Goal: Task Accomplishment & Management: Use online tool/utility

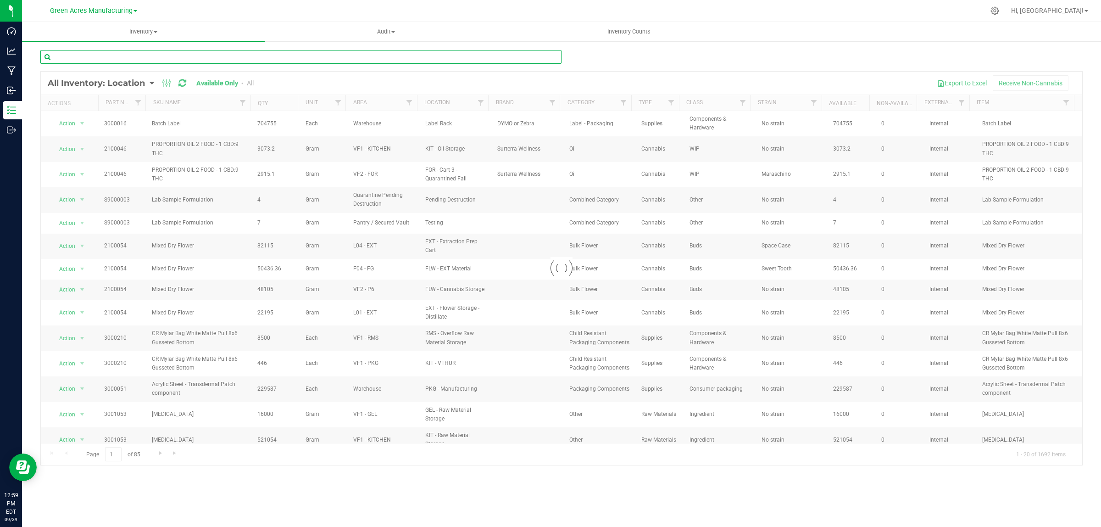
click at [218, 58] on input "text" at bounding box center [300, 57] width 521 height 14
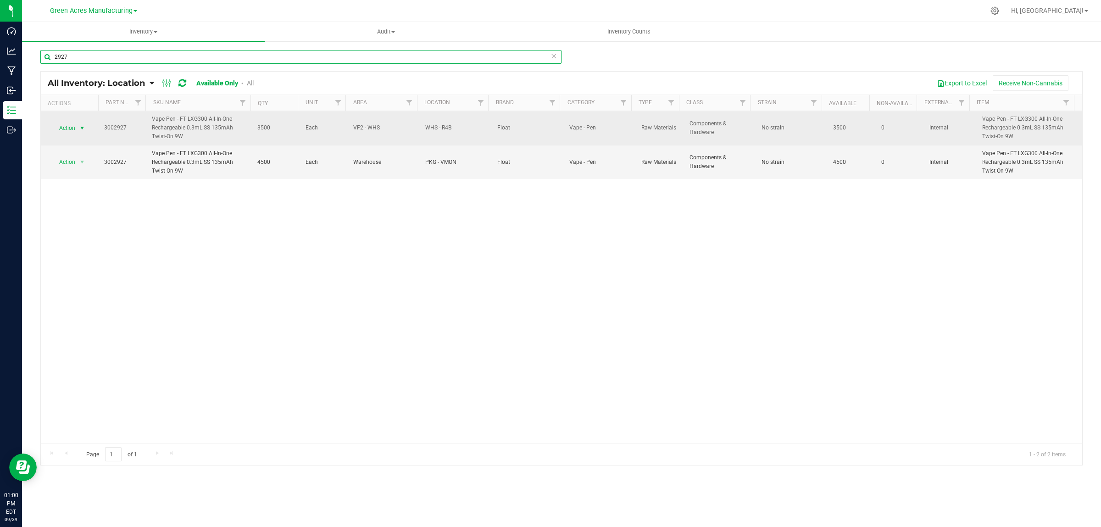
type input "2927"
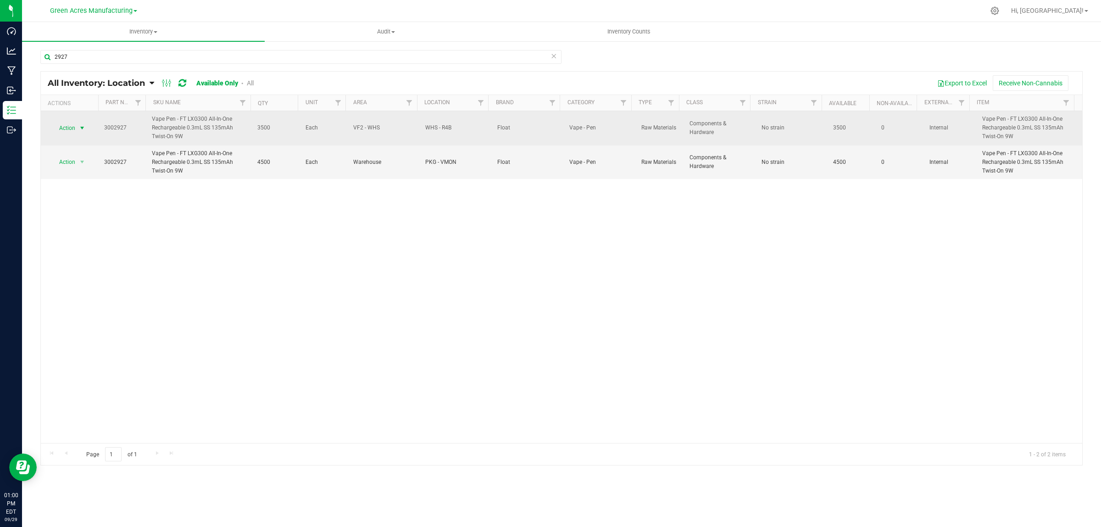
click at [77, 126] on span "select" at bounding box center [82, 128] width 11 height 13
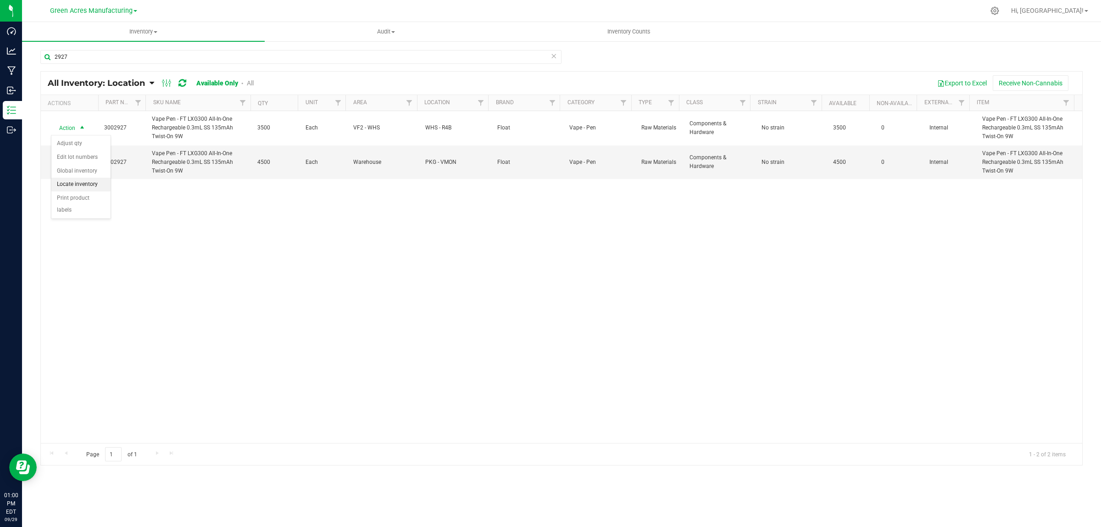
click at [97, 181] on li "Locate inventory" at bounding box center [80, 185] width 59 height 14
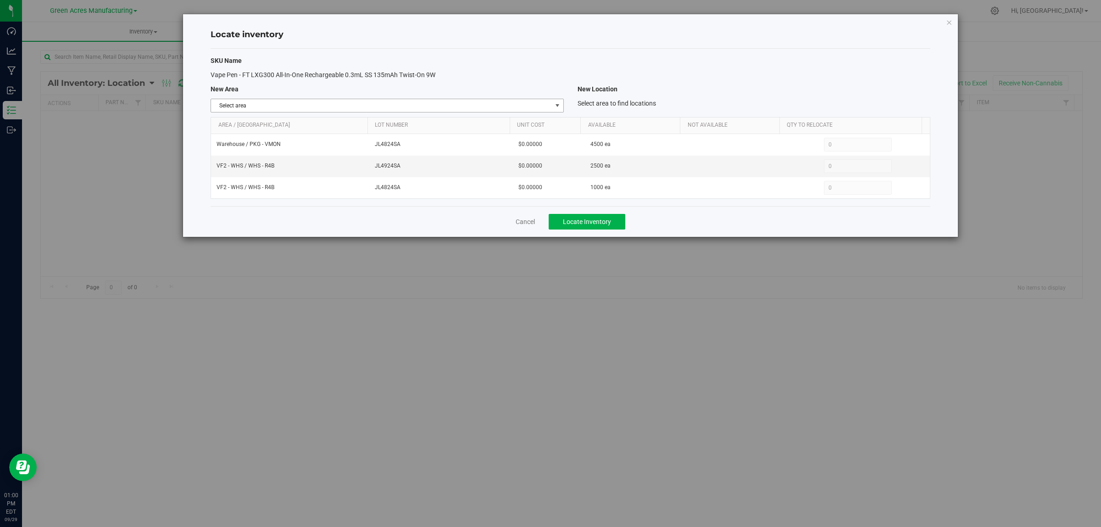
click at [554, 106] on span "select" at bounding box center [557, 105] width 7 height 7
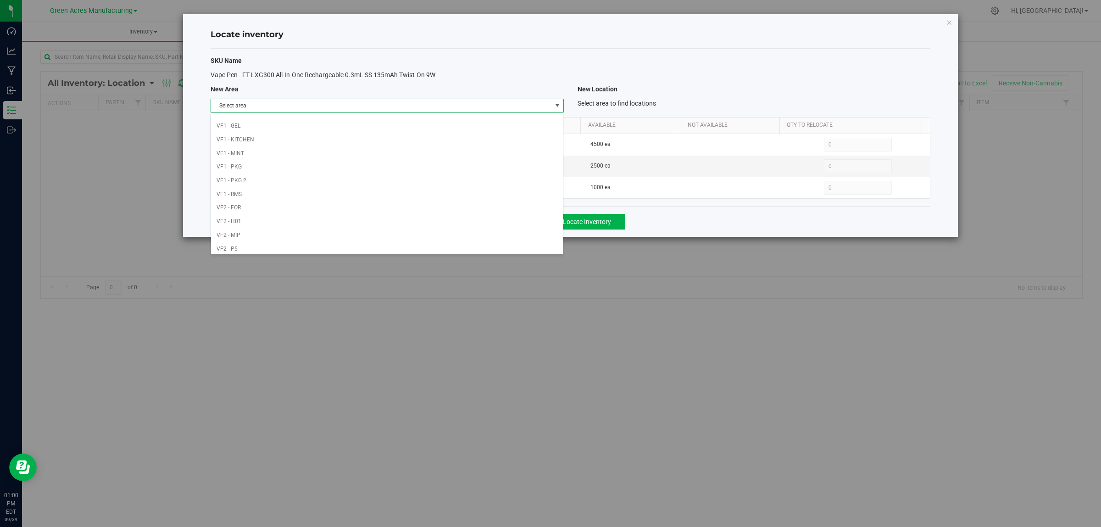
scroll to position [458, 0]
click at [456, 246] on li "Warehouse" at bounding box center [387, 246] width 352 height 14
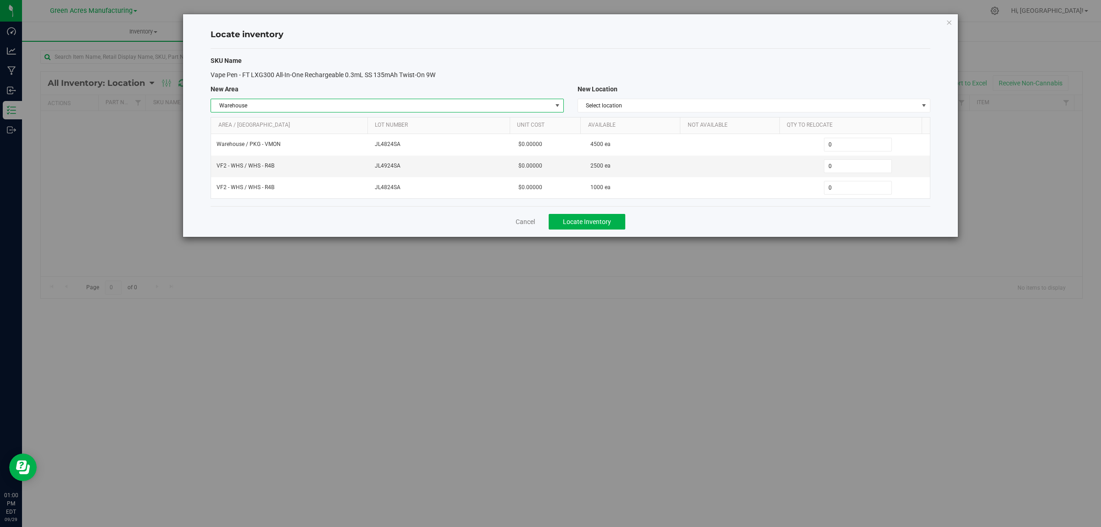
click at [562, 101] on span "select" at bounding box center [556, 105] width 11 height 13
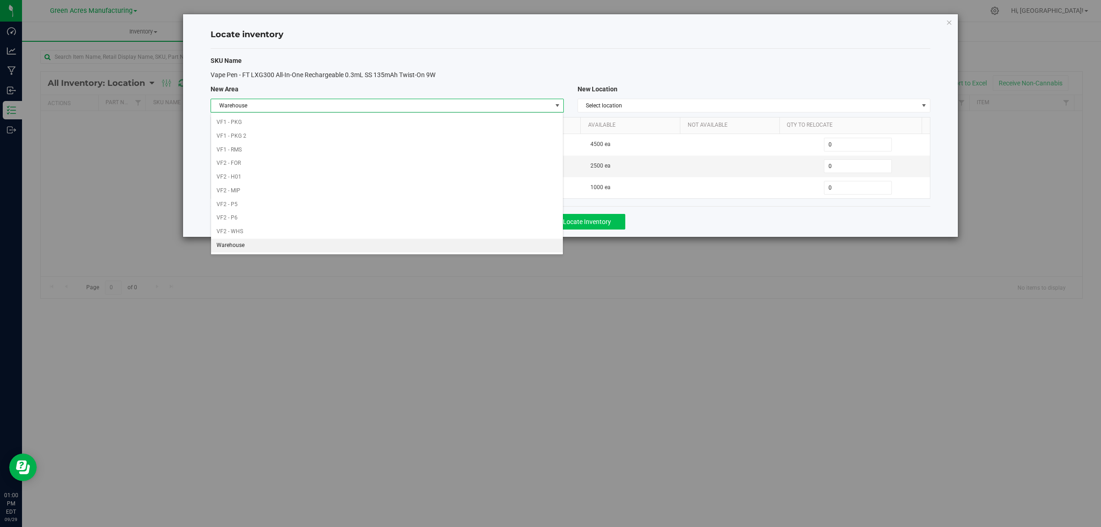
drag, startPoint x: 707, startPoint y: 213, endPoint x: 622, endPoint y: 217, distance: 85.0
click at [707, 212] on div "Cancel Locate Inventory" at bounding box center [571, 221] width 720 height 31
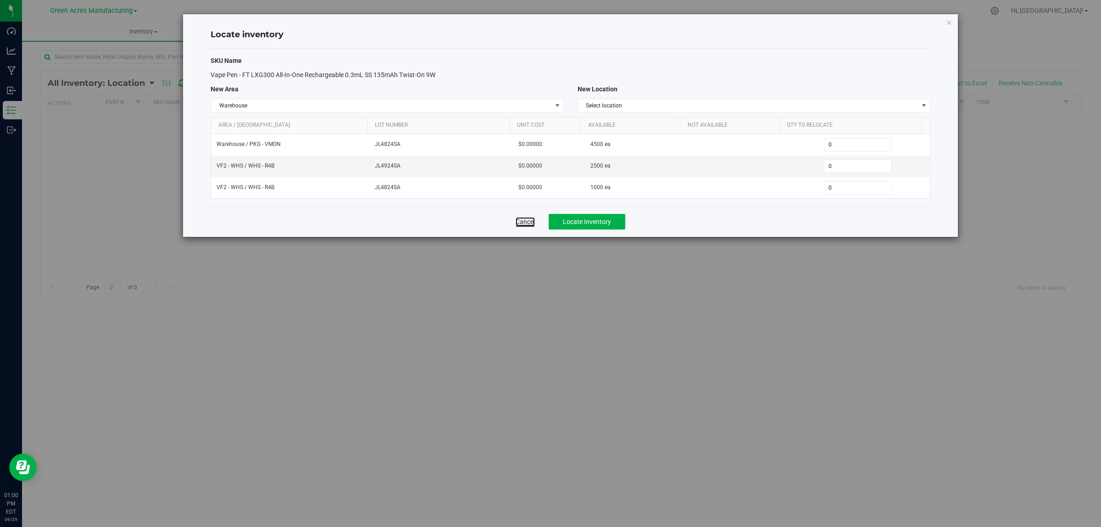
click at [526, 223] on link "Cancel" at bounding box center [525, 221] width 19 height 9
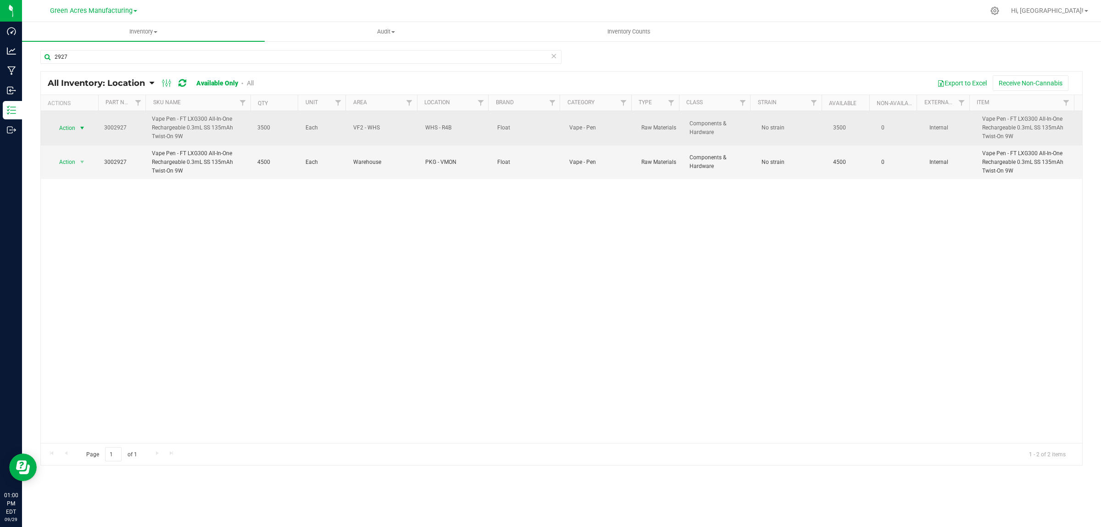
click at [83, 130] on span "select" at bounding box center [81, 127] width 7 height 7
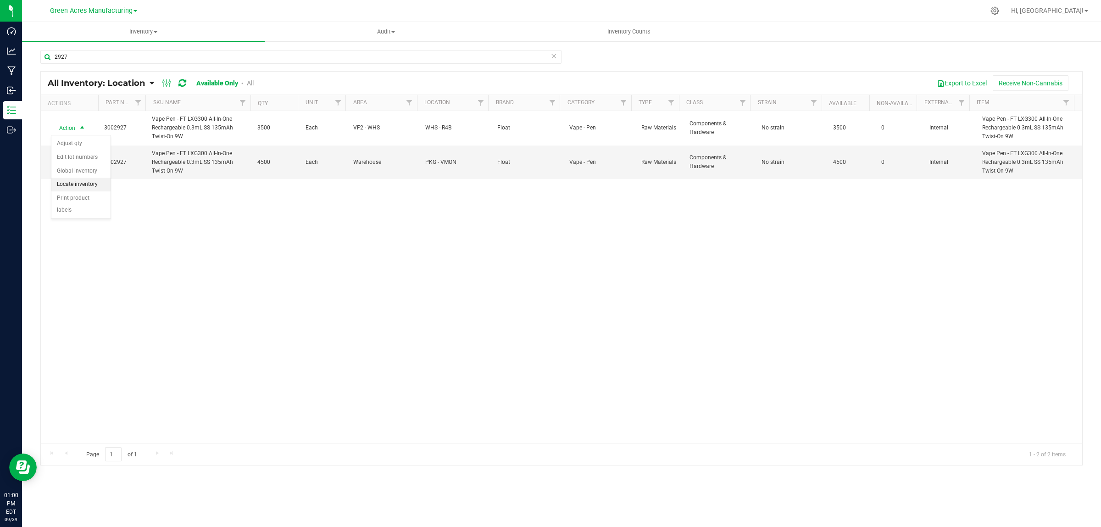
click at [83, 186] on li "Locate inventory" at bounding box center [80, 185] width 59 height 14
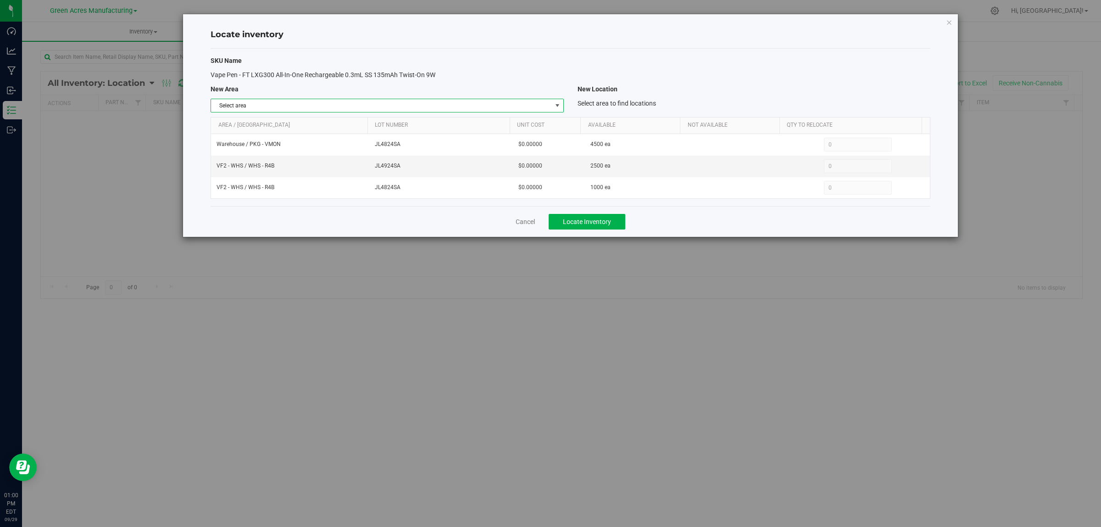
click at [556, 102] on span "select" at bounding box center [557, 105] width 7 height 7
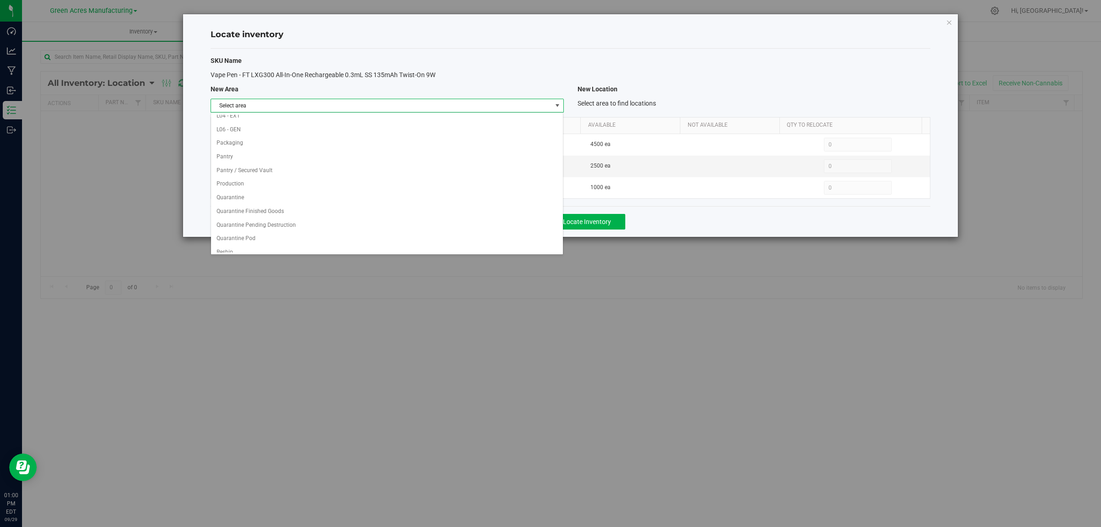
scroll to position [458, 0]
click at [441, 250] on li "Warehouse" at bounding box center [387, 246] width 352 height 14
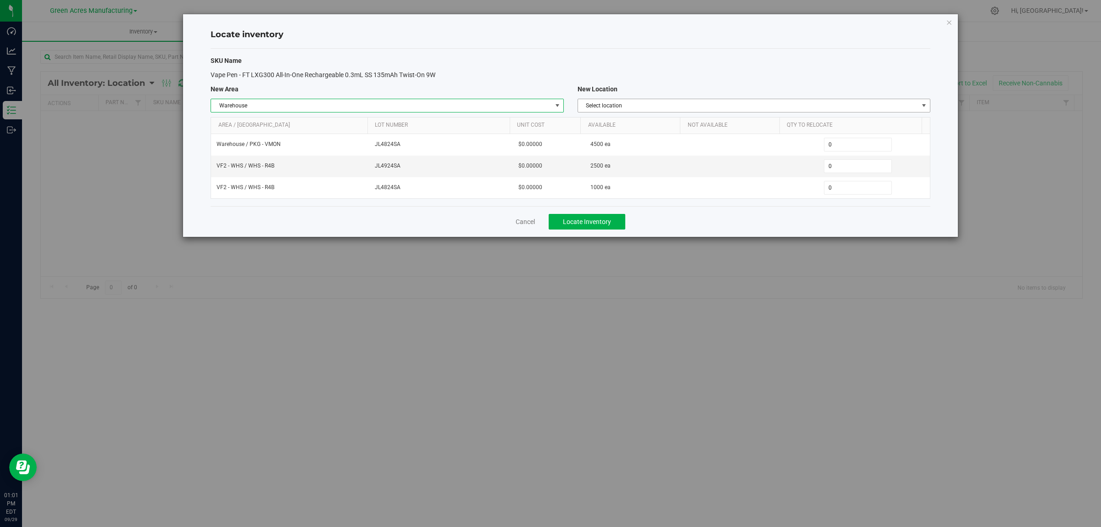
click at [796, 100] on span "Select location" at bounding box center [748, 105] width 340 height 13
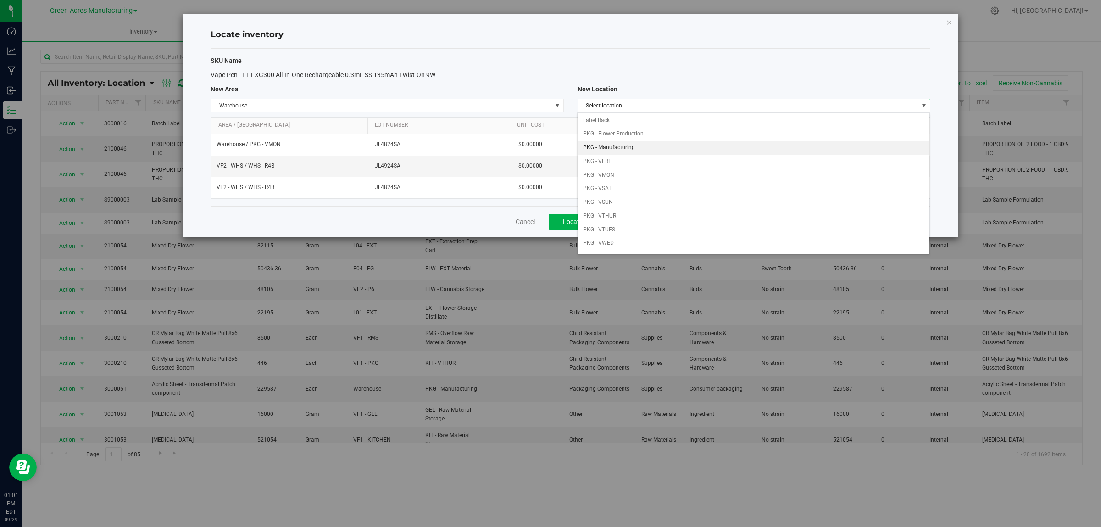
scroll to position [57, 0]
click at [670, 214] on li "PKG - VTUES" at bounding box center [754, 214] width 352 height 14
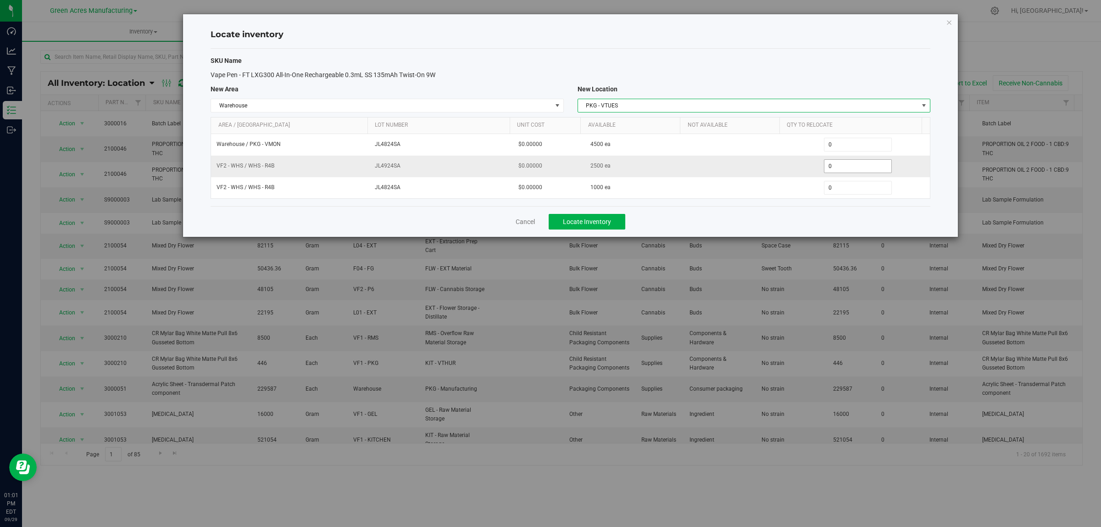
click at [846, 169] on span "0 0" at bounding box center [858, 166] width 68 height 14
click at [846, 169] on input "0" at bounding box center [857, 166] width 67 height 13
type input "2500"
type input "2,500"
type input "10000"
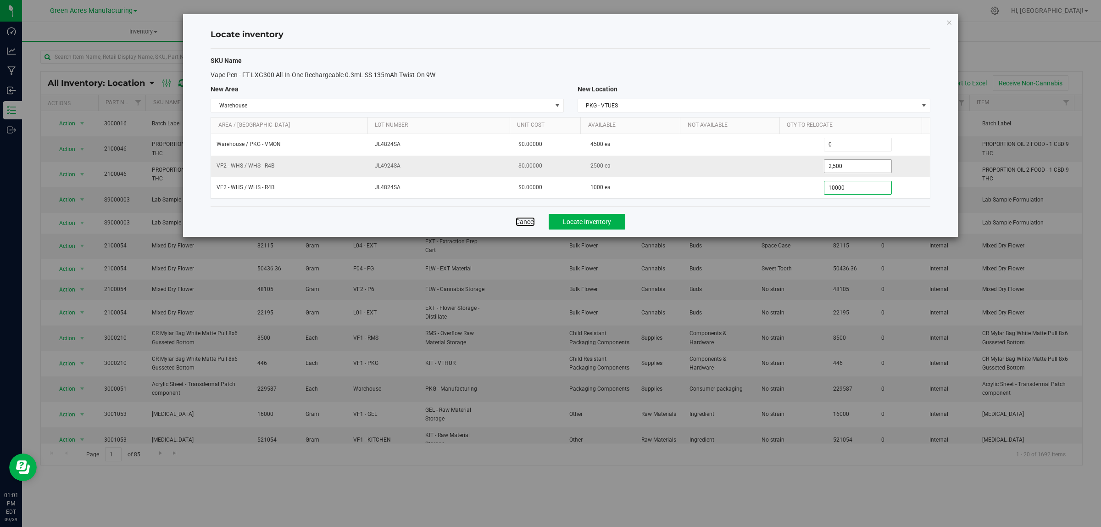
type input "1,000"
click at [733, 225] on div "Cancel Locate Inventory" at bounding box center [571, 221] width 720 height 31
click at [618, 221] on button "Locate Inventory" at bounding box center [587, 222] width 77 height 16
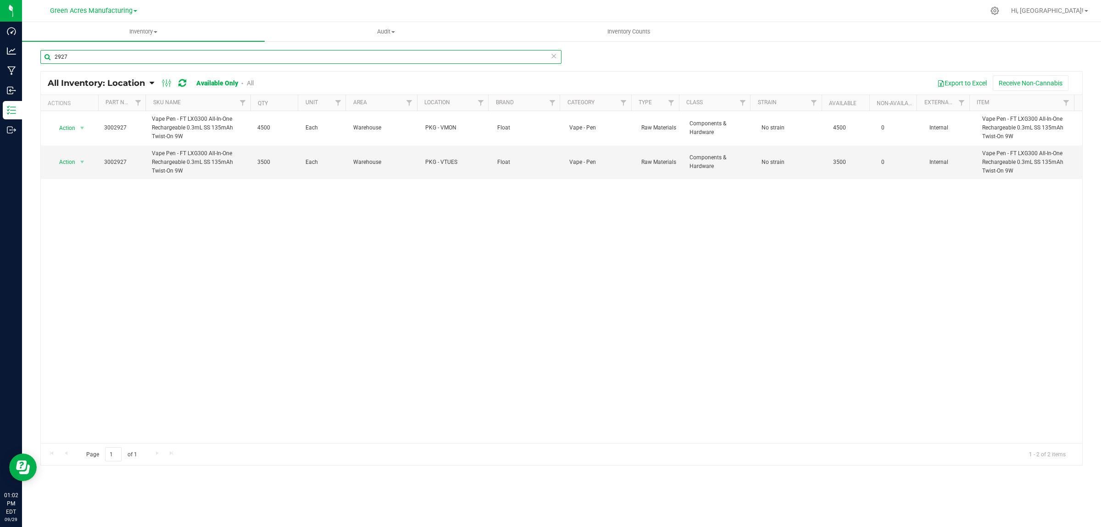
click at [136, 53] on input "2927" at bounding box center [300, 57] width 521 height 14
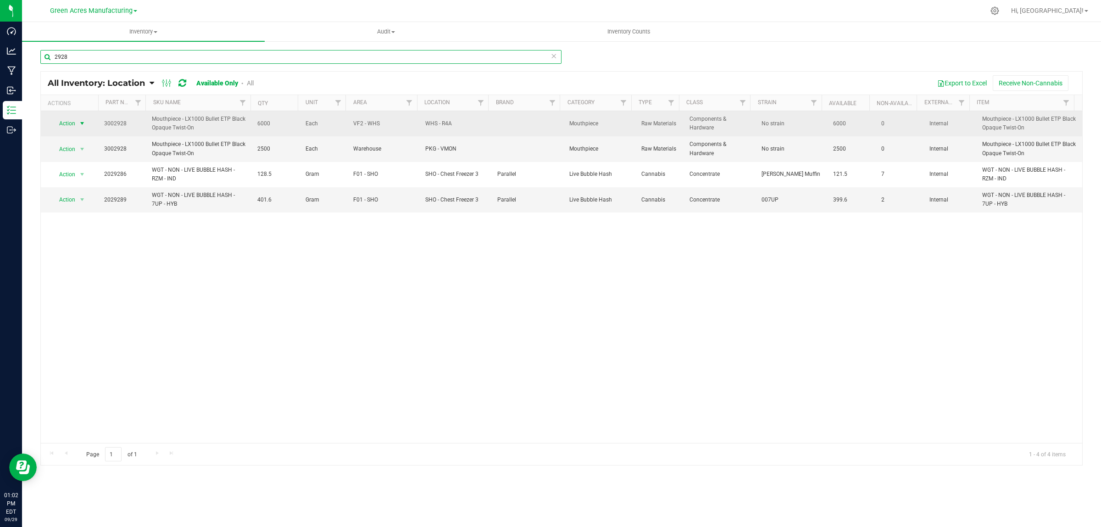
type input "2928"
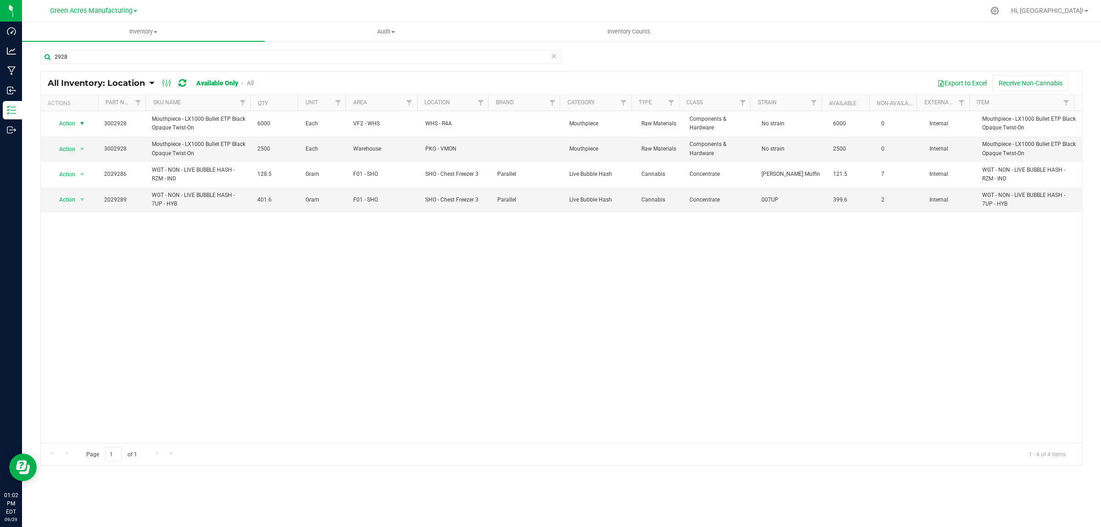
drag, startPoint x: 78, startPoint y: 126, endPoint x: 77, endPoint y: 137, distance: 10.7
click at [79, 125] on span "select" at bounding box center [81, 123] width 7 height 7
click at [92, 182] on li "Locate inventory" at bounding box center [80, 180] width 59 height 14
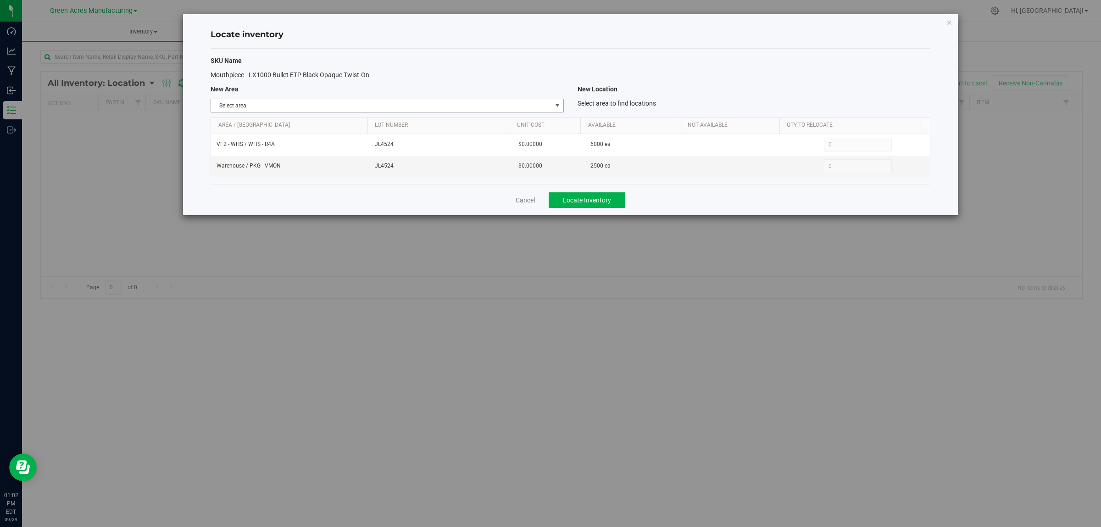
click at [466, 108] on span "Select area" at bounding box center [381, 105] width 340 height 13
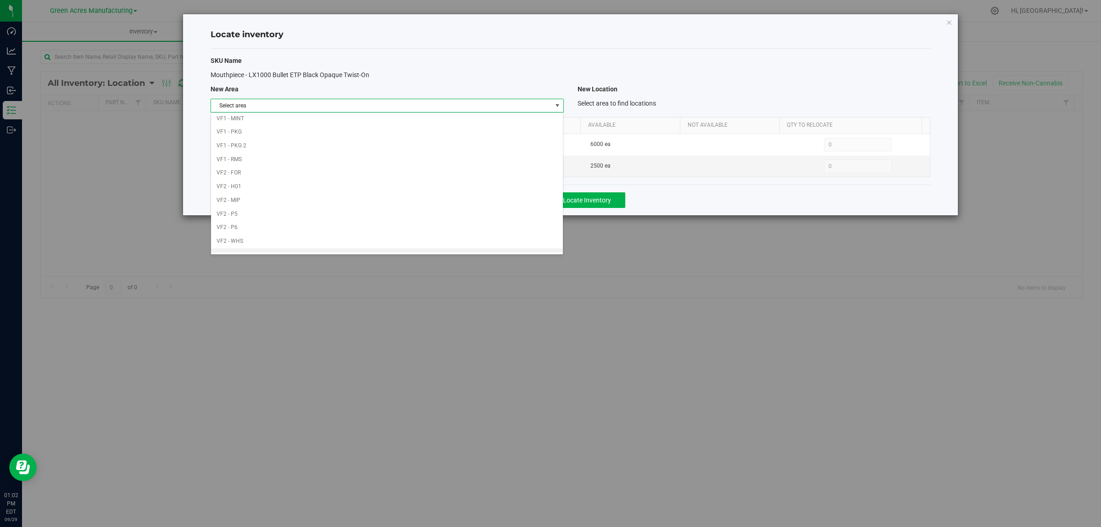
scroll to position [458, 0]
click at [317, 241] on li "Warehouse" at bounding box center [387, 246] width 352 height 14
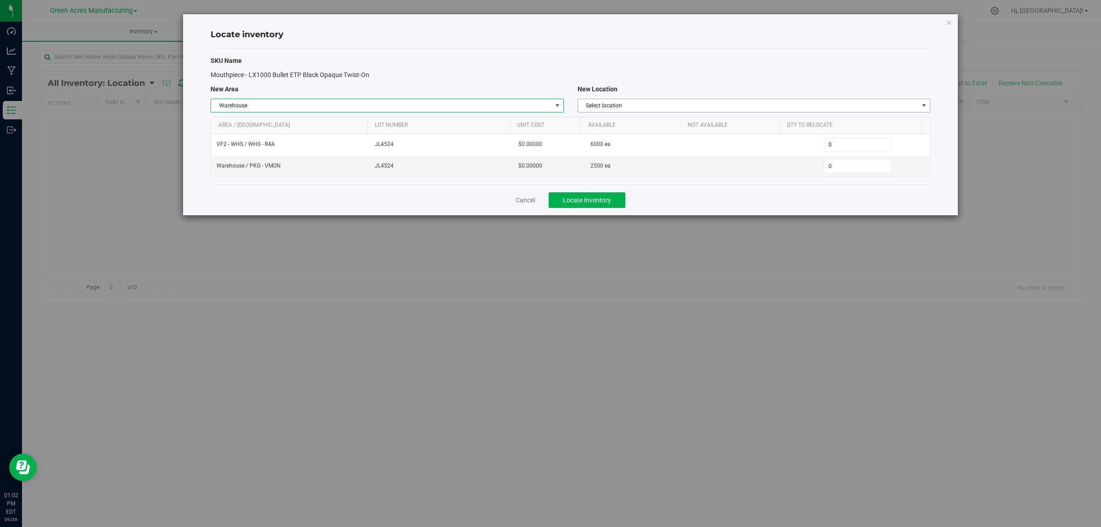
click at [703, 108] on span "Select location" at bounding box center [748, 105] width 340 height 13
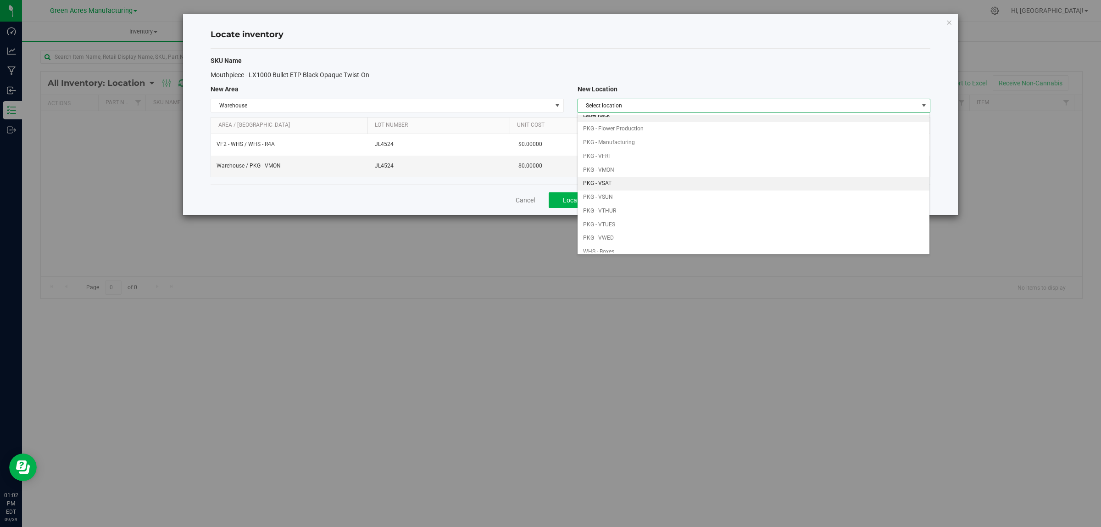
scroll to position [57, 0]
click at [627, 216] on li "PKG - VTUES" at bounding box center [754, 214] width 352 height 14
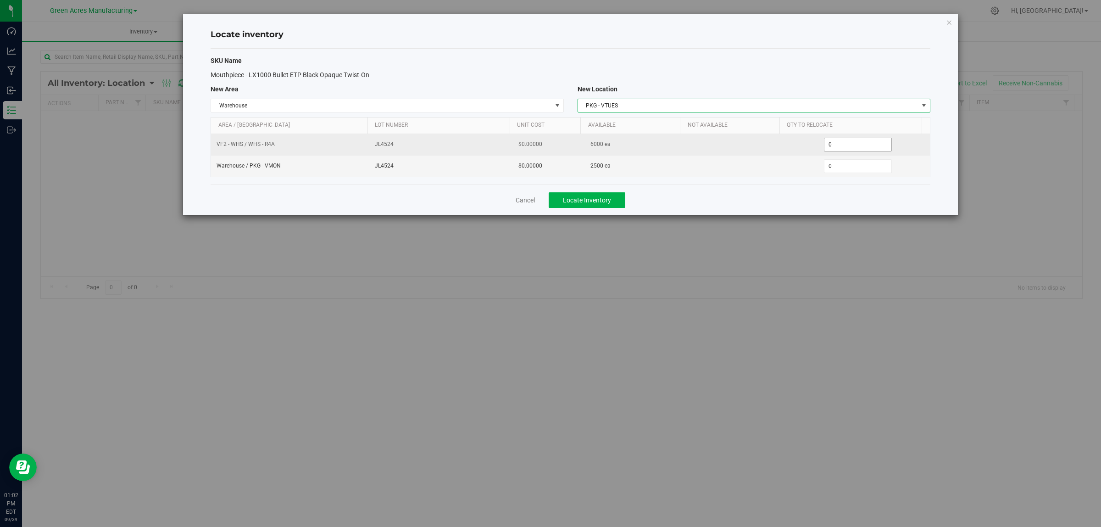
click at [842, 147] on span "0 0" at bounding box center [858, 145] width 68 height 14
click at [842, 147] on input "0" at bounding box center [857, 144] width 67 height 13
type input "4000"
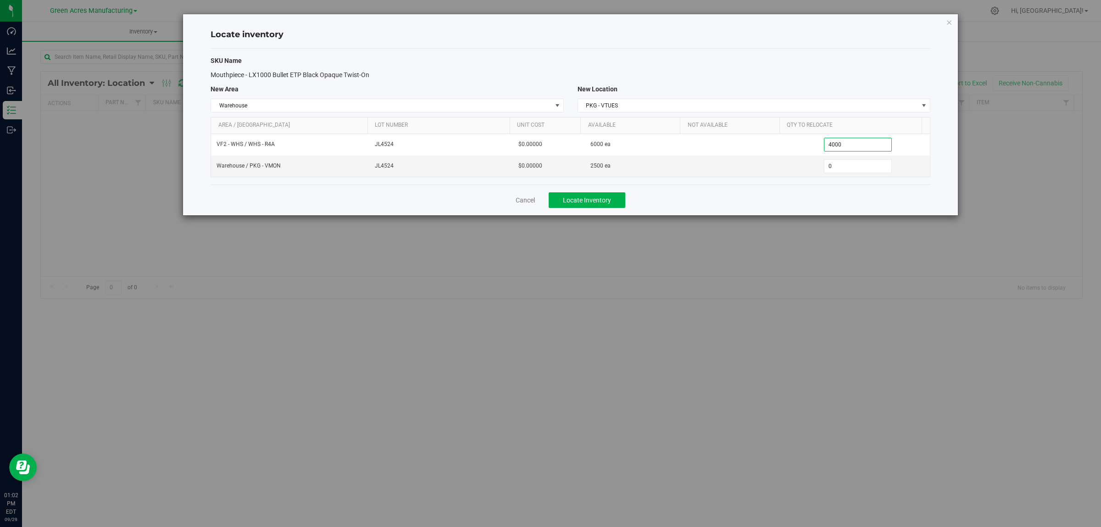
type input "4,000"
click at [814, 192] on div "Cancel Locate Inventory" at bounding box center [571, 199] width 720 height 31
click at [621, 198] on button "Locate Inventory" at bounding box center [587, 200] width 77 height 16
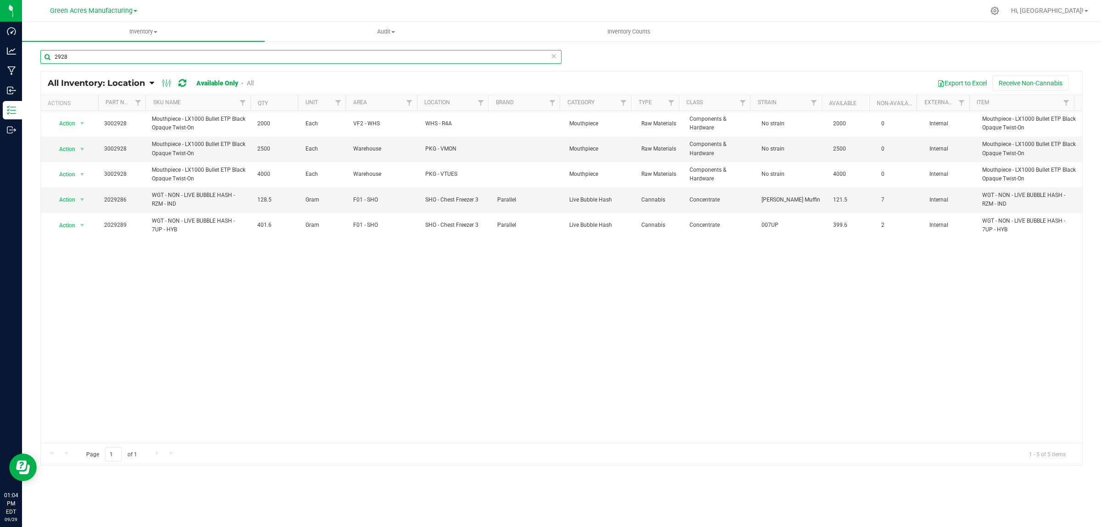
click at [108, 60] on input "2928" at bounding box center [300, 57] width 521 height 14
click at [95, 61] on input "2928" at bounding box center [300, 57] width 521 height 14
click at [95, 60] on input "2928" at bounding box center [300, 57] width 521 height 14
type input "4"
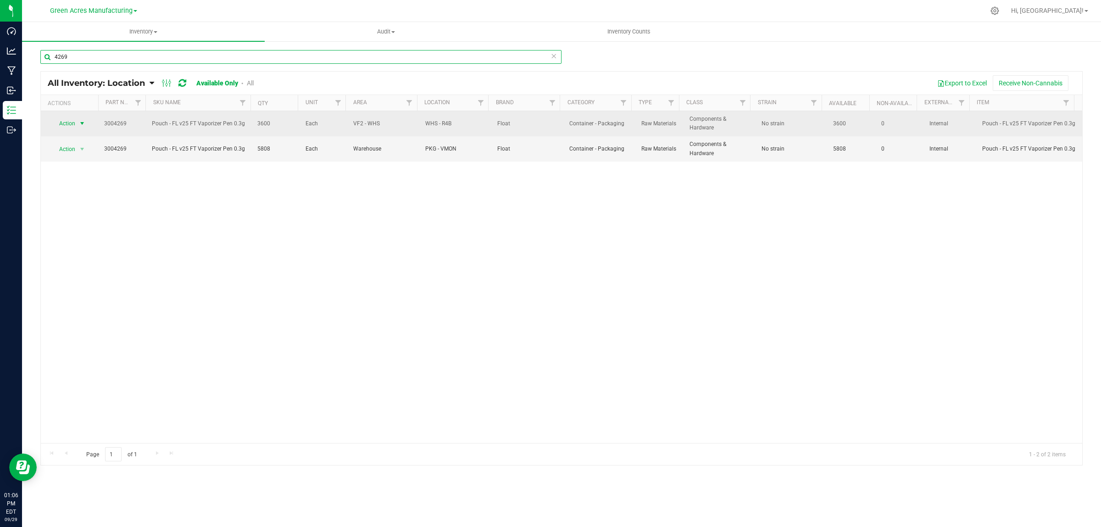
type input "4269"
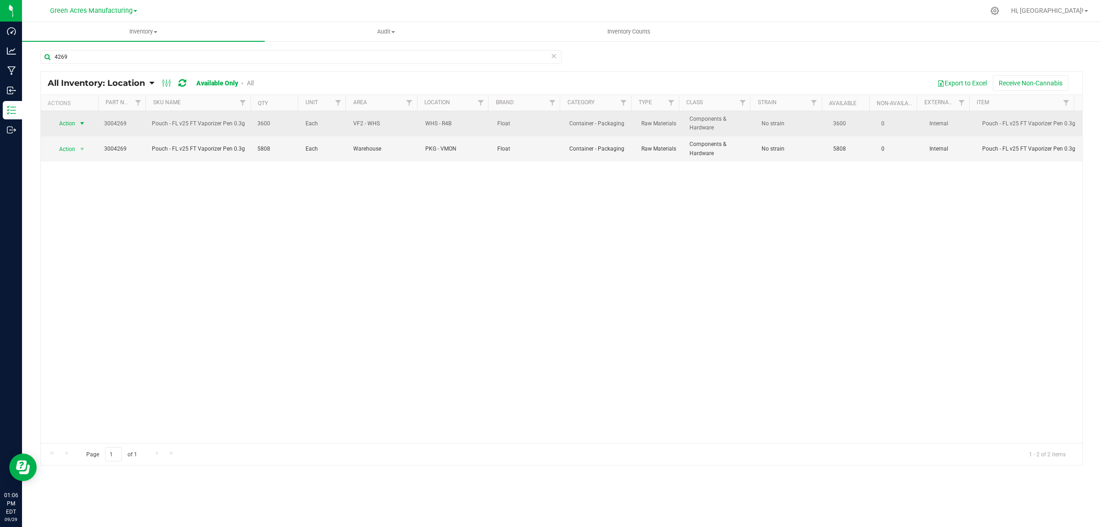
click at [78, 125] on span "select" at bounding box center [81, 123] width 7 height 7
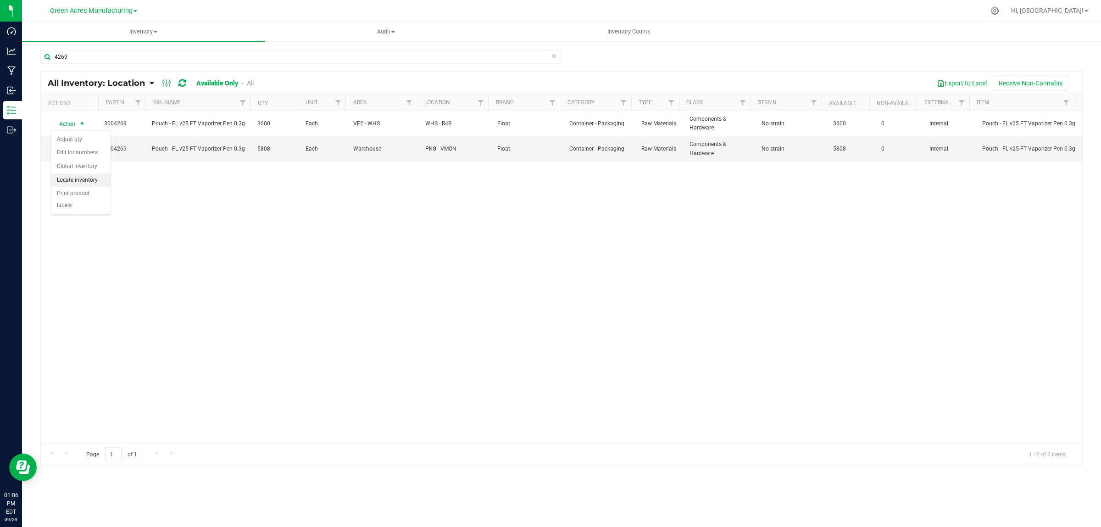
click at [82, 180] on li "Locate inventory" at bounding box center [80, 180] width 59 height 14
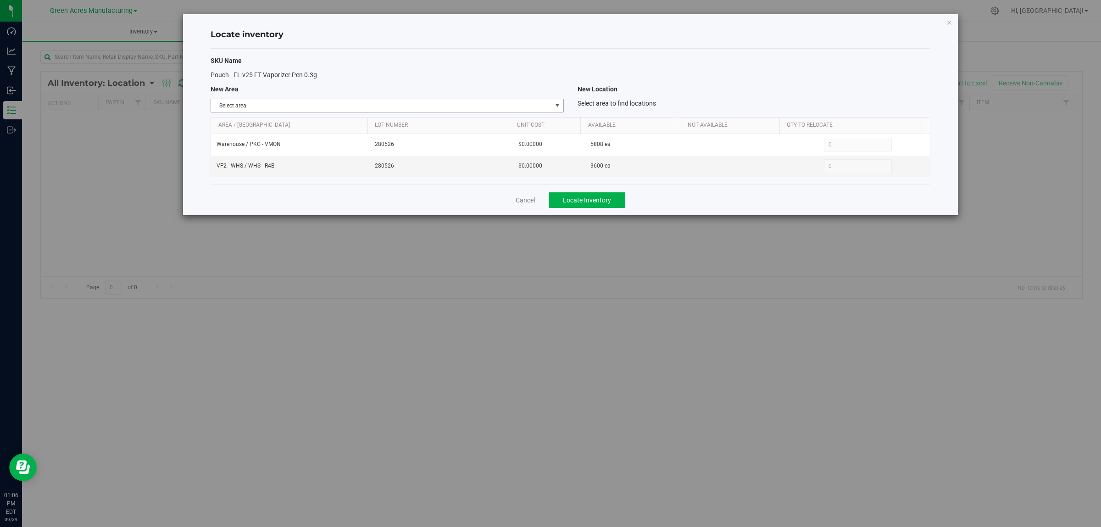
click at [547, 102] on span "Select area" at bounding box center [381, 105] width 340 height 13
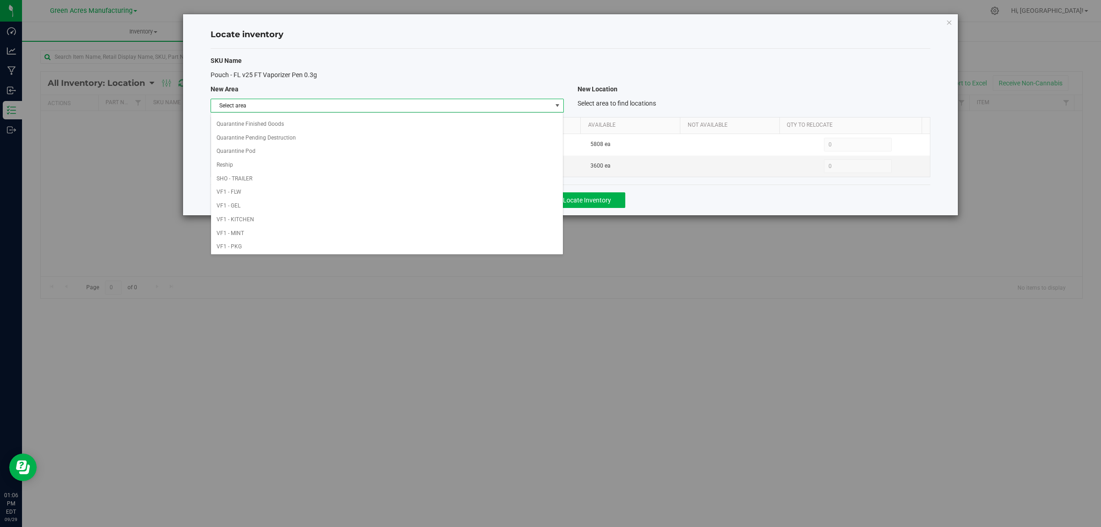
scroll to position [458, 0]
click at [451, 250] on li "Warehouse" at bounding box center [387, 246] width 352 height 14
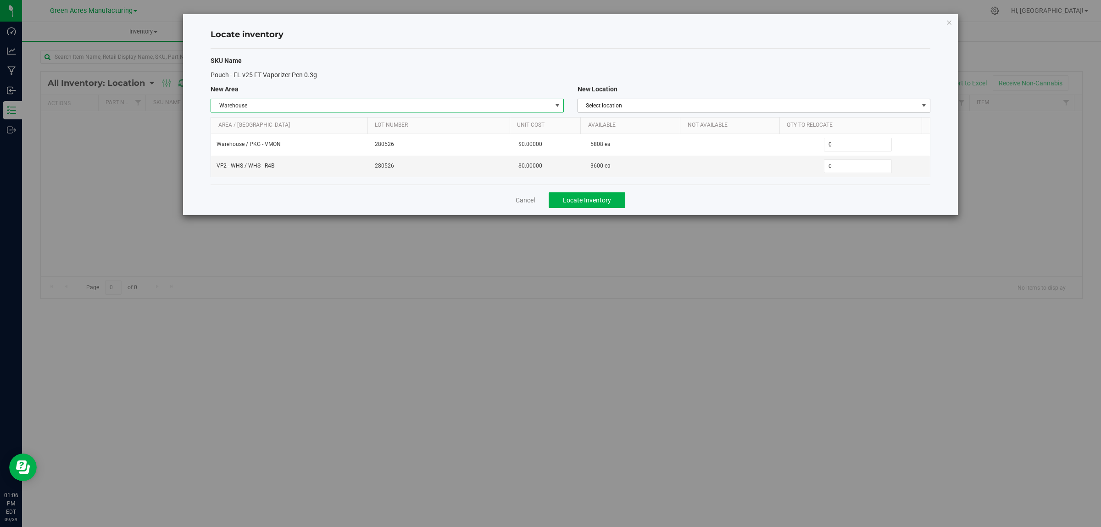
click at [868, 104] on span "Select location" at bounding box center [748, 105] width 340 height 13
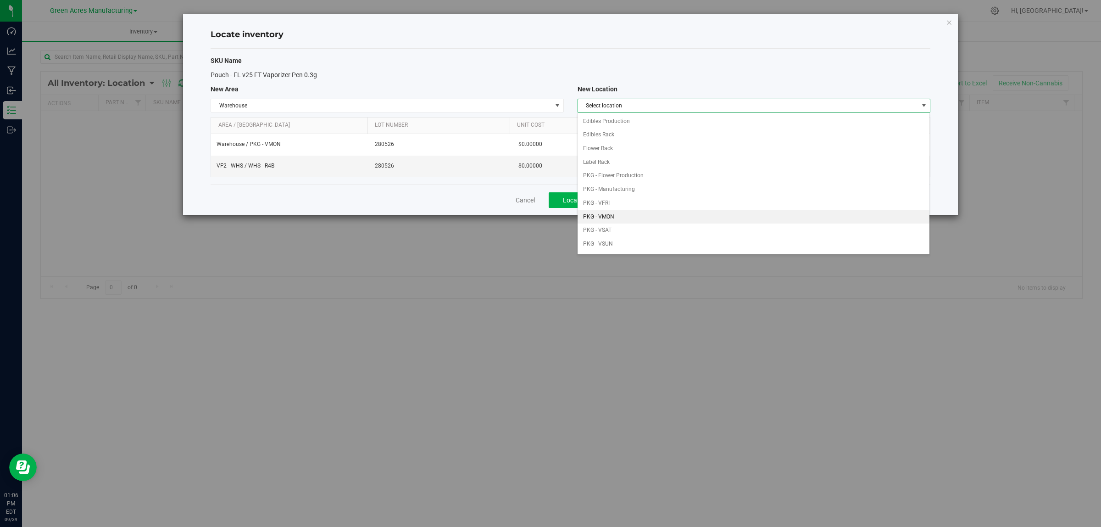
scroll to position [57, 0]
click at [635, 215] on li "PKG - VTUES" at bounding box center [754, 214] width 352 height 14
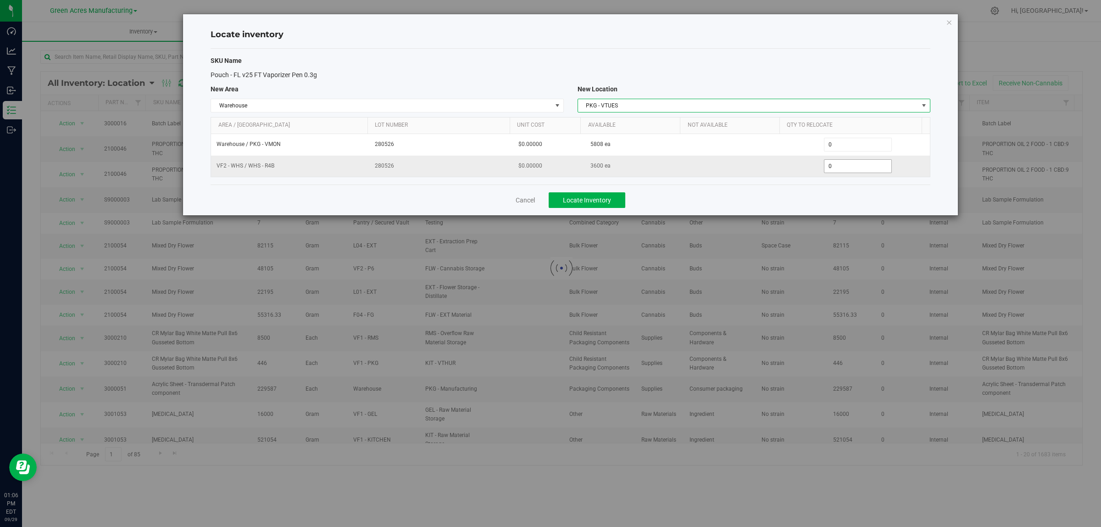
click at [856, 171] on span "0 0" at bounding box center [858, 166] width 68 height 14
click at [856, 171] on input "0" at bounding box center [857, 166] width 67 height 13
type input "3600"
type input "3,600"
click at [849, 200] on div "Cancel Locate Inventory" at bounding box center [571, 199] width 720 height 31
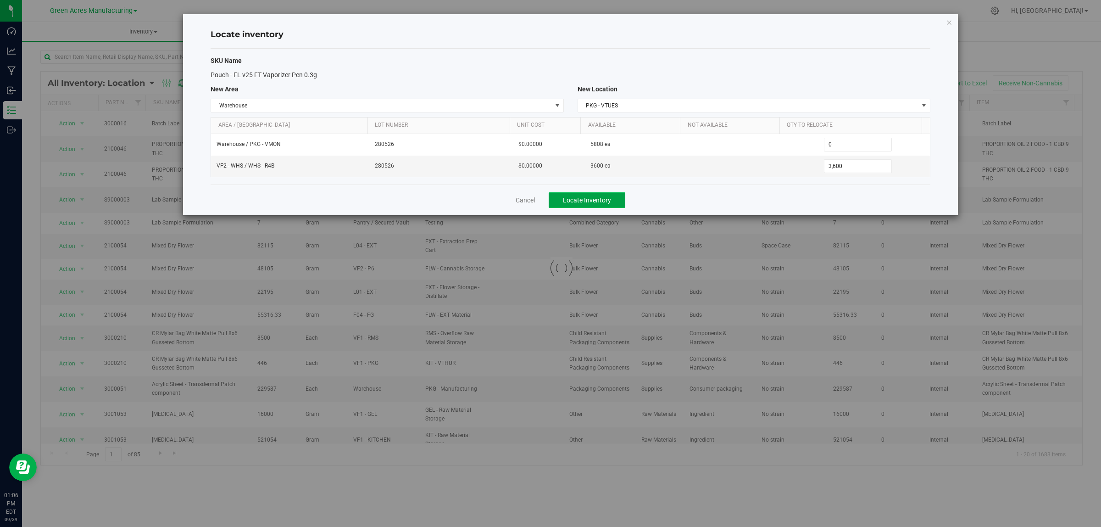
click at [603, 197] on span "Locate Inventory" at bounding box center [587, 199] width 48 height 7
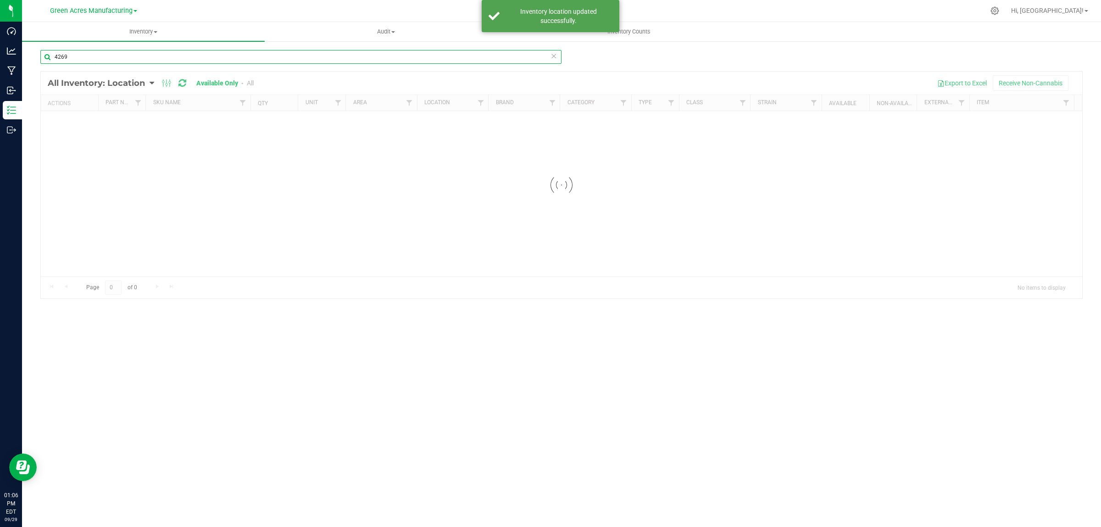
click at [119, 59] on input "4269" at bounding box center [300, 57] width 521 height 14
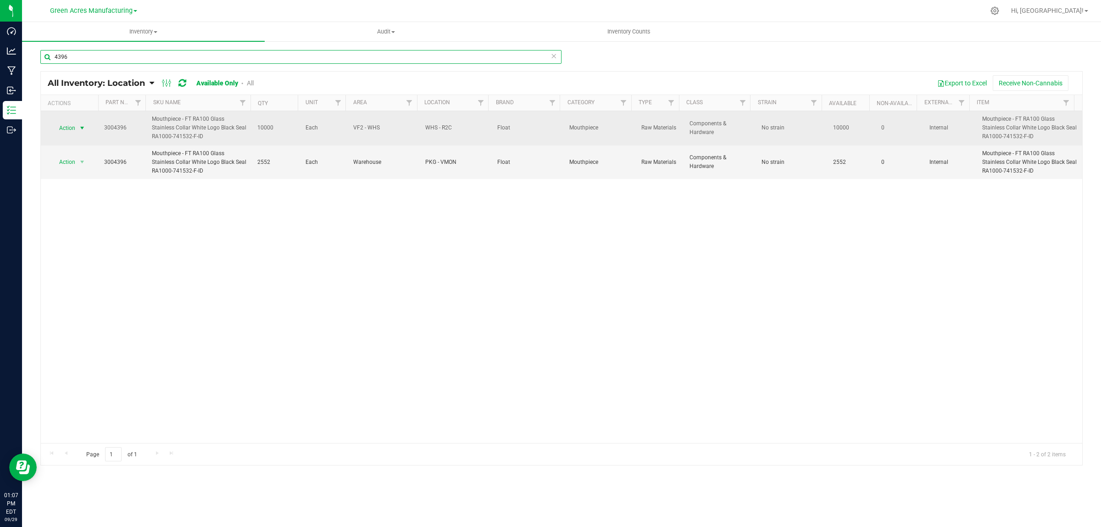
type input "4396"
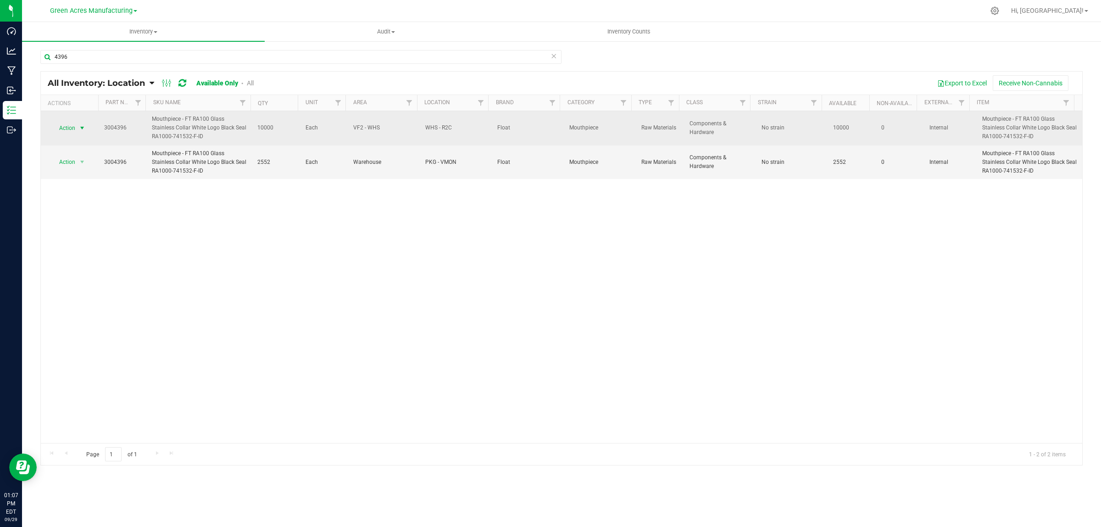
click at [77, 129] on span "select" at bounding box center [82, 128] width 11 height 13
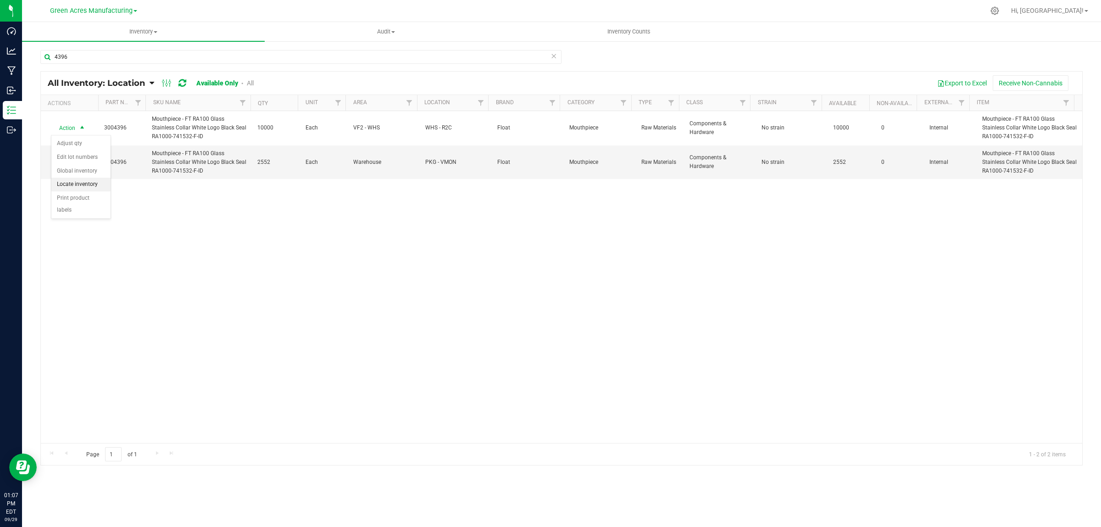
click at [69, 186] on li "Locate inventory" at bounding box center [80, 185] width 59 height 14
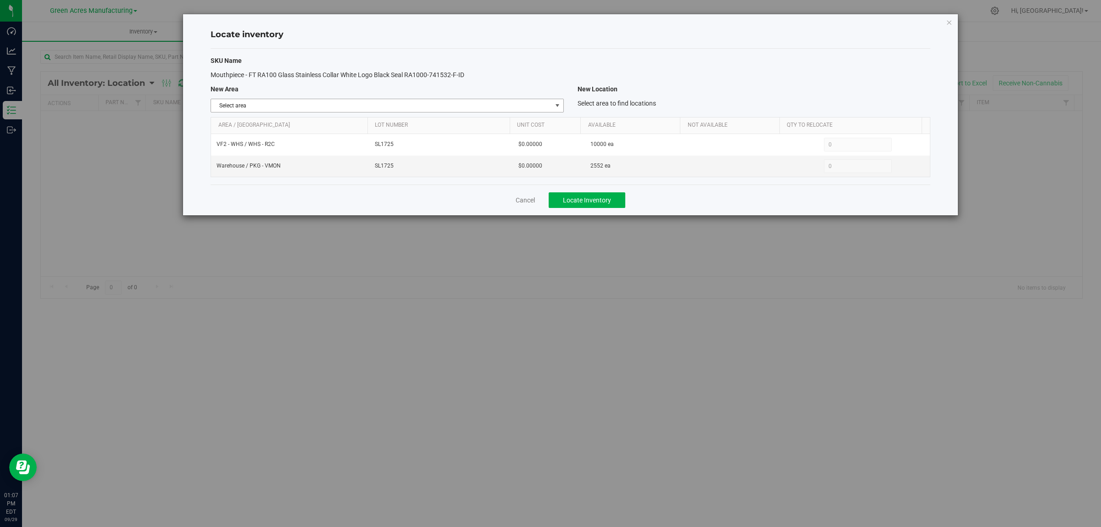
click at [547, 104] on span "Select area" at bounding box center [381, 105] width 340 height 13
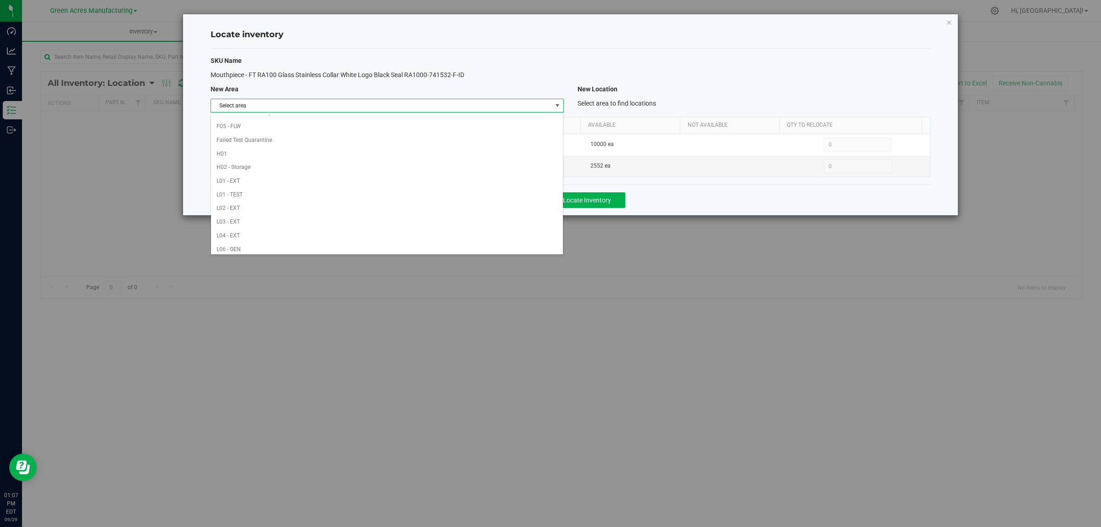
scroll to position [458, 0]
click at [434, 247] on li "Warehouse" at bounding box center [387, 246] width 352 height 14
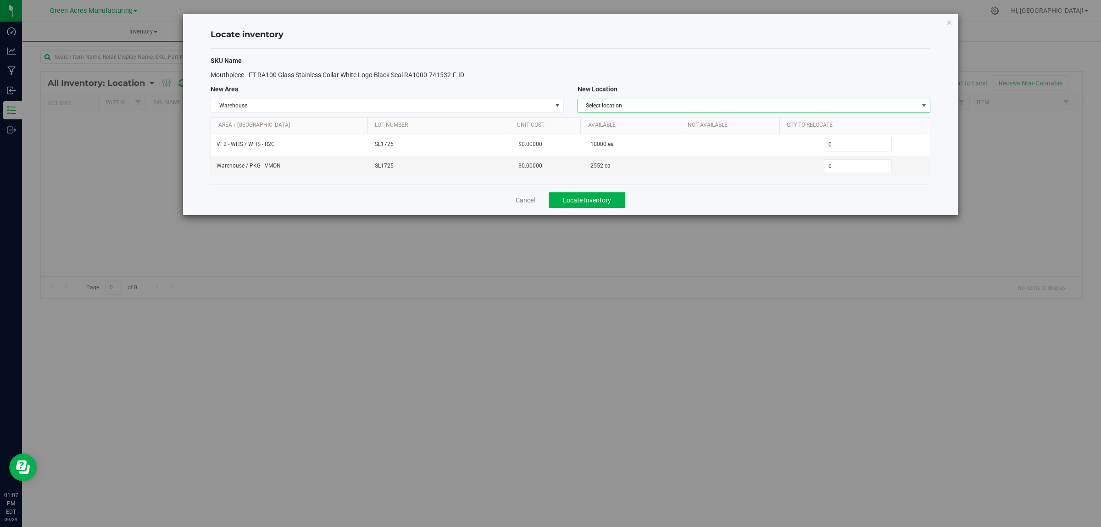
click at [850, 101] on span "Select location" at bounding box center [748, 105] width 340 height 13
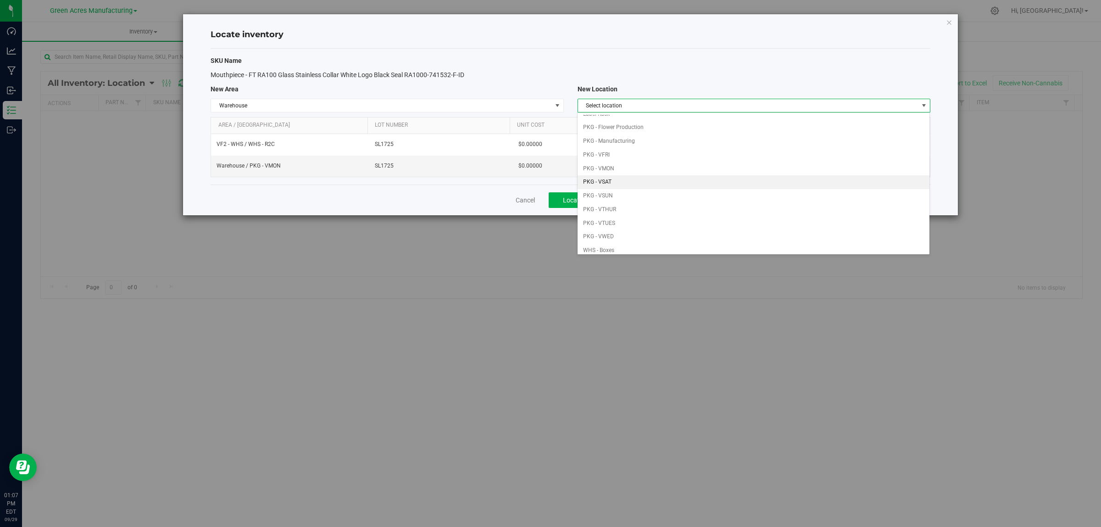
scroll to position [57, 0]
click at [648, 214] on li "PKG - VTUES" at bounding box center [754, 214] width 352 height 14
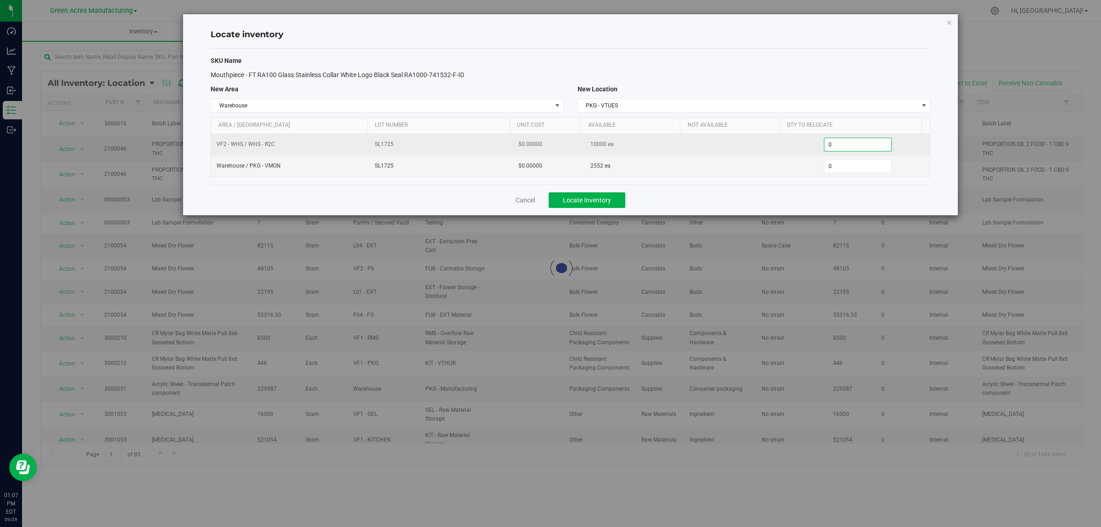
click at [859, 148] on span "0 0" at bounding box center [858, 145] width 68 height 14
click at [859, 148] on input "0" at bounding box center [857, 144] width 67 height 13
type input "2000"
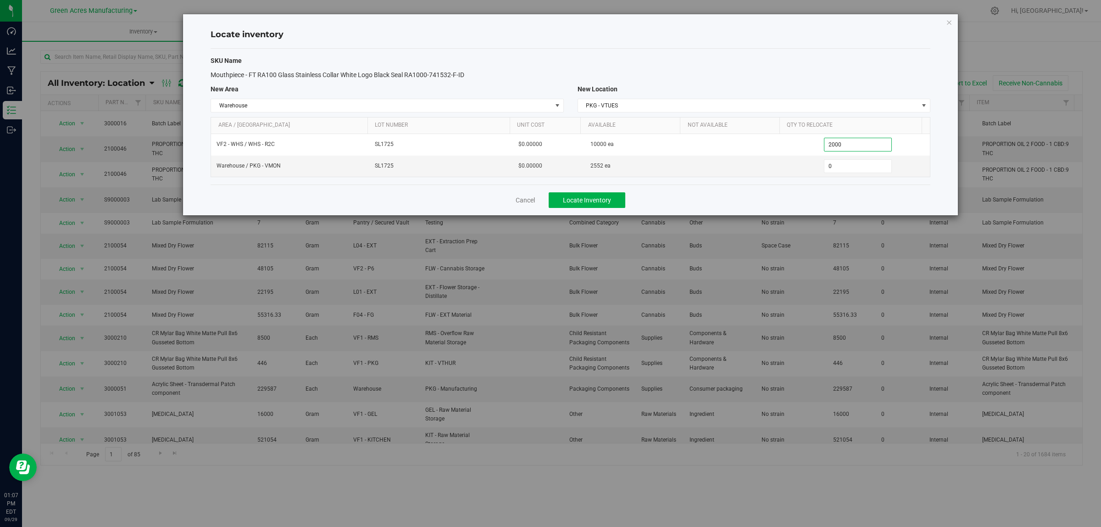
type input "2,000"
click at [852, 193] on div "Cancel Locate Inventory" at bounding box center [571, 199] width 720 height 31
click at [611, 206] on button "Locate Inventory" at bounding box center [587, 200] width 77 height 16
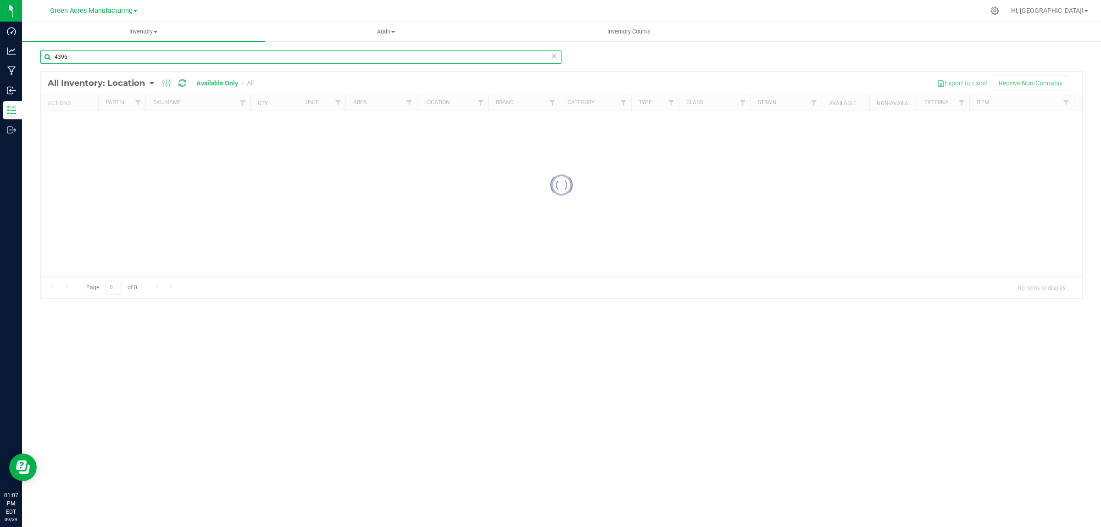
click at [305, 54] on input "4396" at bounding box center [300, 57] width 521 height 14
click at [305, 53] on input "4396" at bounding box center [300, 57] width 521 height 14
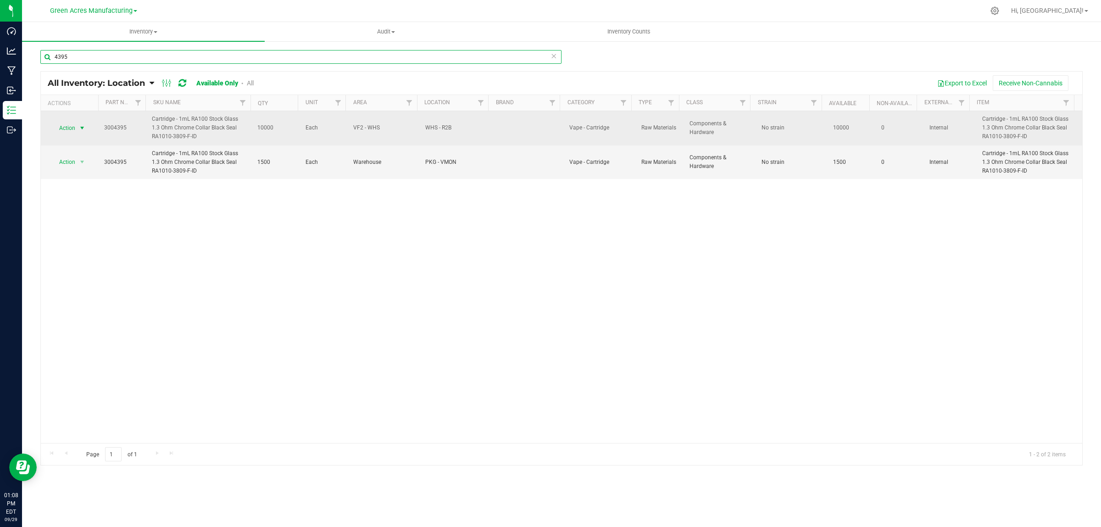
type input "4395"
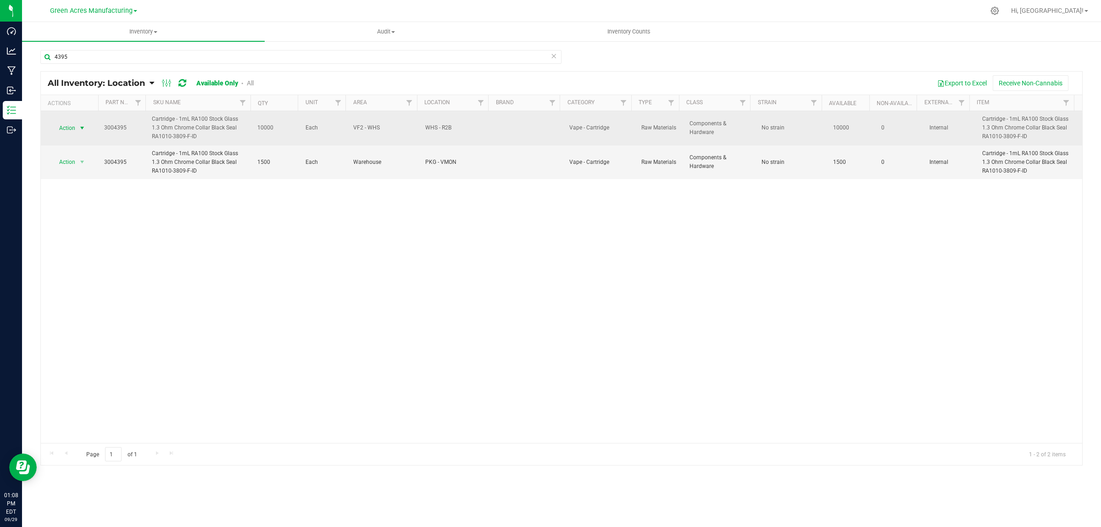
click at [78, 127] on span "select" at bounding box center [81, 127] width 7 height 7
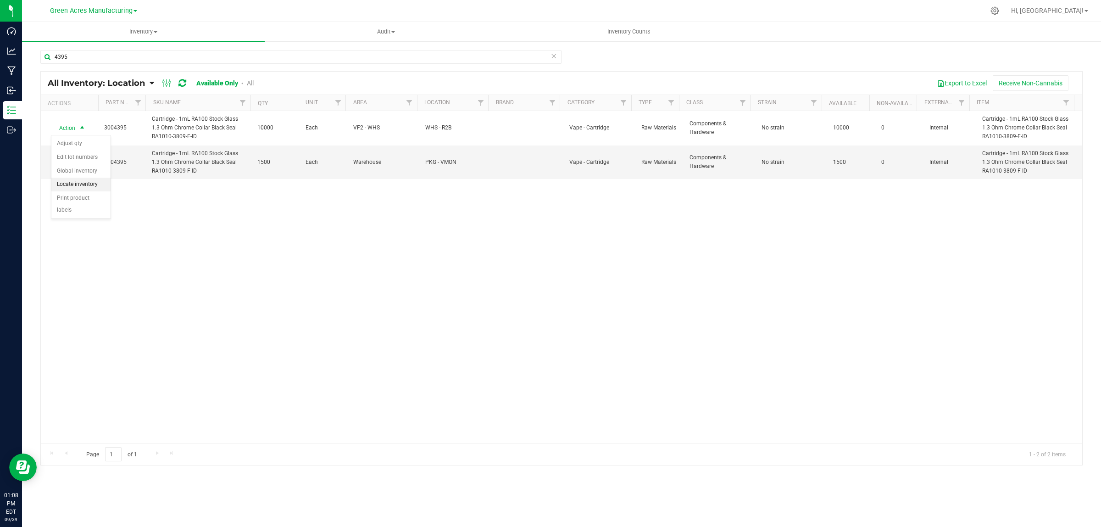
click at [76, 186] on li "Locate inventory" at bounding box center [80, 185] width 59 height 14
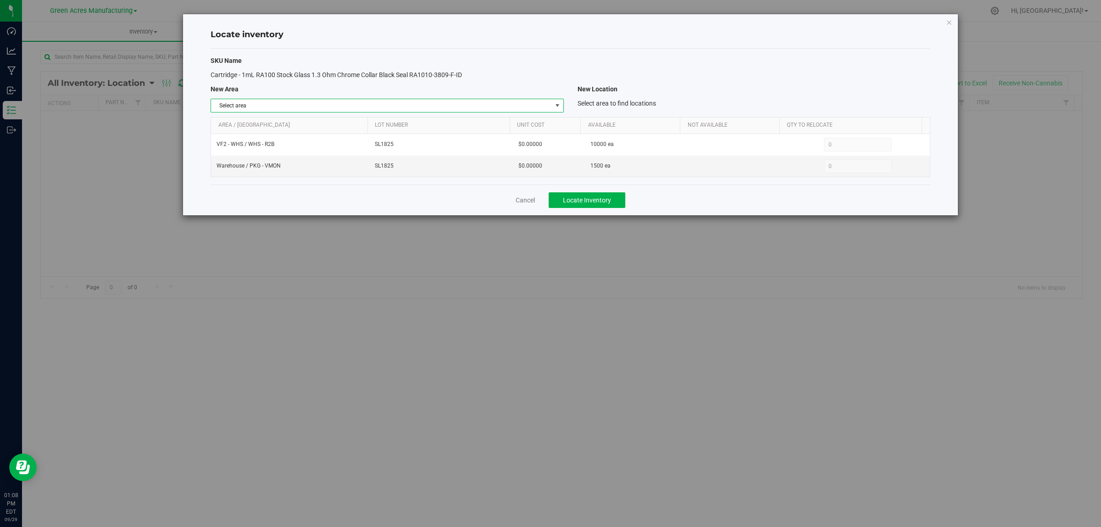
click at [558, 106] on span "select" at bounding box center [557, 105] width 7 height 7
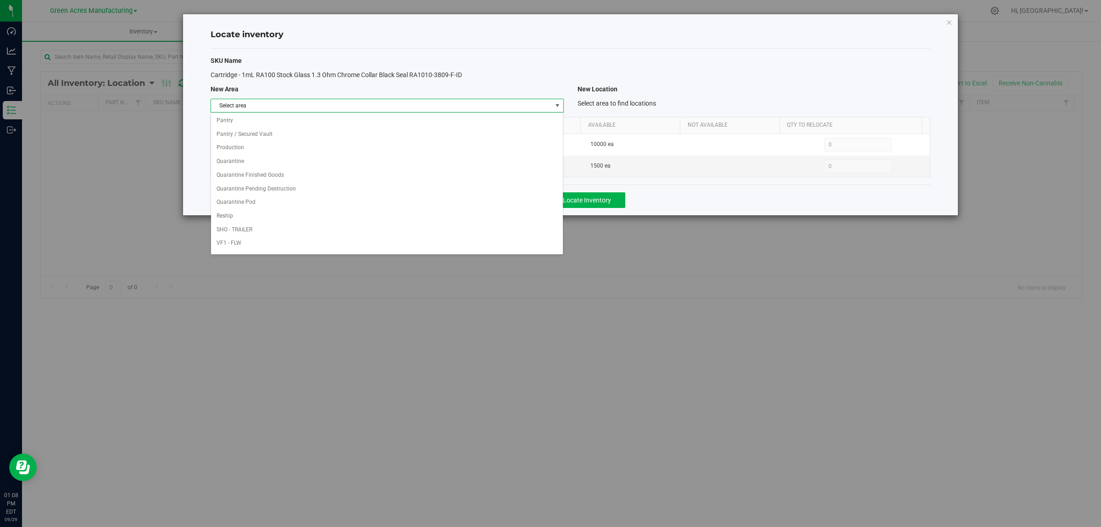
scroll to position [458, 0]
click at [510, 243] on li "Warehouse" at bounding box center [387, 246] width 352 height 14
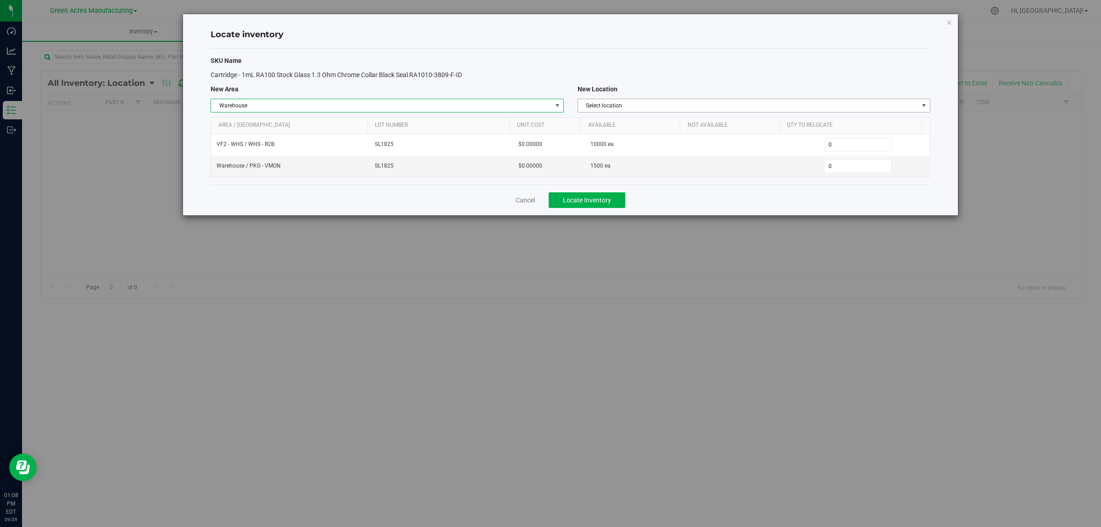
click at [767, 106] on span "Select location" at bounding box center [748, 105] width 340 height 13
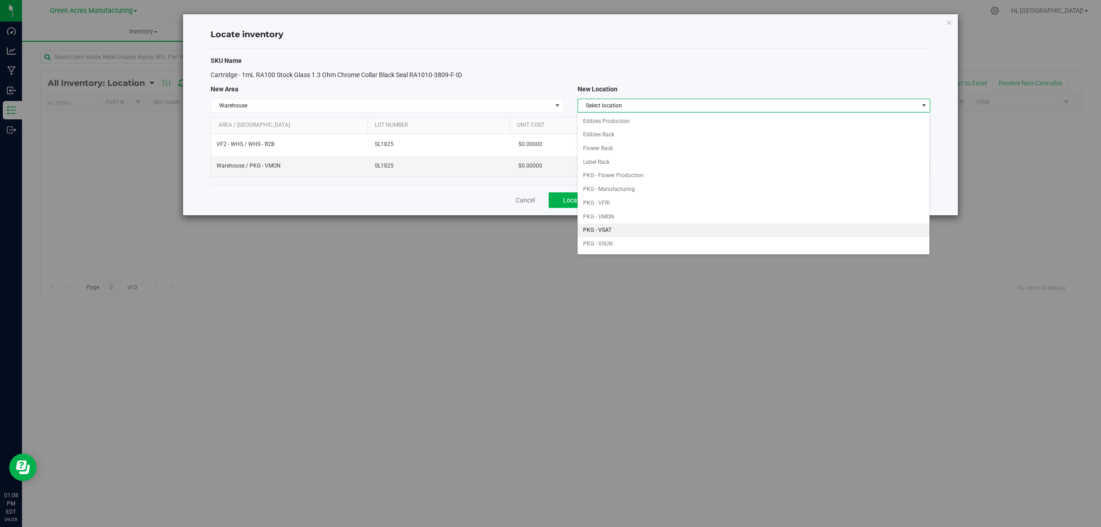
scroll to position [57, 0]
click at [659, 218] on li "PKG - VTUES" at bounding box center [754, 214] width 352 height 14
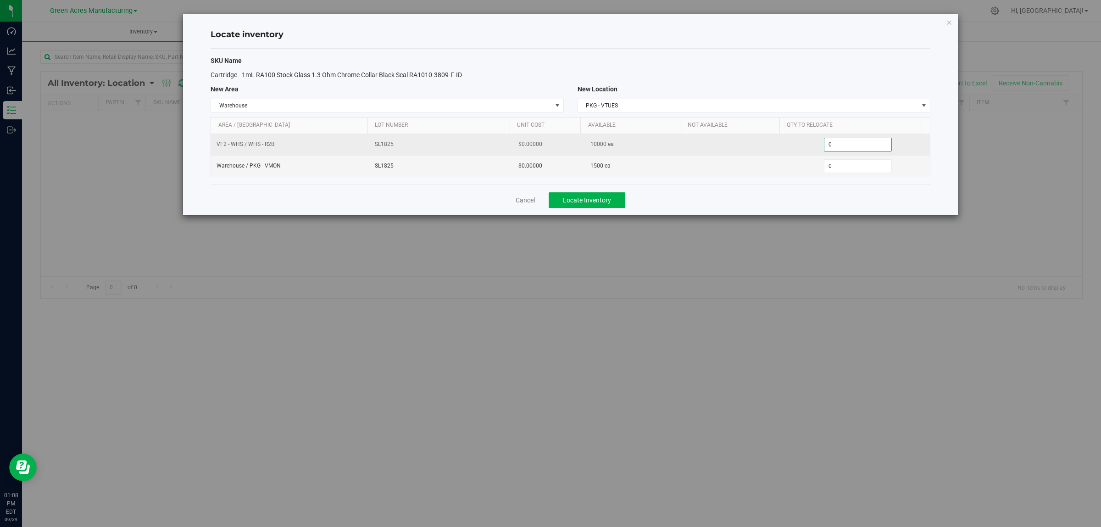
click at [844, 141] on span "0 0" at bounding box center [858, 145] width 68 height 14
click at [844, 141] on input "0" at bounding box center [857, 144] width 67 height 13
type input "2000"
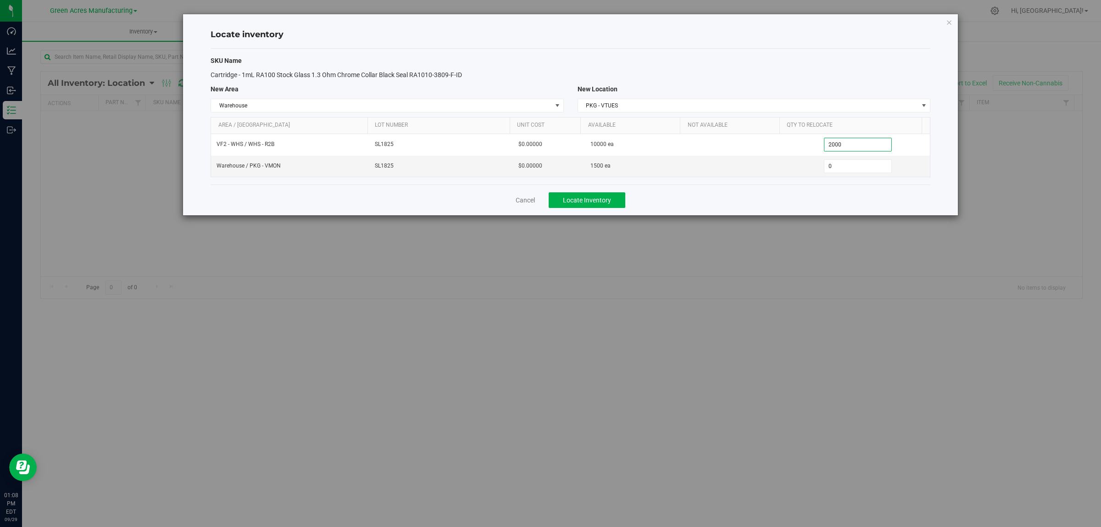
type input "2,000"
click at [871, 217] on div "Locate inventory SKU Name Cartridge - 1mL RA100 Stock Glass 1.3 Ohm Chrome Coll…" at bounding box center [554, 263] width 1108 height 527
click at [856, 206] on div "Cancel Locate Inventory" at bounding box center [571, 199] width 720 height 31
click at [608, 207] on button "Locate Inventory" at bounding box center [587, 200] width 77 height 16
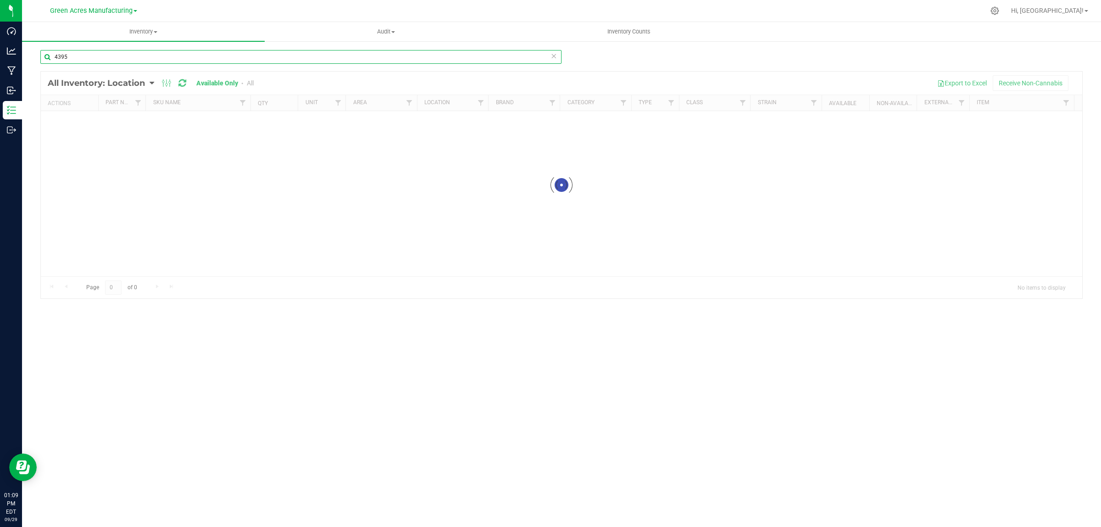
click at [400, 55] on input "4395" at bounding box center [300, 57] width 521 height 14
click at [402, 55] on input "4395" at bounding box center [300, 57] width 521 height 14
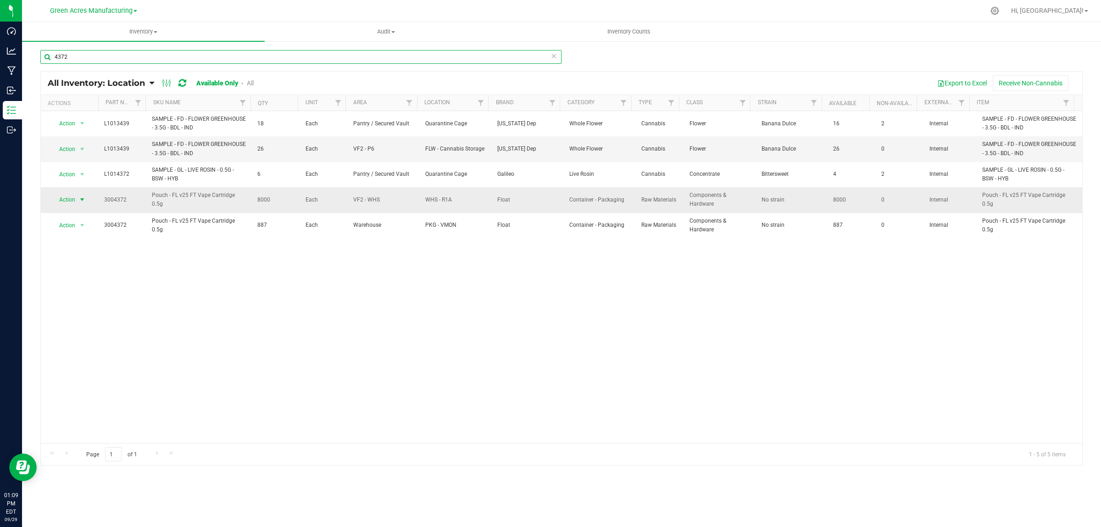
type input "4372"
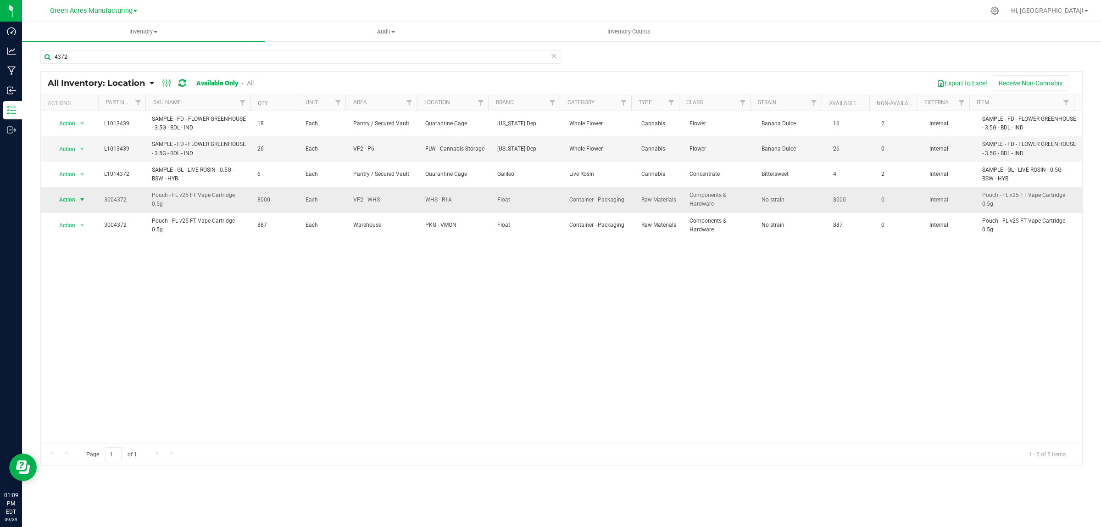
click at [81, 202] on span "select" at bounding box center [81, 199] width 7 height 7
click at [98, 257] on li "Locate inventory" at bounding box center [80, 257] width 59 height 14
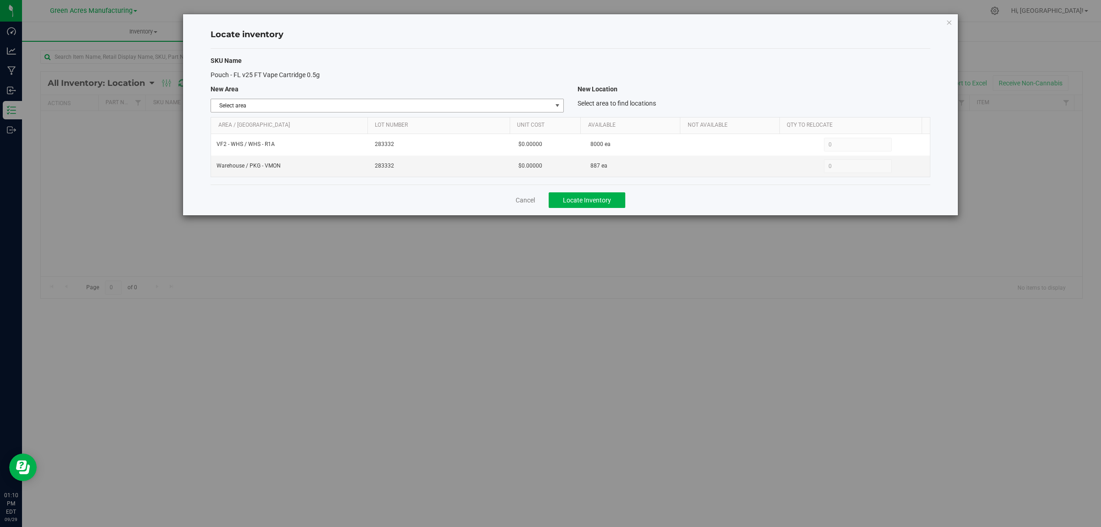
click at [558, 106] on span "select" at bounding box center [557, 105] width 7 height 7
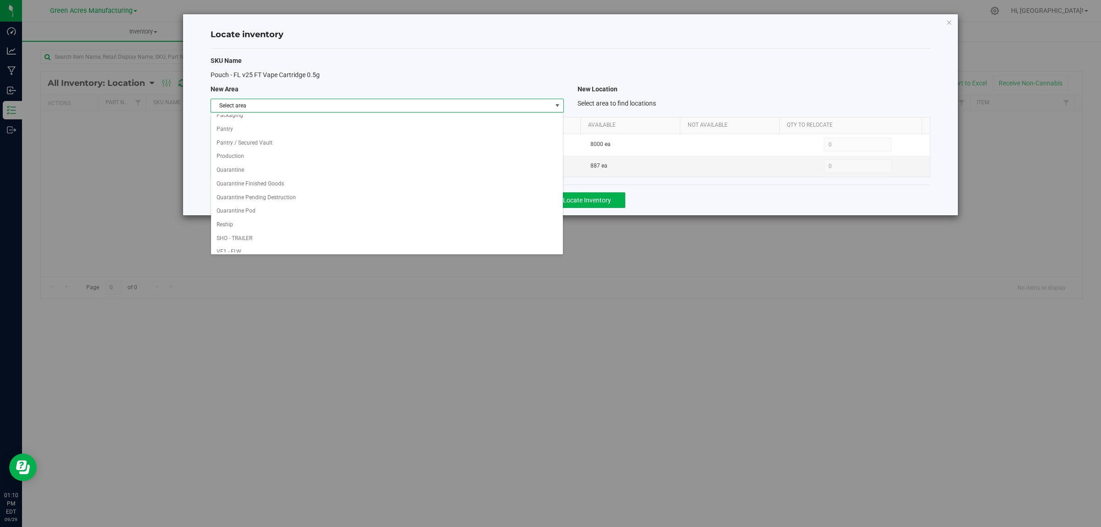
scroll to position [458, 0]
drag, startPoint x: 494, startPoint y: 245, endPoint x: 545, endPoint y: 209, distance: 62.6
click at [494, 245] on li "Warehouse" at bounding box center [387, 246] width 352 height 14
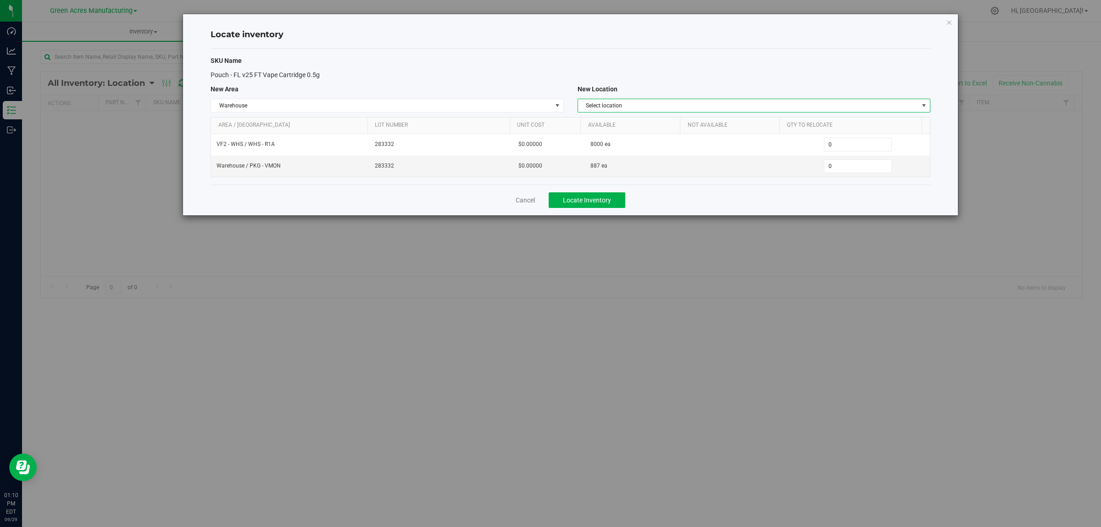
click at [873, 106] on span "Select location" at bounding box center [748, 105] width 340 height 13
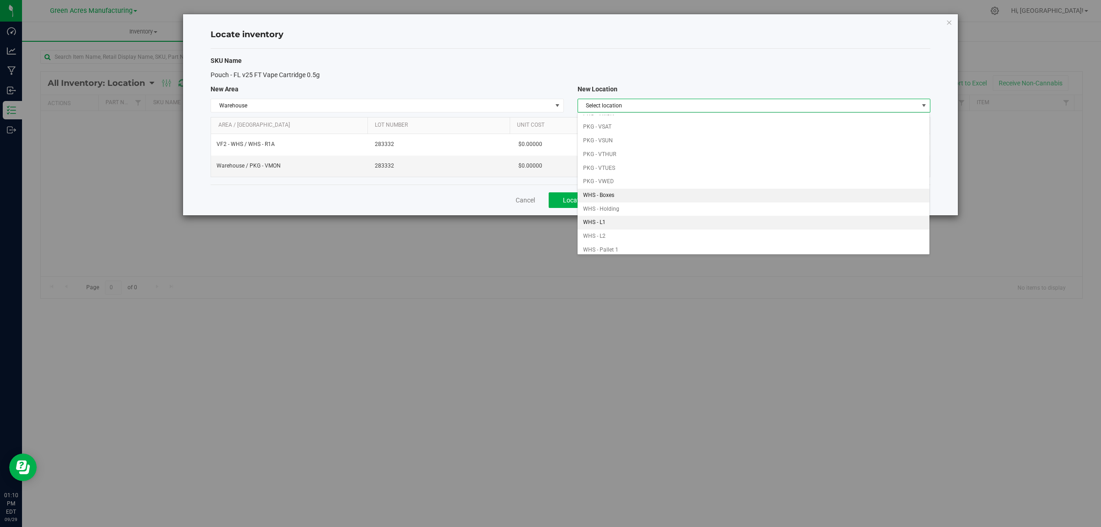
scroll to position [115, 0]
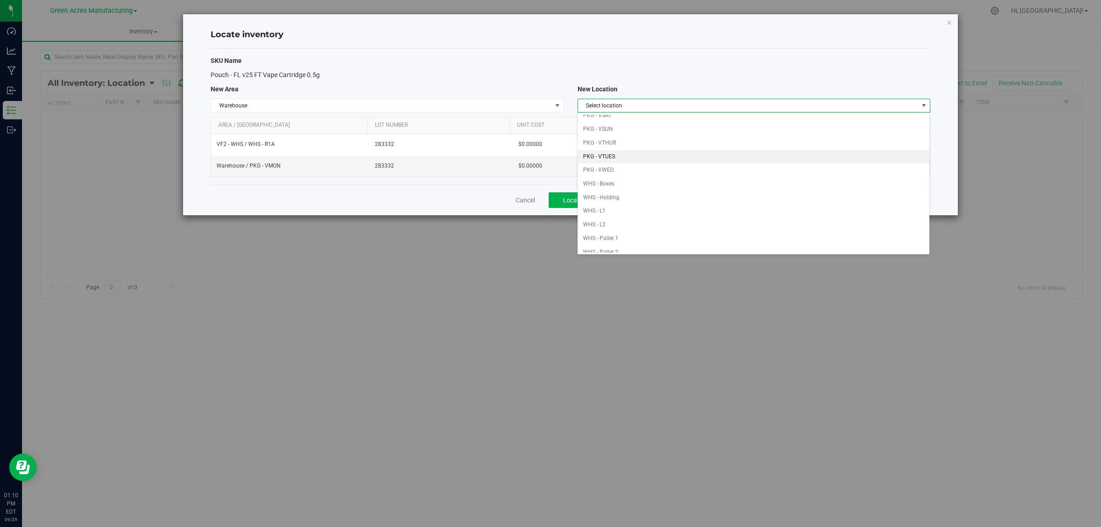
click at [650, 156] on li "PKG - VTUES" at bounding box center [754, 157] width 352 height 14
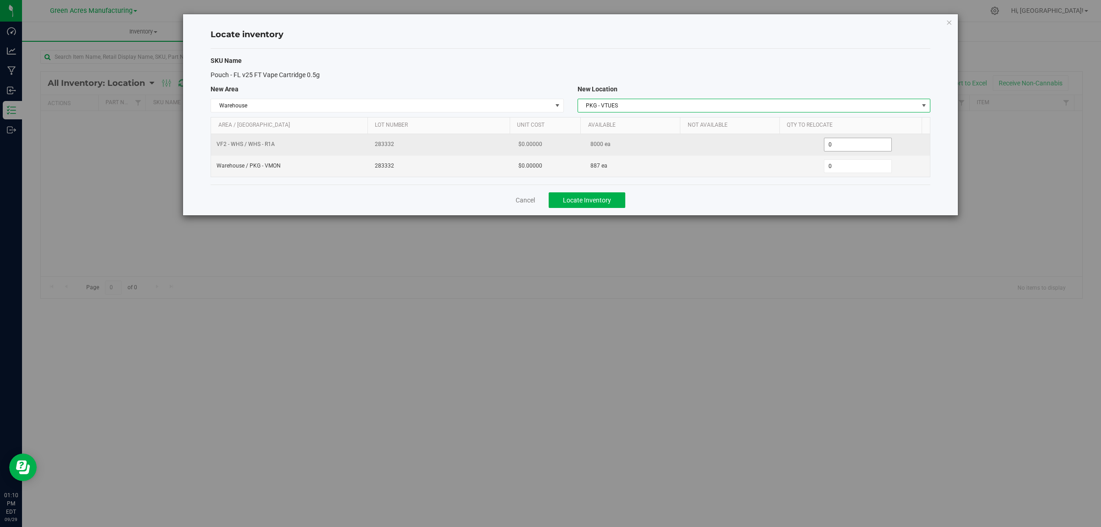
click at [856, 141] on span "0 0" at bounding box center [858, 145] width 68 height 14
click at [856, 141] on input "0" at bounding box center [857, 144] width 67 height 13
type input "2000"
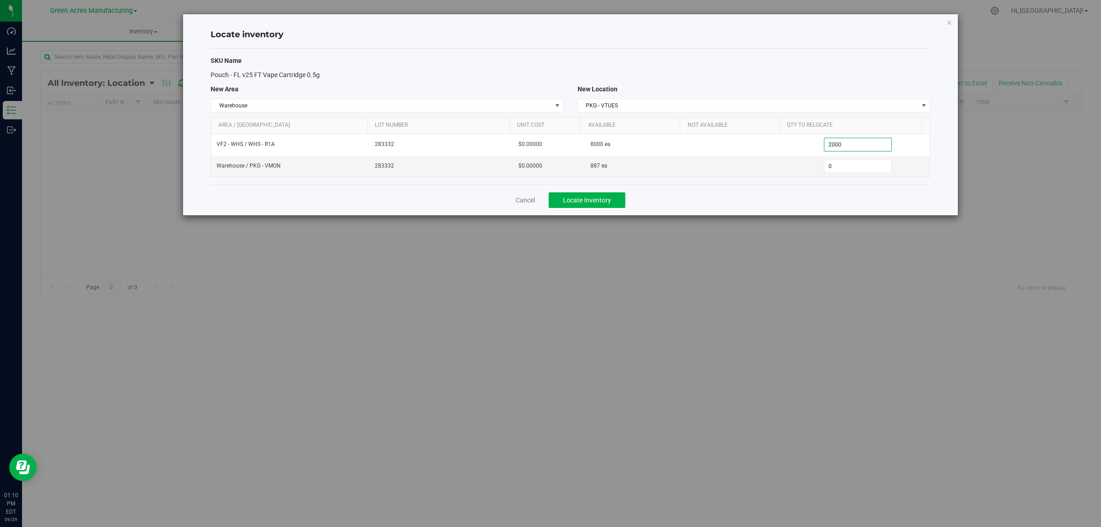
type input "2,000"
drag, startPoint x: 813, startPoint y: 216, endPoint x: 807, endPoint y: 214, distance: 5.4
click at [812, 215] on div "Cancel Locate Inventory" at bounding box center [571, 199] width 720 height 31
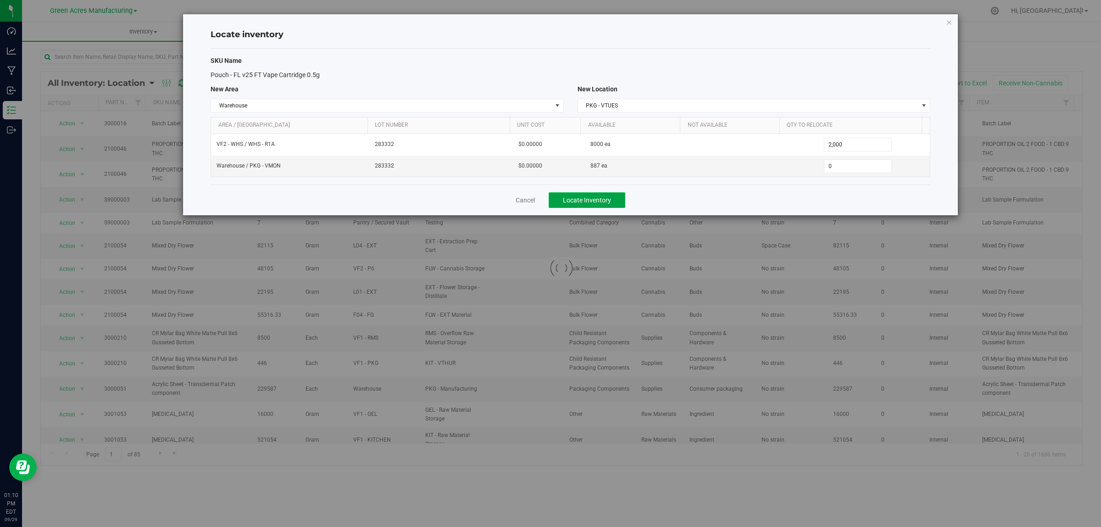
click at [586, 195] on button "Locate Inventory" at bounding box center [587, 200] width 77 height 16
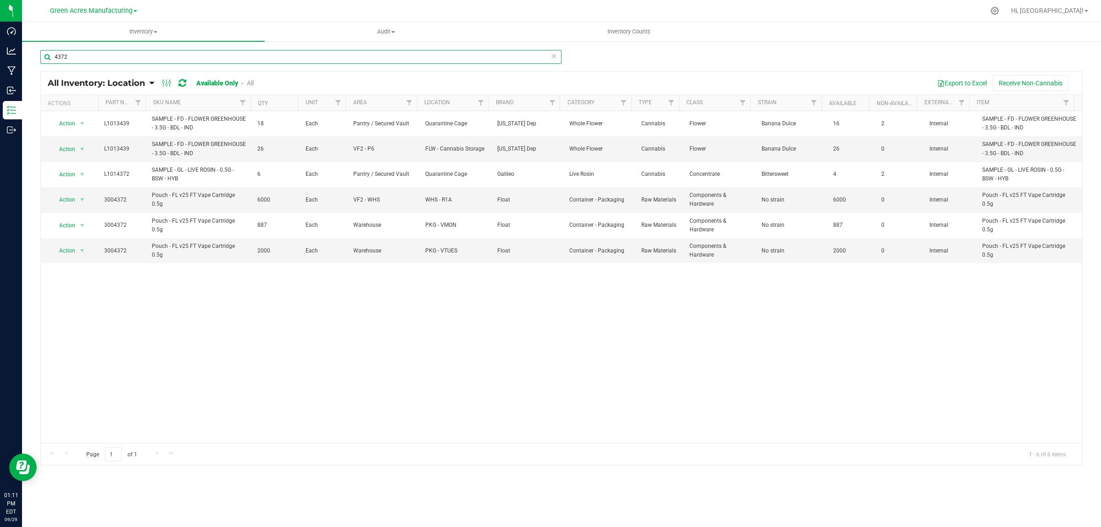
click at [155, 52] on input "4372" at bounding box center [300, 57] width 521 height 14
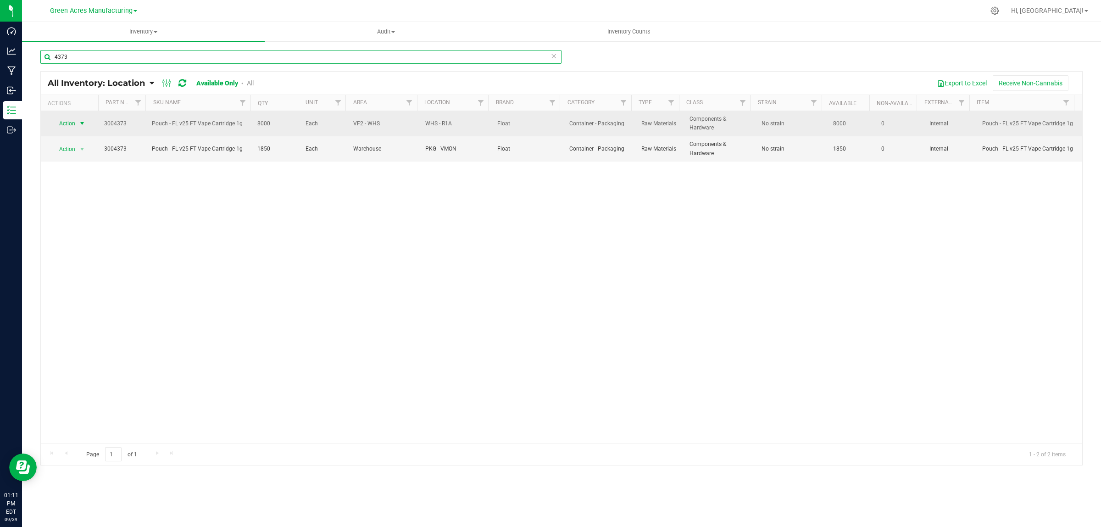
type input "4373"
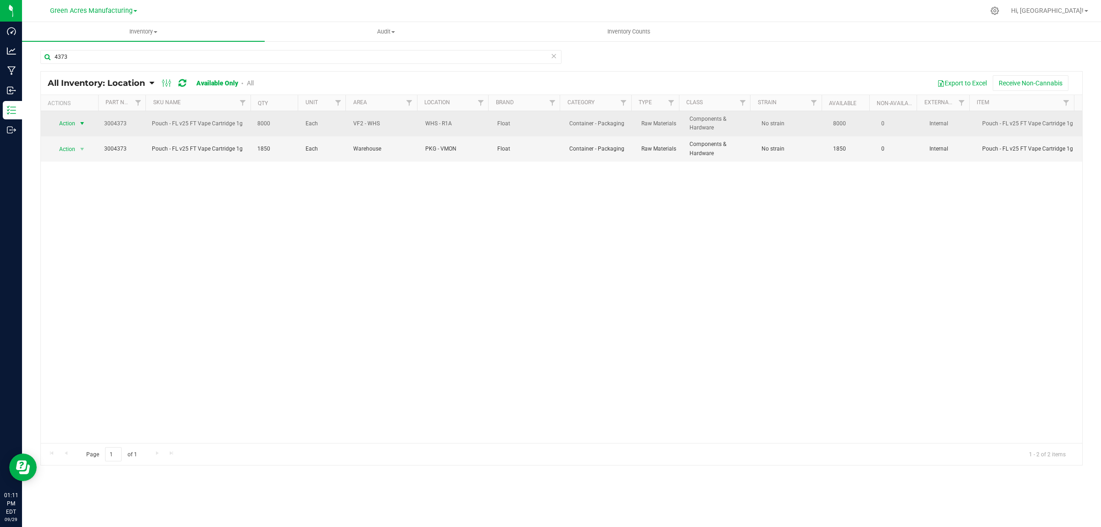
click at [84, 122] on span "select" at bounding box center [81, 123] width 7 height 7
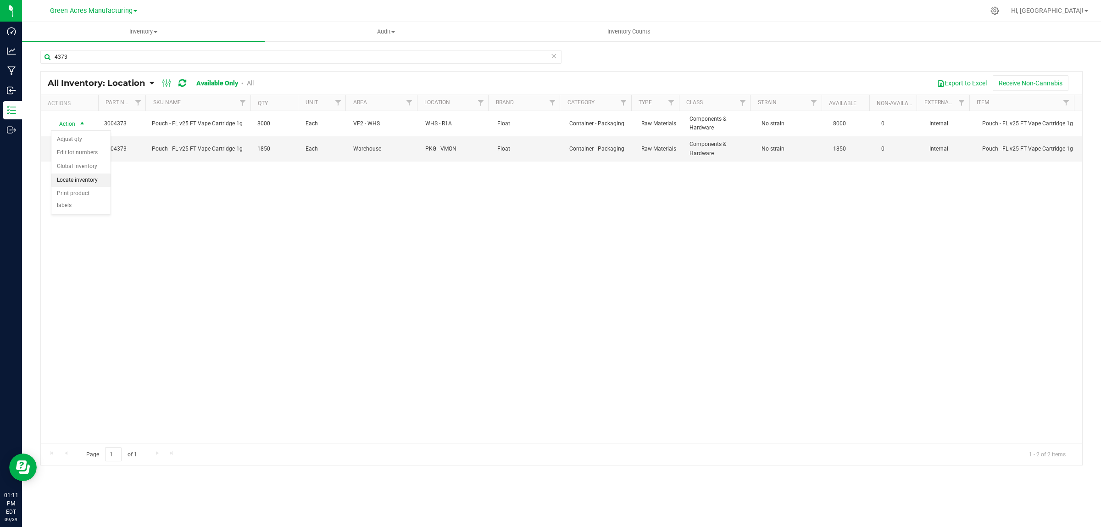
click at [88, 177] on li "Locate inventory" at bounding box center [80, 180] width 59 height 14
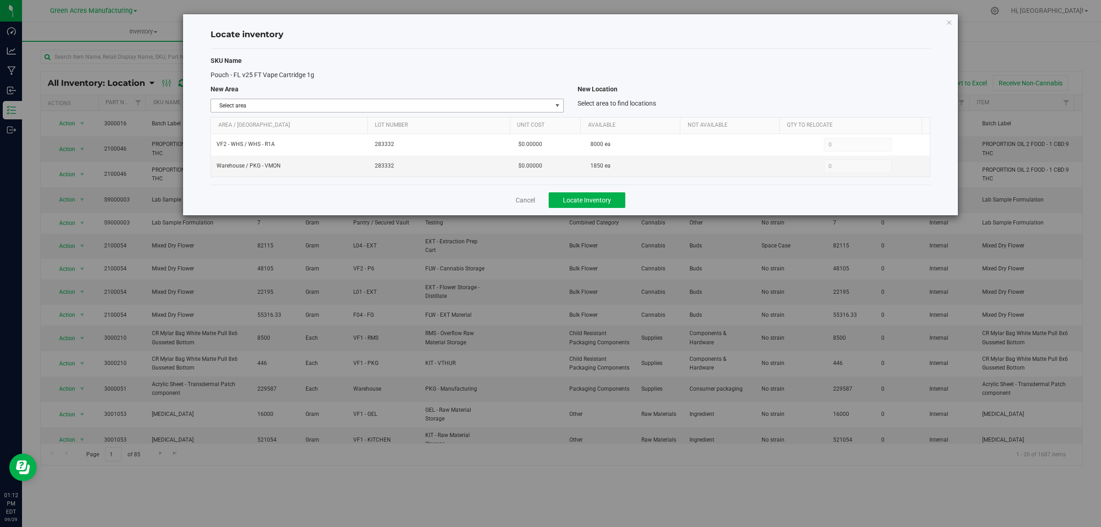
click at [556, 100] on span "select" at bounding box center [556, 105] width 11 height 13
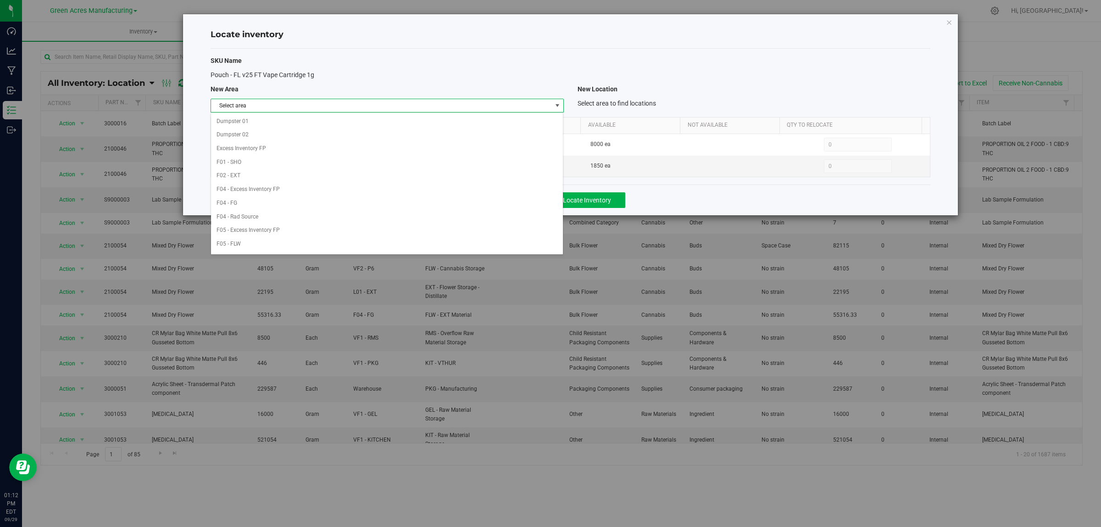
scroll to position [458, 0]
drag, startPoint x: 418, startPoint y: 246, endPoint x: 443, endPoint y: 237, distance: 26.6
click at [418, 246] on li "Warehouse" at bounding box center [387, 246] width 352 height 14
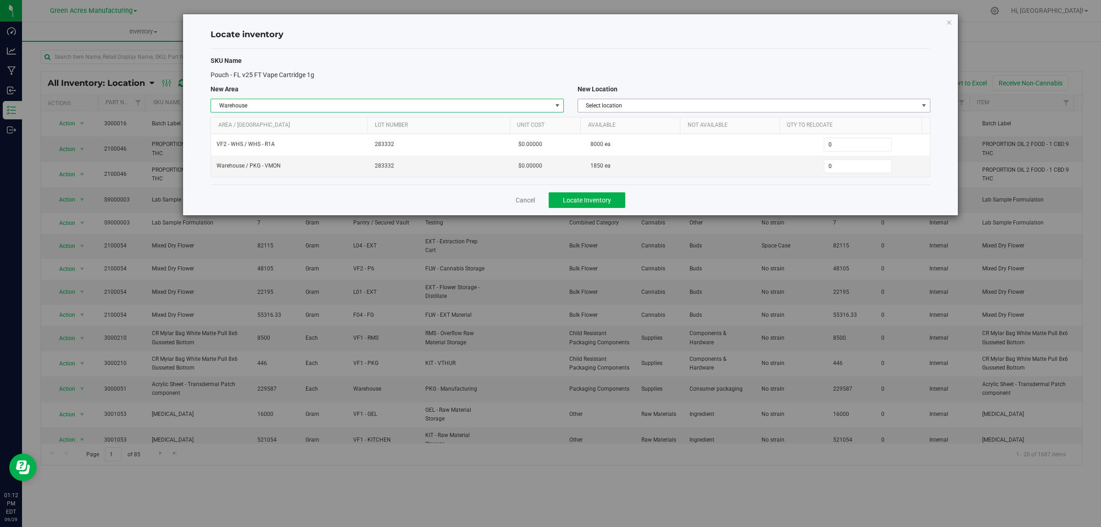
click at [886, 106] on span "Select location" at bounding box center [748, 105] width 340 height 13
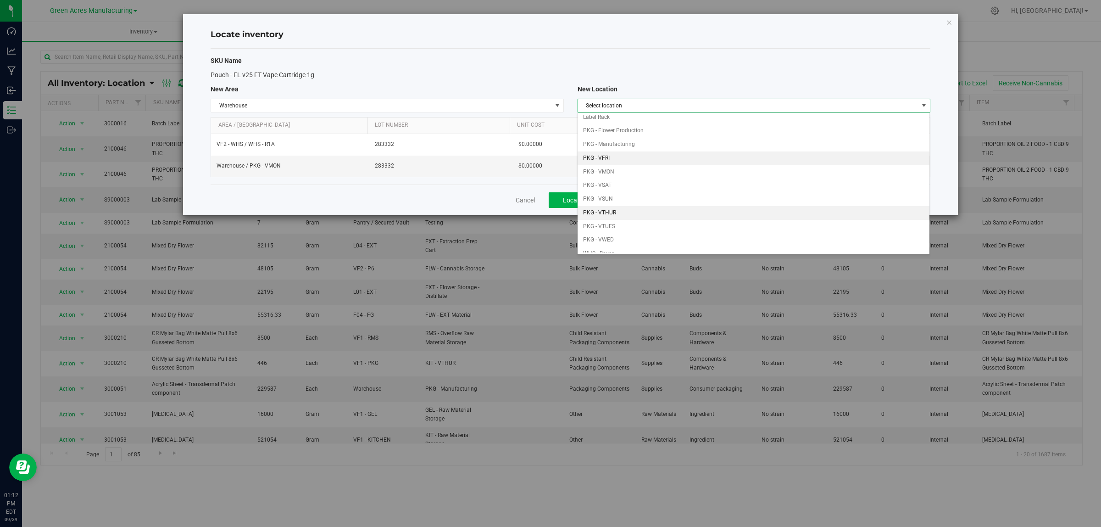
scroll to position [57, 0]
click at [631, 214] on li "PKG - VTUES" at bounding box center [754, 214] width 352 height 14
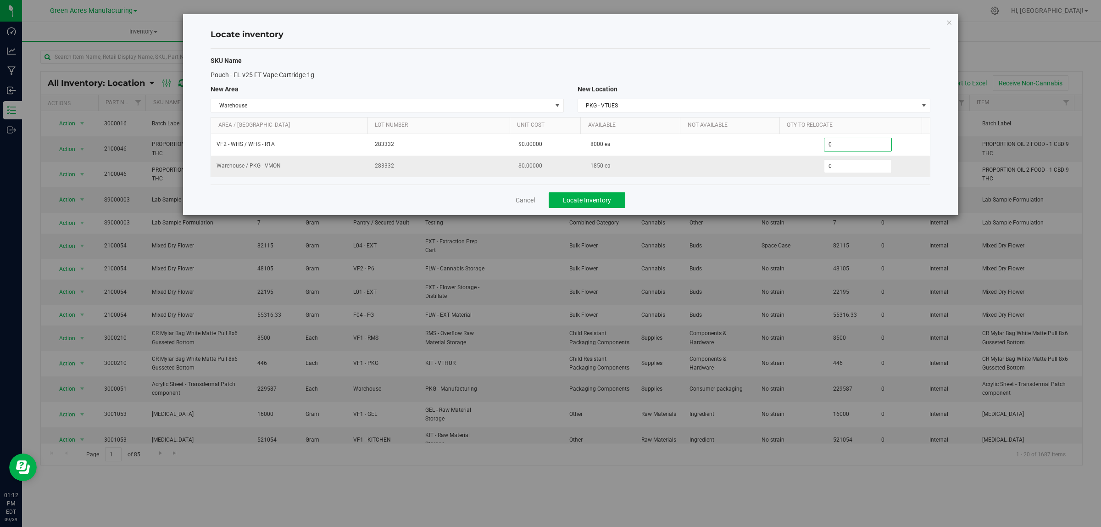
drag, startPoint x: 875, startPoint y: 145, endPoint x: 867, endPoint y: 159, distance: 15.8
click at [868, 159] on tbody "VF2 - WHS / WHS - R1A 283332 $0.00000 8000 ea 0 0 Warehouse / PKG - VMON 283332…" at bounding box center [570, 155] width 719 height 43
click at [861, 145] on input "0" at bounding box center [857, 144] width 67 height 13
click at [861, 146] on input "0" at bounding box center [857, 144] width 67 height 13
type input "2000"
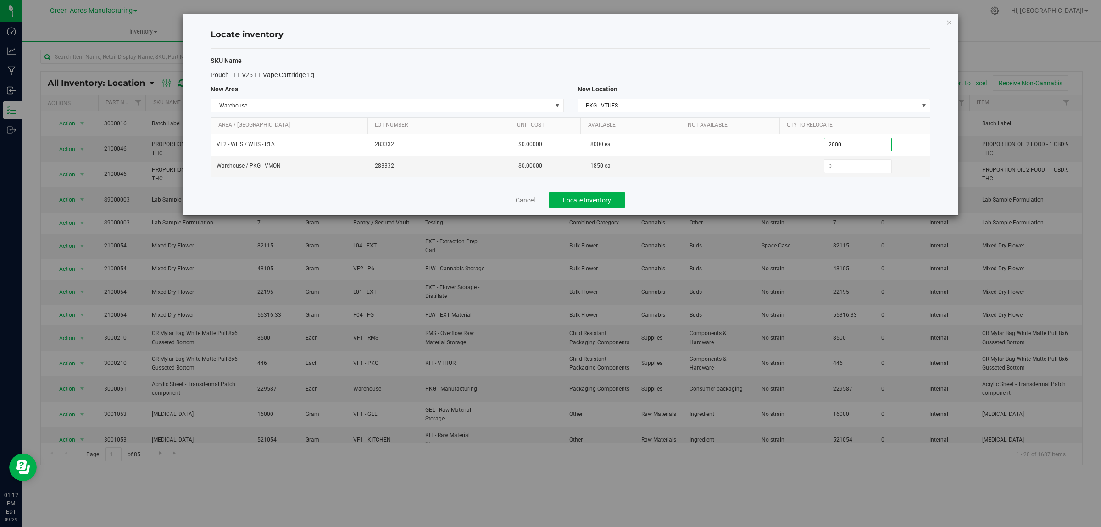
type input "2,000"
click at [868, 200] on div "Cancel Locate Inventory" at bounding box center [571, 199] width 720 height 31
click at [596, 194] on button "Locate Inventory" at bounding box center [587, 200] width 77 height 16
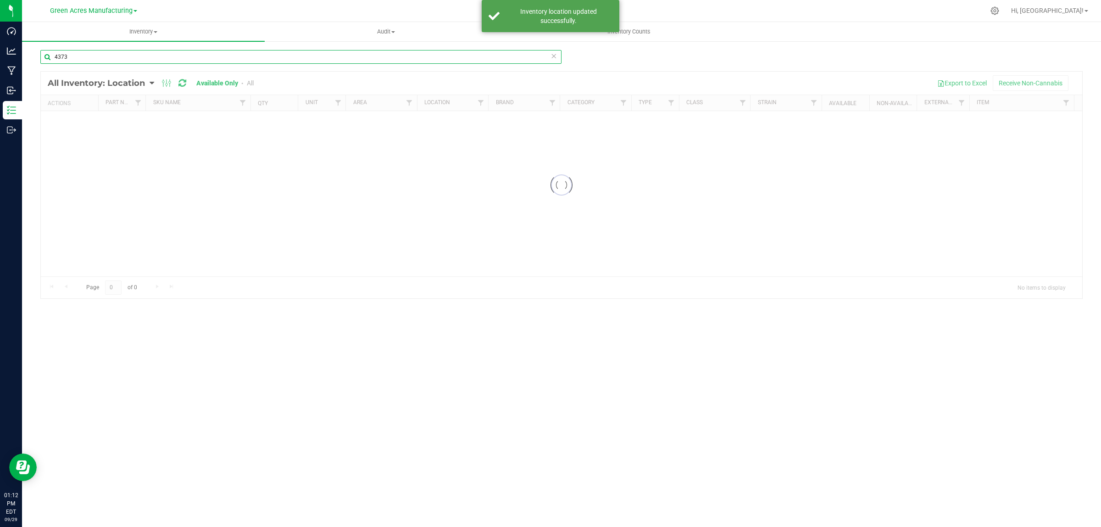
click at [246, 53] on input "4373" at bounding box center [300, 57] width 521 height 14
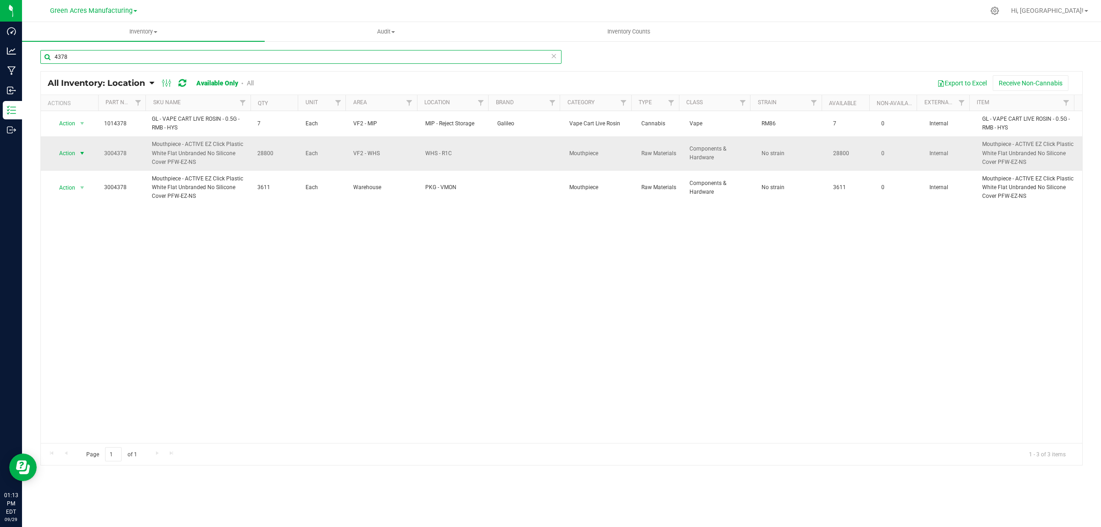
type input "4378"
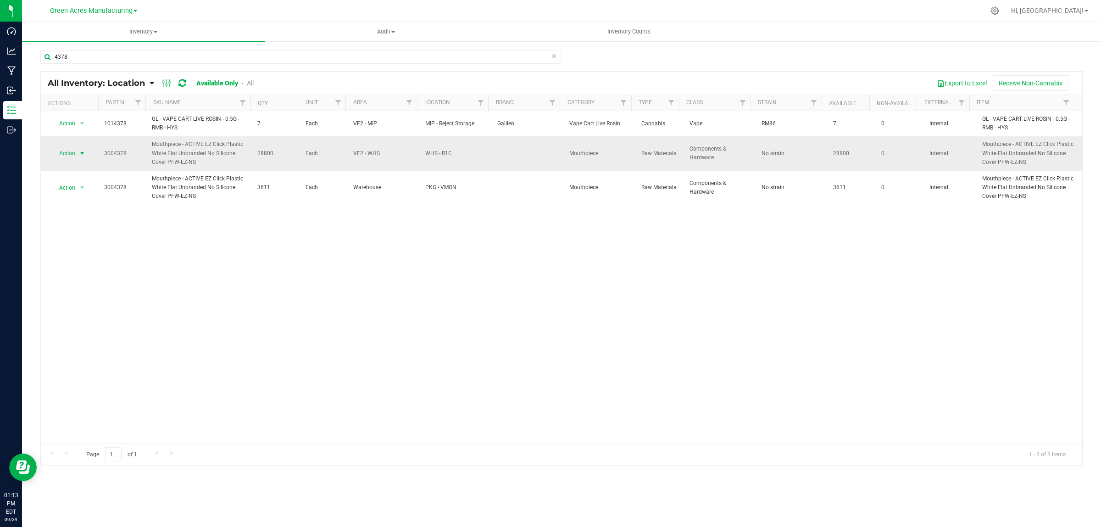
click at [82, 154] on span "select" at bounding box center [81, 153] width 7 height 7
click at [94, 208] on li "Locate inventory" at bounding box center [80, 210] width 59 height 14
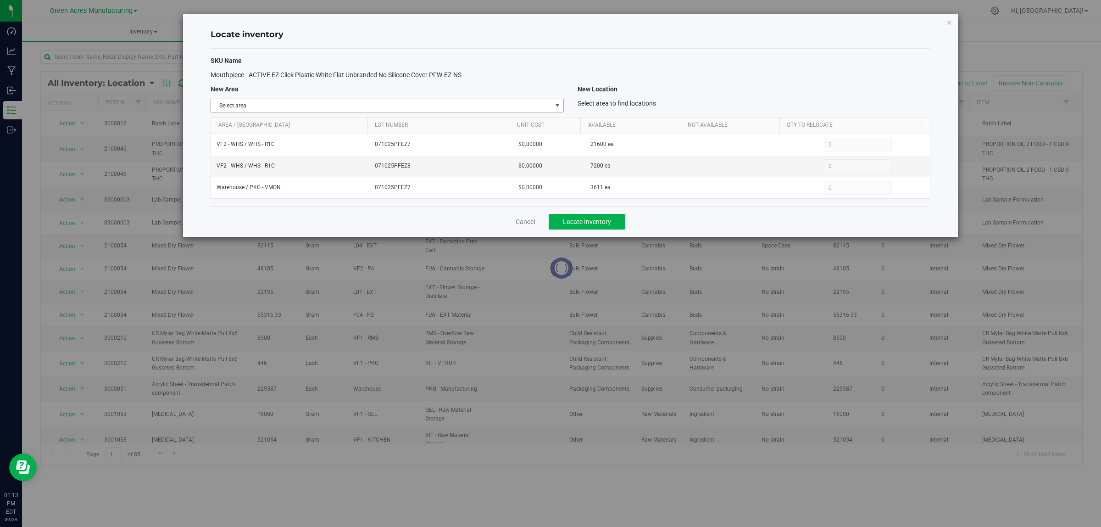
click at [558, 102] on span "select" at bounding box center [557, 105] width 7 height 7
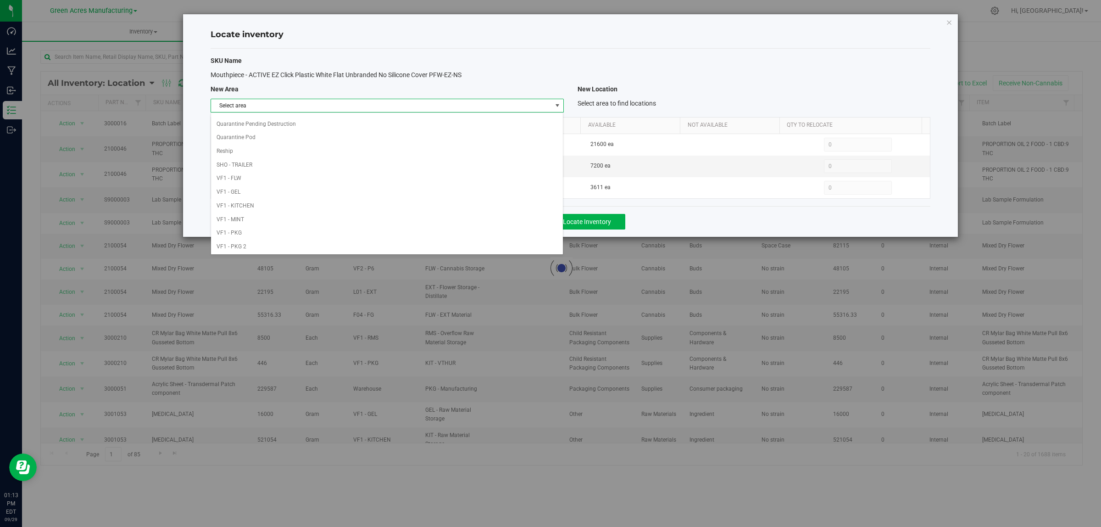
scroll to position [458, 0]
click at [441, 248] on li "Warehouse" at bounding box center [387, 246] width 352 height 14
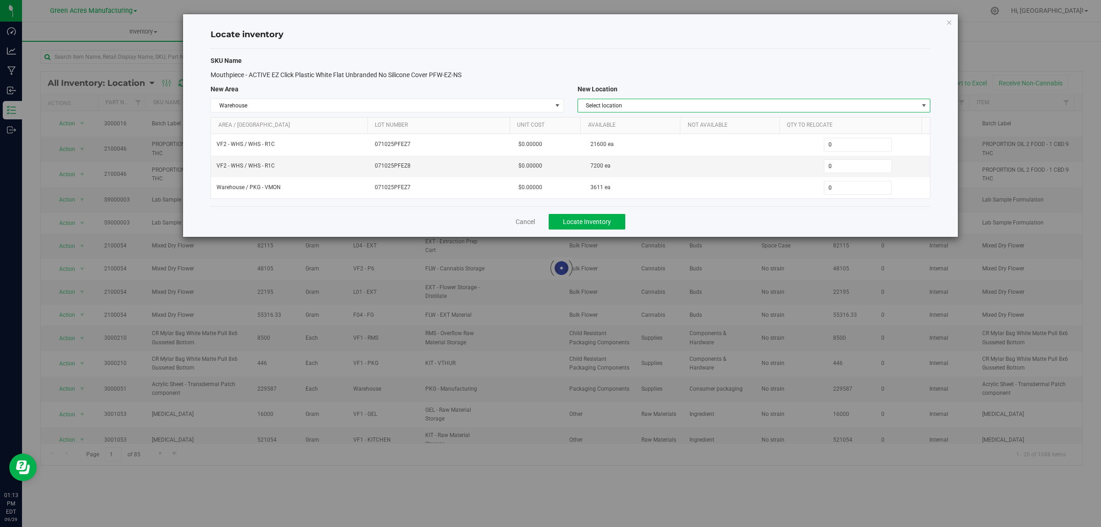
click at [852, 103] on span "Select location" at bounding box center [748, 105] width 340 height 13
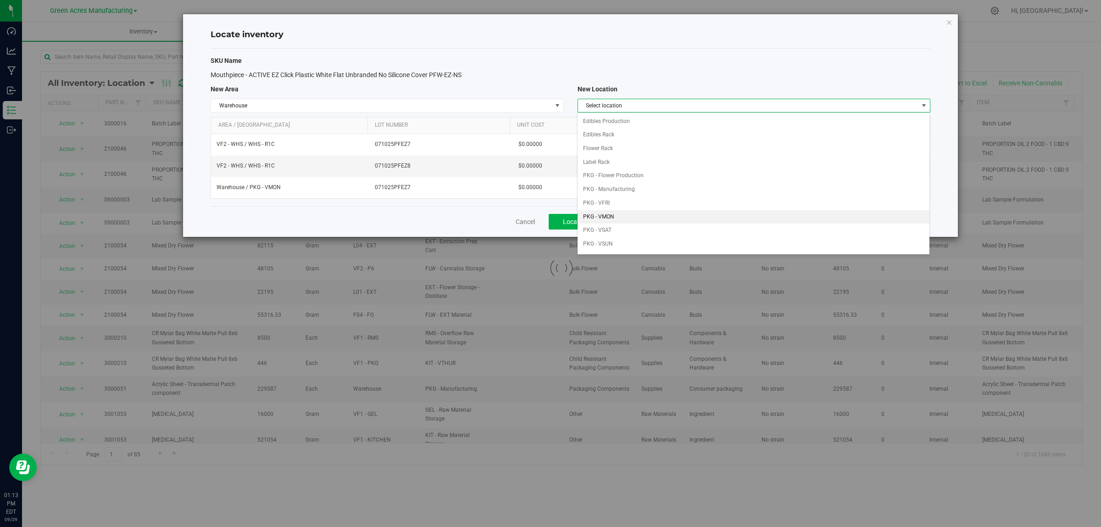
scroll to position [115, 0]
click at [660, 154] on li "PKG - VTUES" at bounding box center [754, 157] width 352 height 14
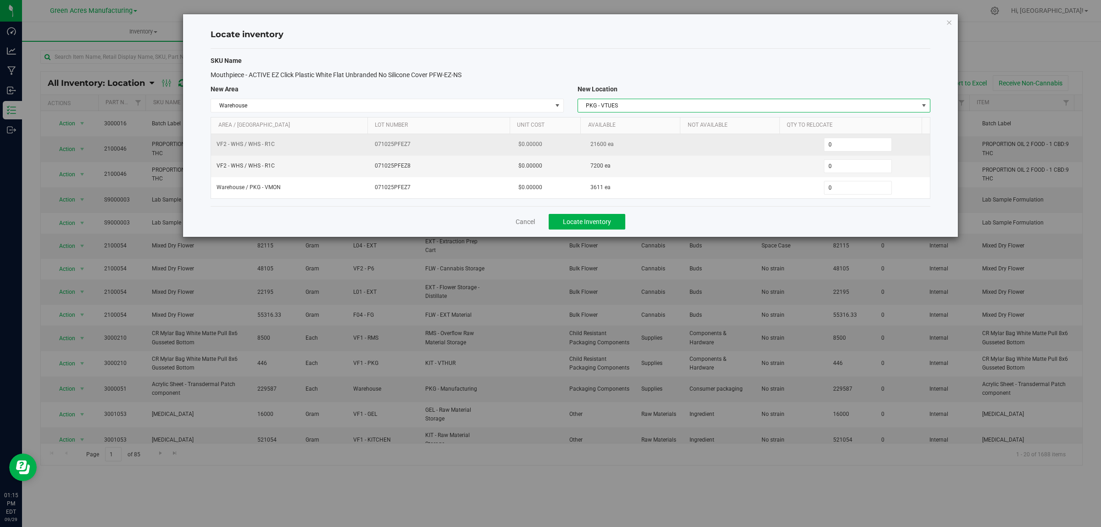
click at [590, 143] on span "21600 ea" at bounding box center [601, 144] width 23 height 9
copy span "21600"
drag, startPoint x: 779, startPoint y: 147, endPoint x: 802, endPoint y: 150, distance: 23.1
click at [786, 146] on td "0 0" at bounding box center [858, 145] width 144 height 22
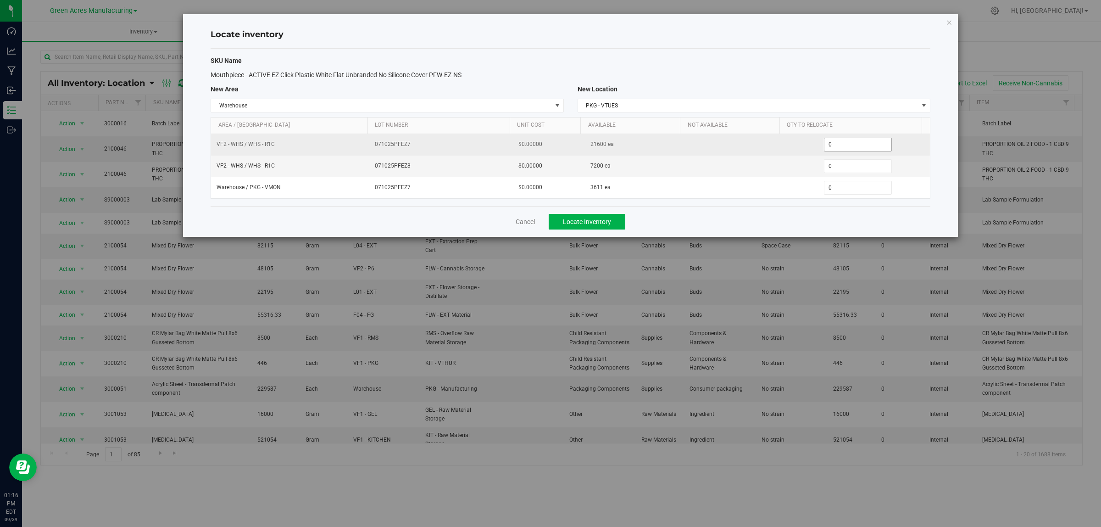
click at [840, 141] on span "0 0" at bounding box center [858, 145] width 68 height 14
click at [841, 141] on input "0" at bounding box center [857, 144] width 67 height 13
paste input "240"
type input "2400"
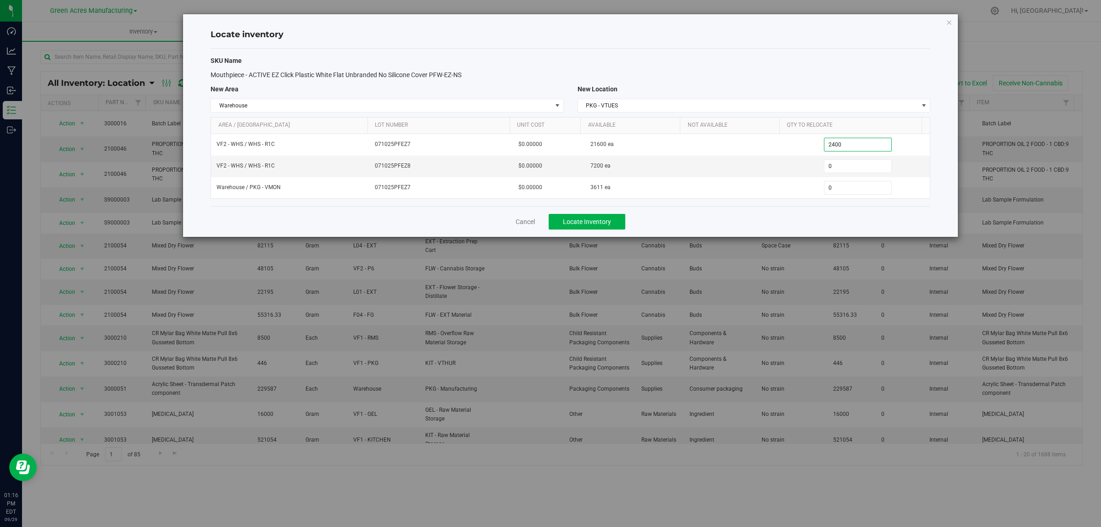
type input "2,400"
click at [794, 215] on div "Cancel Locate Inventory" at bounding box center [571, 221] width 720 height 31
click at [608, 224] on span "Locate Inventory" at bounding box center [587, 221] width 48 height 7
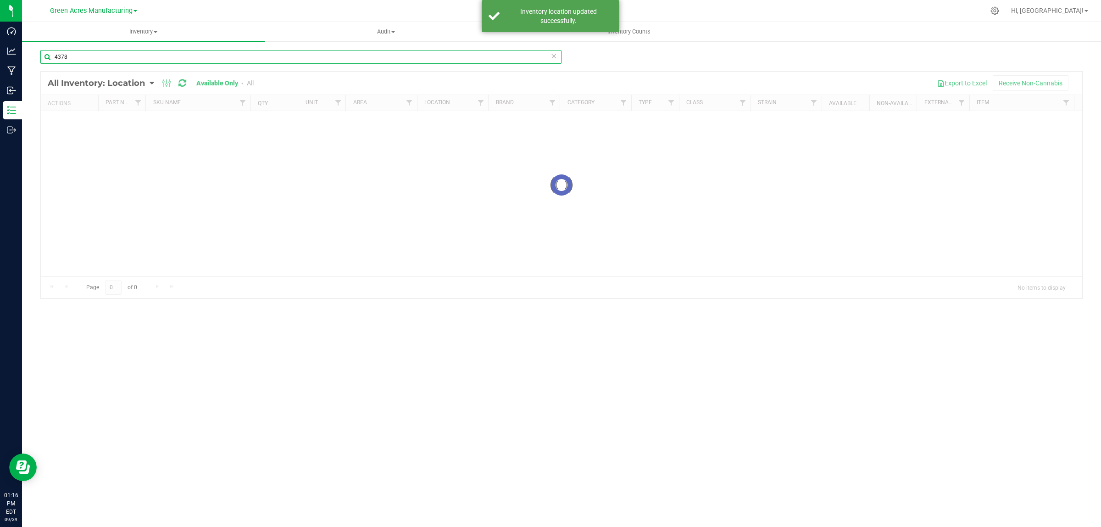
click at [237, 57] on input "4378" at bounding box center [300, 57] width 521 height 14
click at [237, 56] on input "4378" at bounding box center [300, 57] width 521 height 14
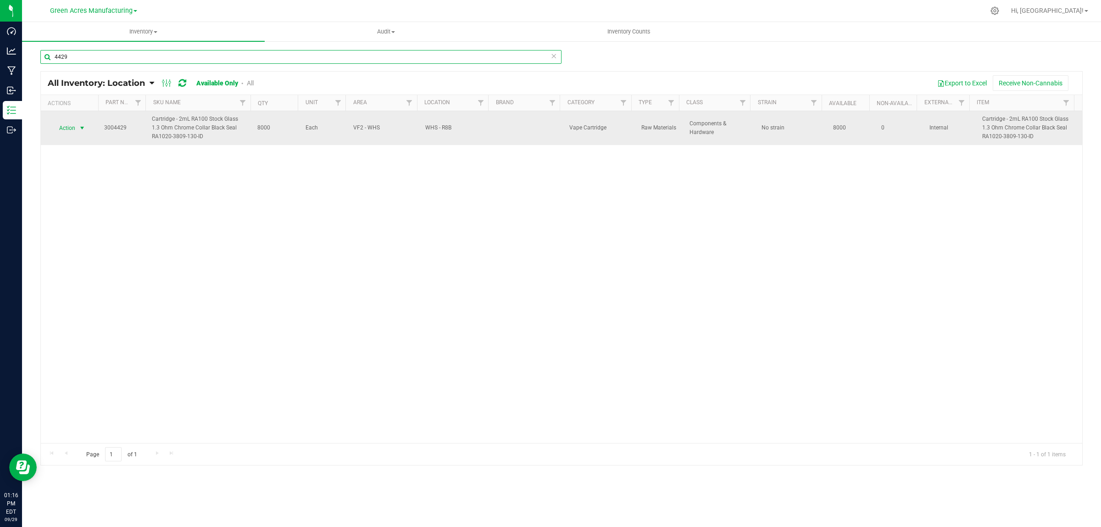
type input "4429"
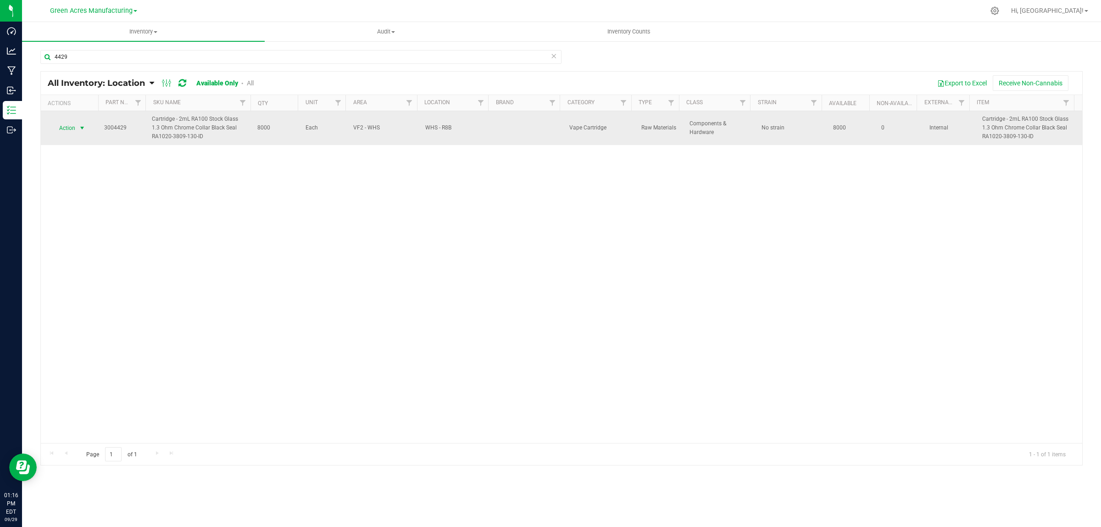
click at [77, 125] on span "select" at bounding box center [82, 128] width 11 height 13
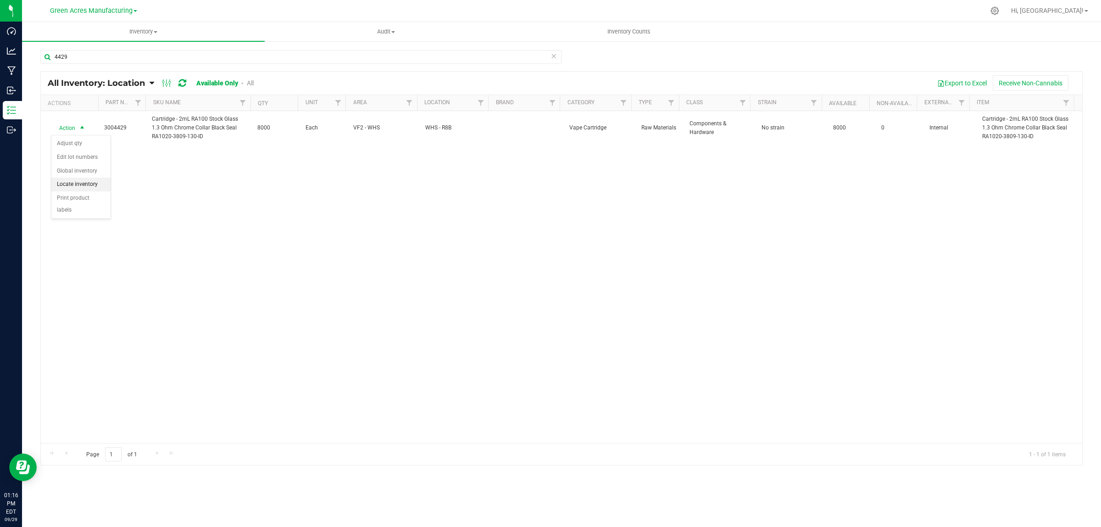
click at [95, 184] on li "Locate inventory" at bounding box center [80, 185] width 59 height 14
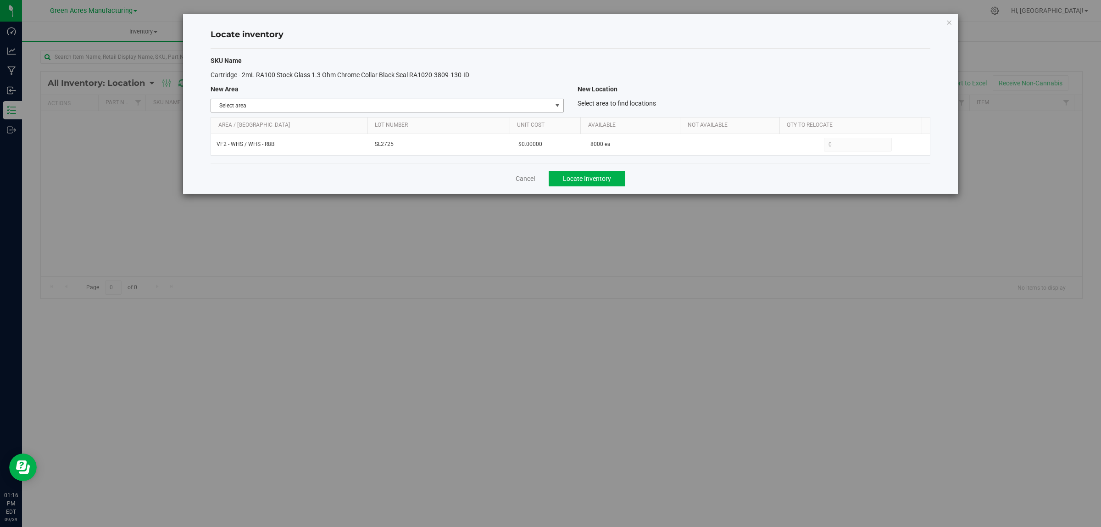
drag, startPoint x: 536, startPoint y: 99, endPoint x: 540, endPoint y: 110, distance: 11.8
click at [537, 101] on span "Select area" at bounding box center [381, 105] width 340 height 13
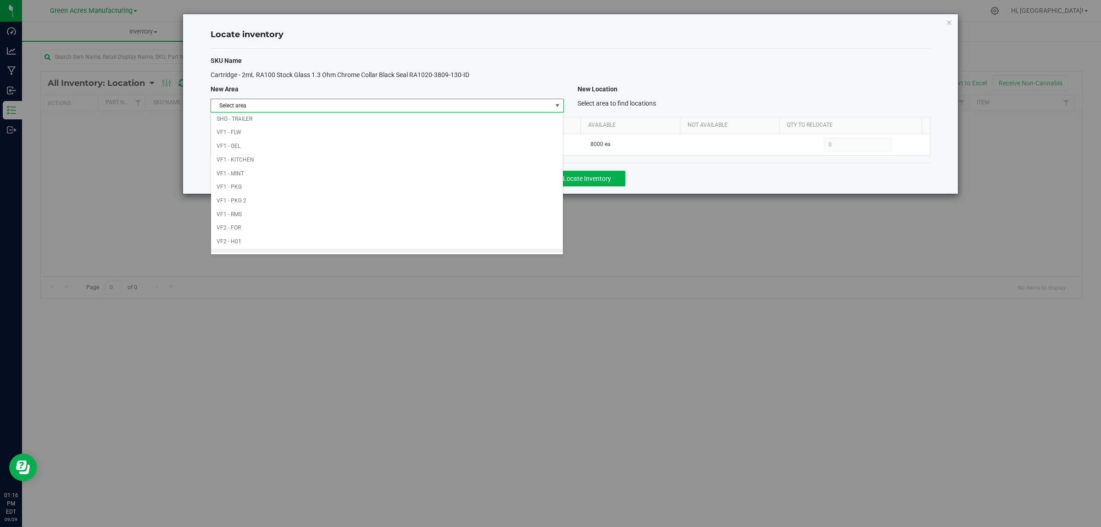
scroll to position [458, 0]
click at [495, 245] on li "Warehouse" at bounding box center [387, 246] width 352 height 14
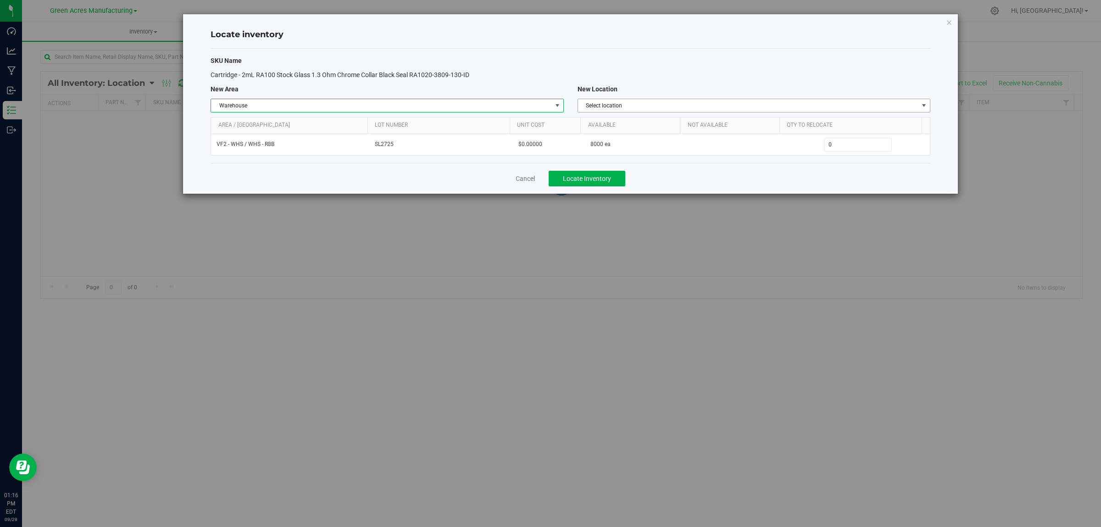
click at [811, 106] on span "Select location" at bounding box center [748, 105] width 340 height 13
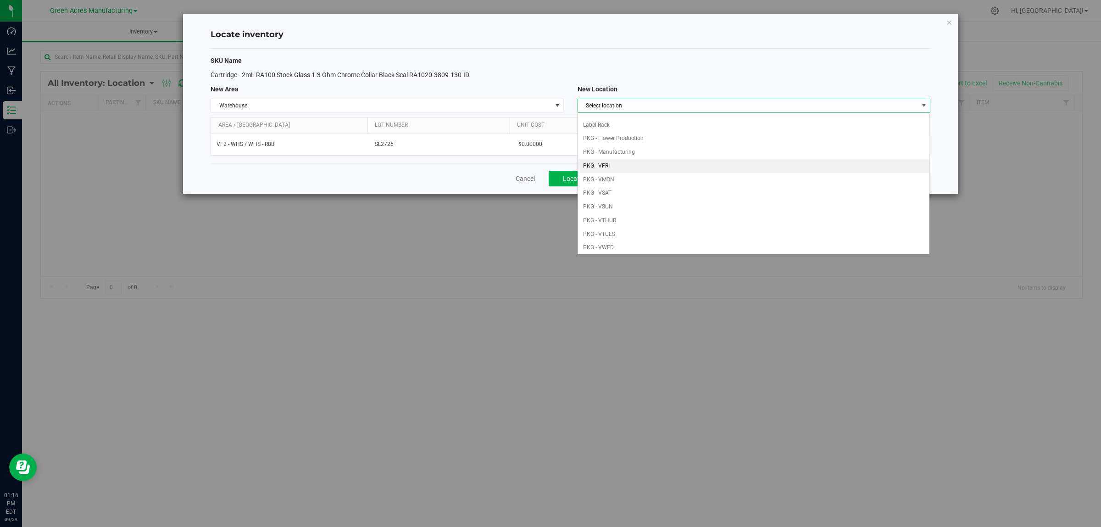
scroll to position [57, 0]
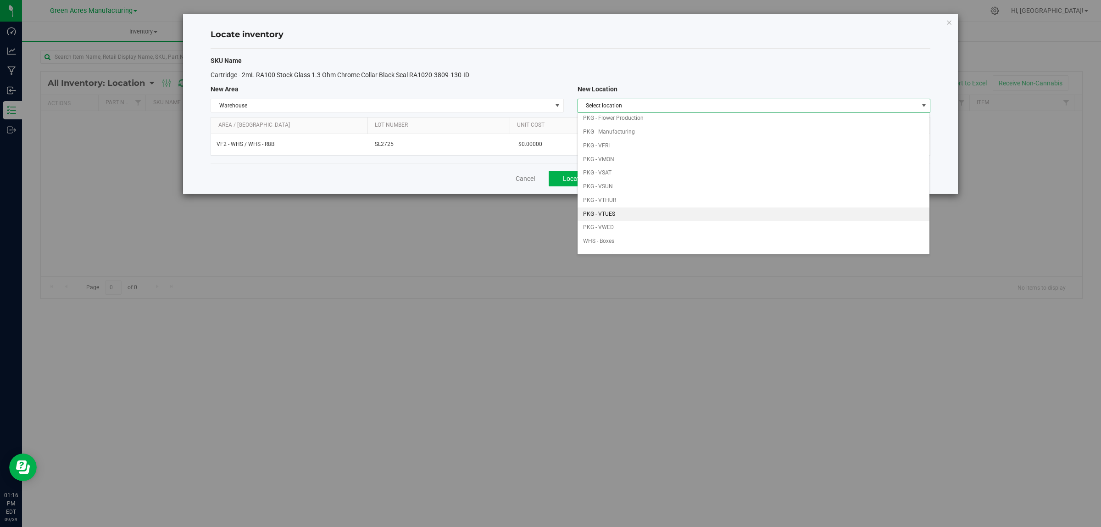
click at [668, 216] on li "PKG - VTUES" at bounding box center [754, 214] width 352 height 14
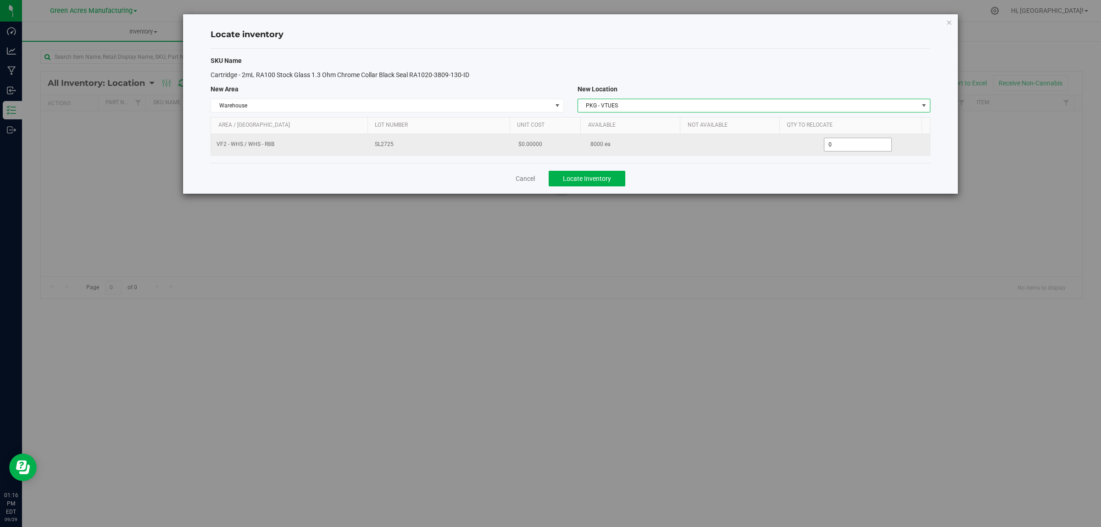
click at [855, 145] on span "0 0" at bounding box center [858, 145] width 68 height 14
click at [855, 145] on input "0" at bounding box center [857, 144] width 67 height 13
type input "3000"
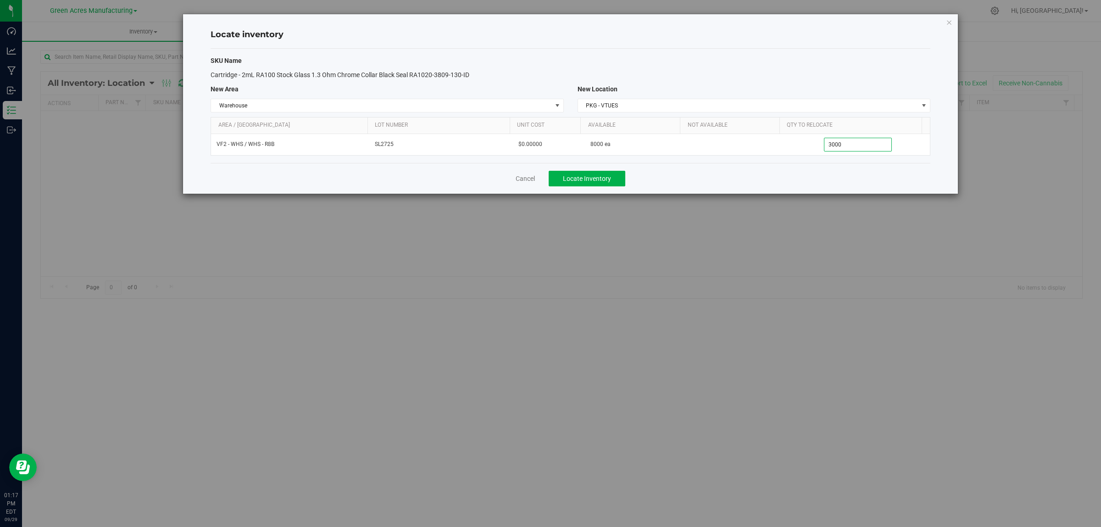
type input "3,000"
click at [820, 184] on div "Cancel Locate Inventory" at bounding box center [571, 178] width 720 height 31
click at [604, 182] on span "Locate Inventory" at bounding box center [587, 178] width 48 height 7
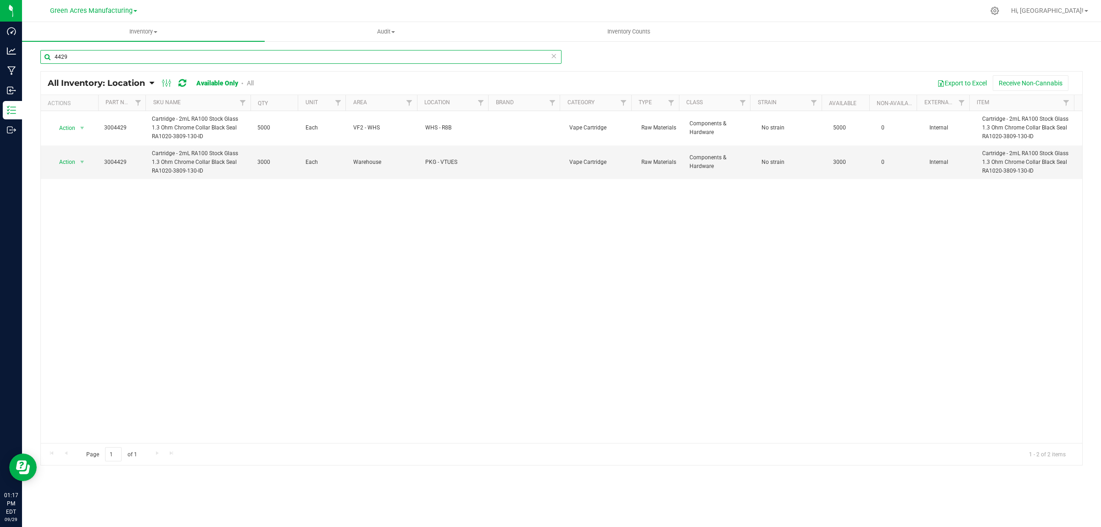
click at [177, 53] on input "4429" at bounding box center [300, 57] width 521 height 14
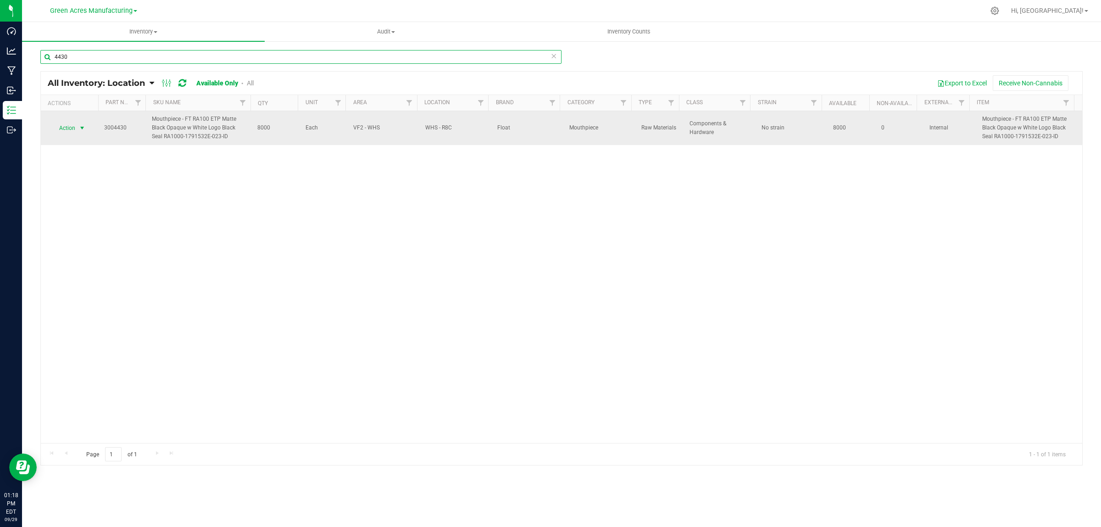
type input "4430"
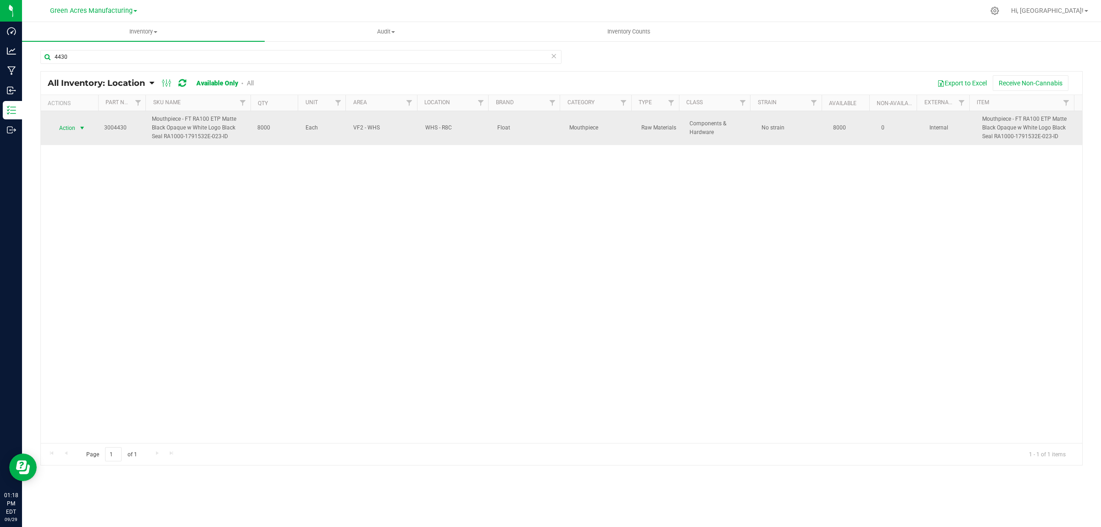
click at [80, 127] on span "select" at bounding box center [81, 127] width 7 height 7
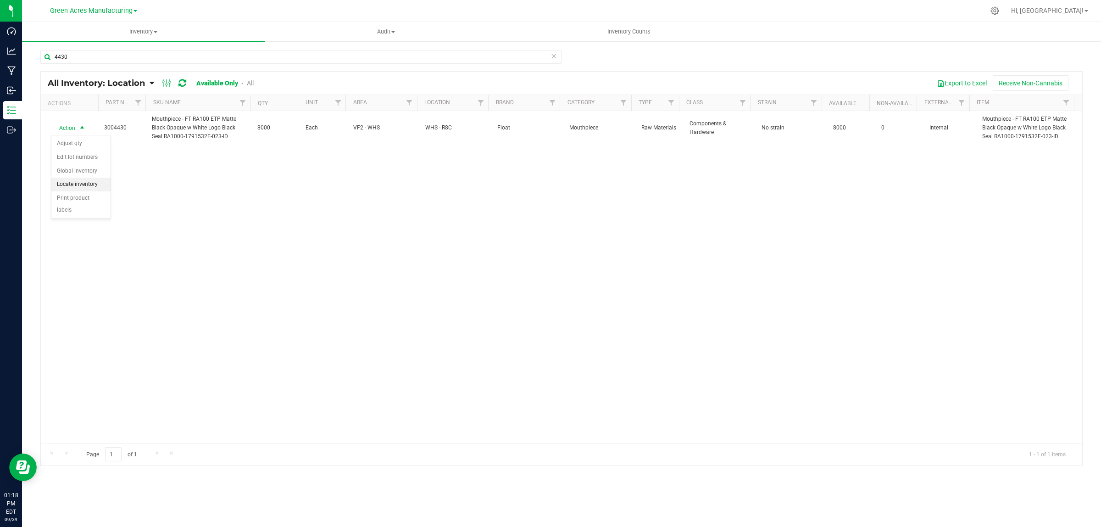
click at [86, 186] on li "Locate inventory" at bounding box center [80, 185] width 59 height 14
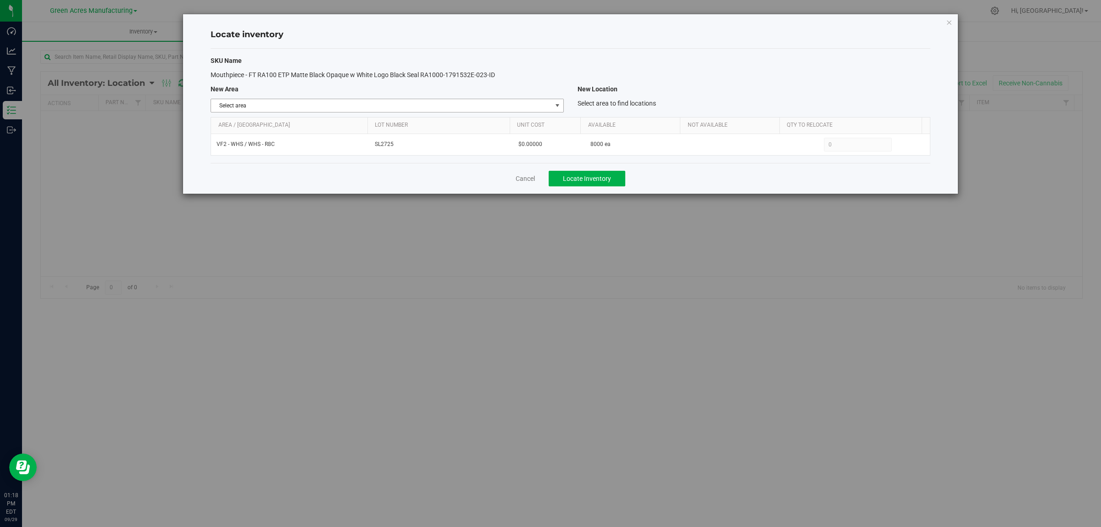
click at [409, 100] on span "Select area" at bounding box center [381, 105] width 340 height 13
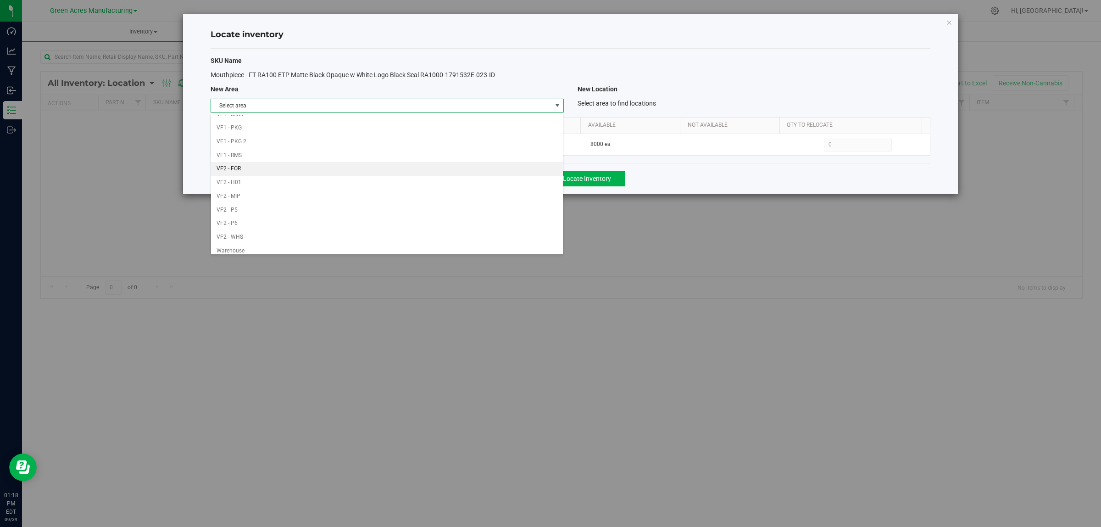
scroll to position [458, 0]
click at [377, 240] on li "Warehouse" at bounding box center [387, 246] width 352 height 14
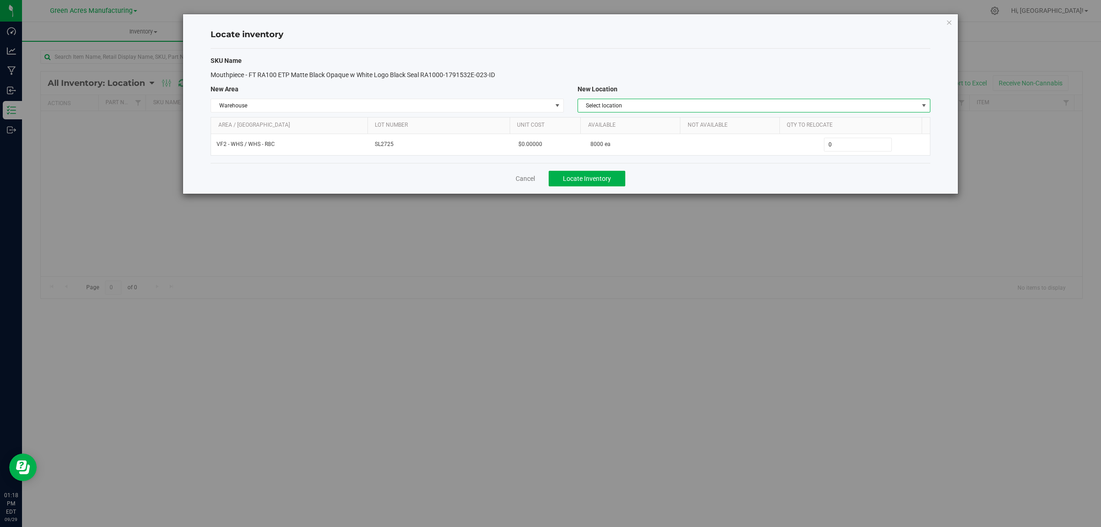
drag, startPoint x: 809, startPoint y: 102, endPoint x: 807, endPoint y: 108, distance: 6.1
click at [810, 102] on span "Select location" at bounding box center [748, 105] width 340 height 13
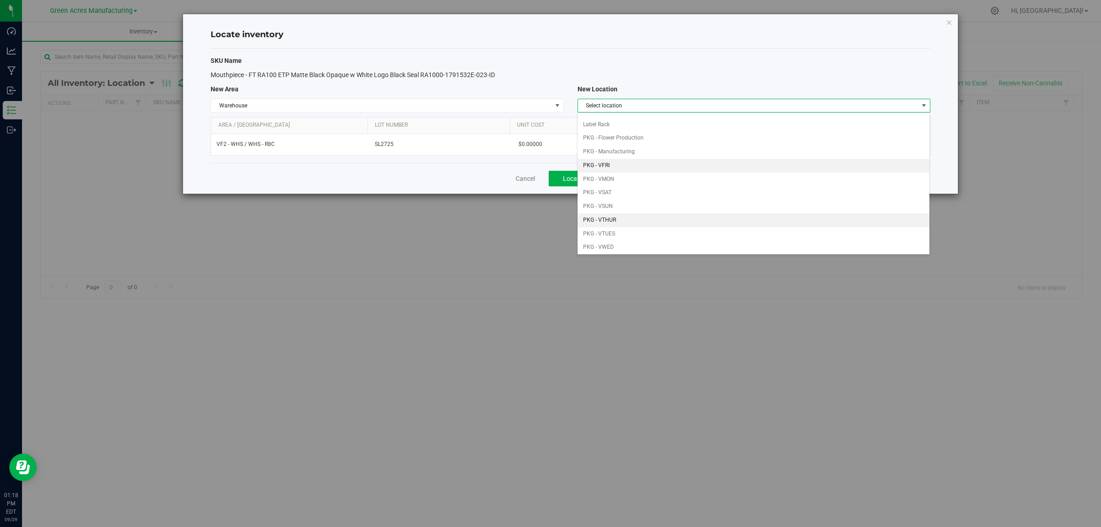
scroll to position [57, 0]
drag, startPoint x: 664, startPoint y: 214, endPoint x: 702, endPoint y: 193, distance: 43.5
click at [664, 213] on li "PKG - VTUES" at bounding box center [754, 214] width 352 height 14
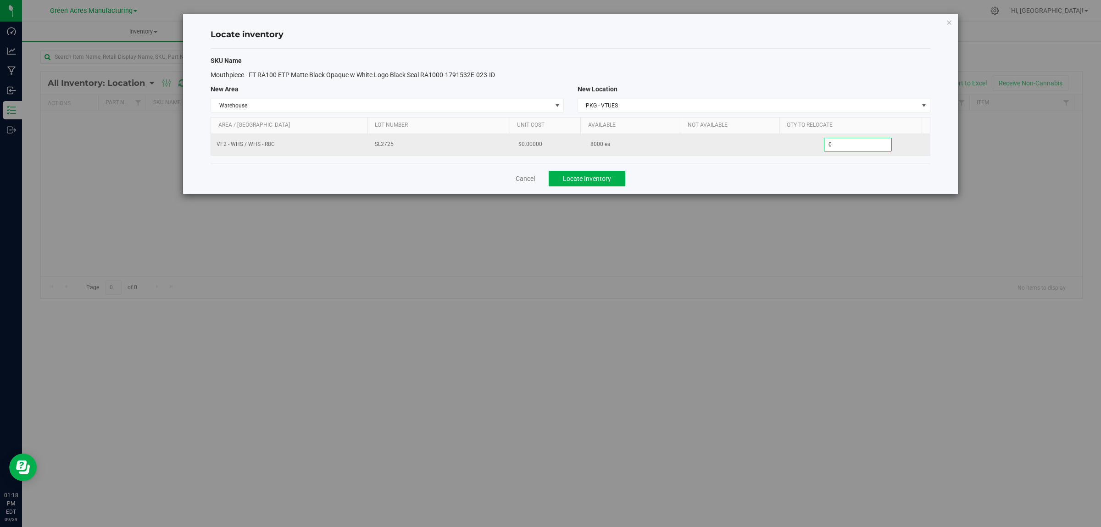
click at [830, 148] on span "0 0" at bounding box center [858, 145] width 68 height 14
click at [833, 148] on input "0" at bounding box center [857, 144] width 67 height 13
type input "3000"
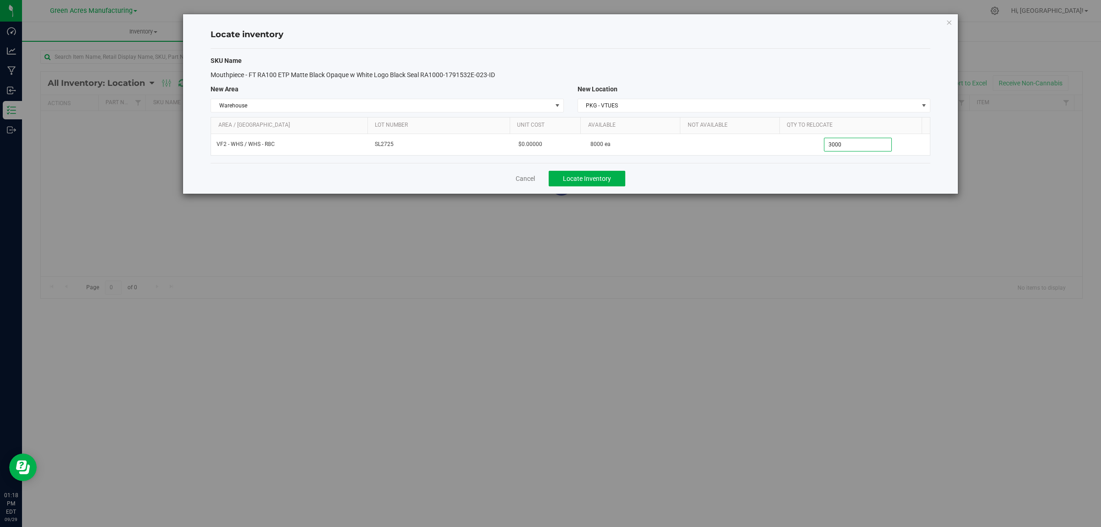
type input "3,000"
click at [791, 177] on div "Cancel Locate Inventory" at bounding box center [571, 178] width 720 height 31
click at [604, 184] on button "Locate Inventory" at bounding box center [587, 179] width 77 height 16
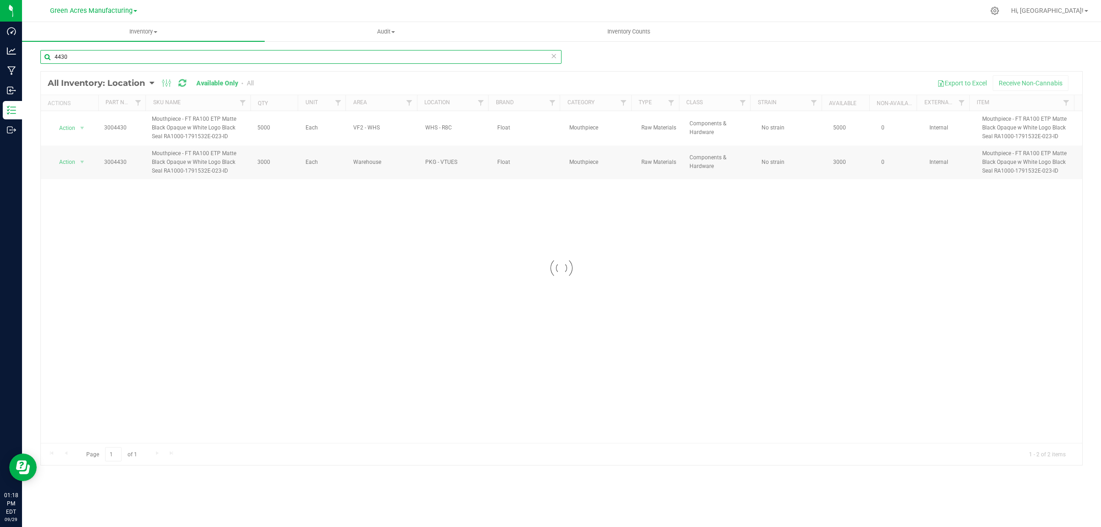
click at [325, 51] on input "4430" at bounding box center [300, 57] width 521 height 14
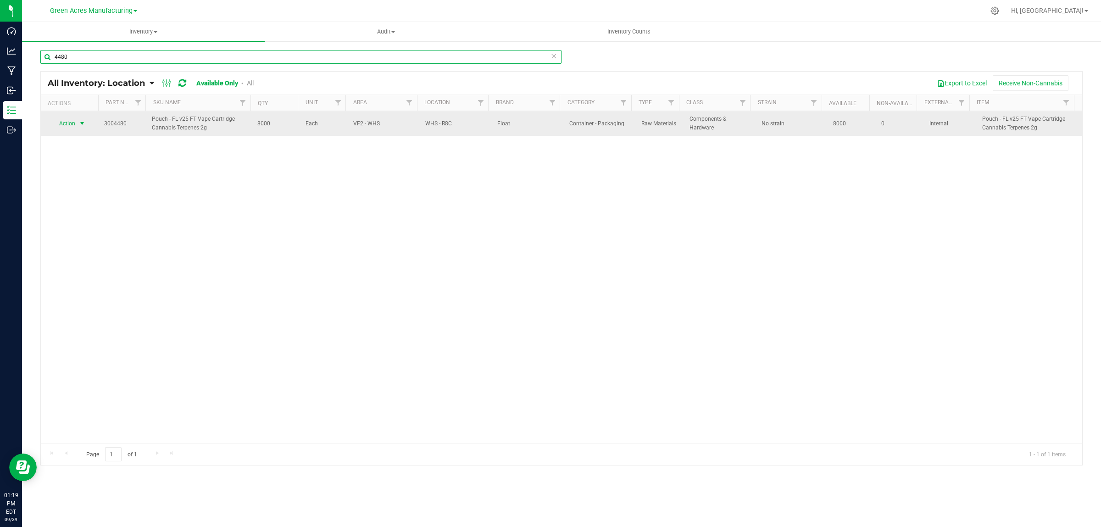
type input "4480"
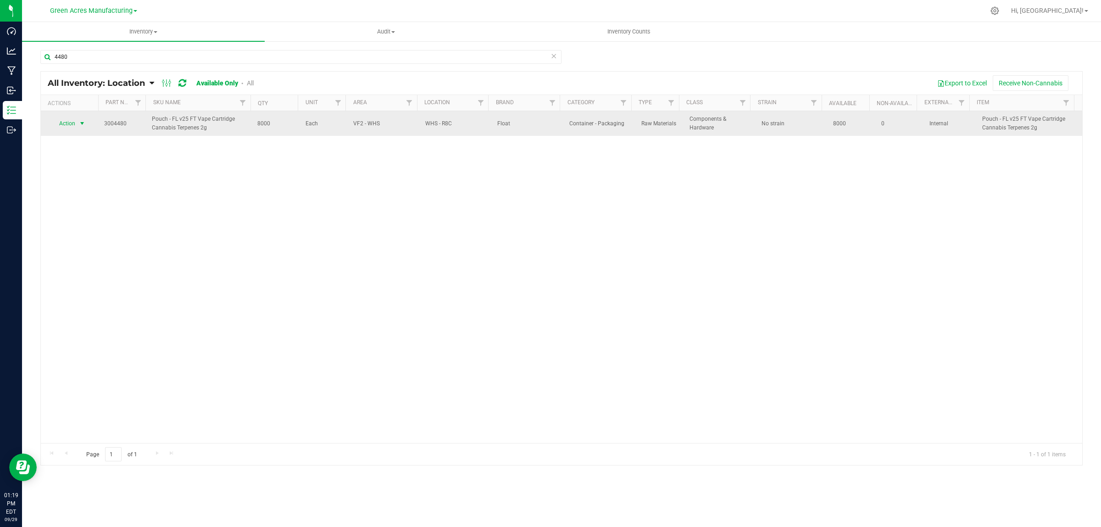
click at [77, 127] on span "select" at bounding box center [82, 123] width 11 height 13
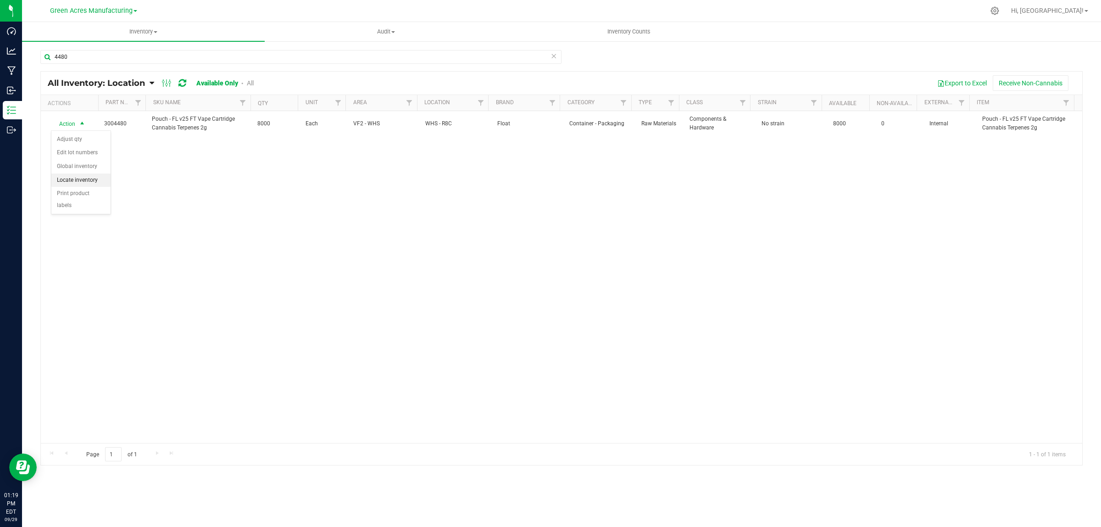
click at [93, 180] on li "Locate inventory" at bounding box center [80, 180] width 59 height 14
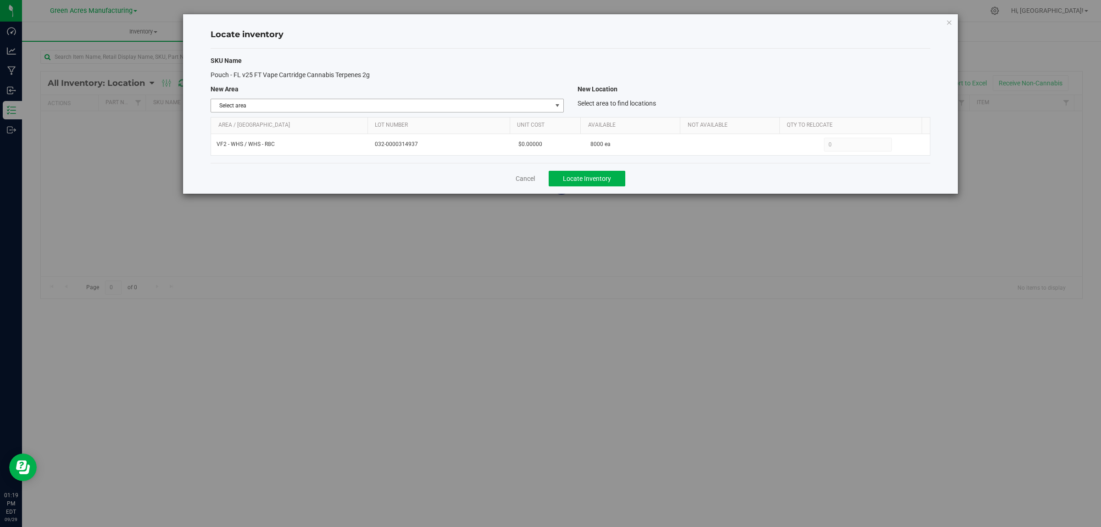
drag, startPoint x: 548, startPoint y: 102, endPoint x: 547, endPoint y: 116, distance: 13.8
click at [549, 102] on span "Select area" at bounding box center [381, 105] width 340 height 13
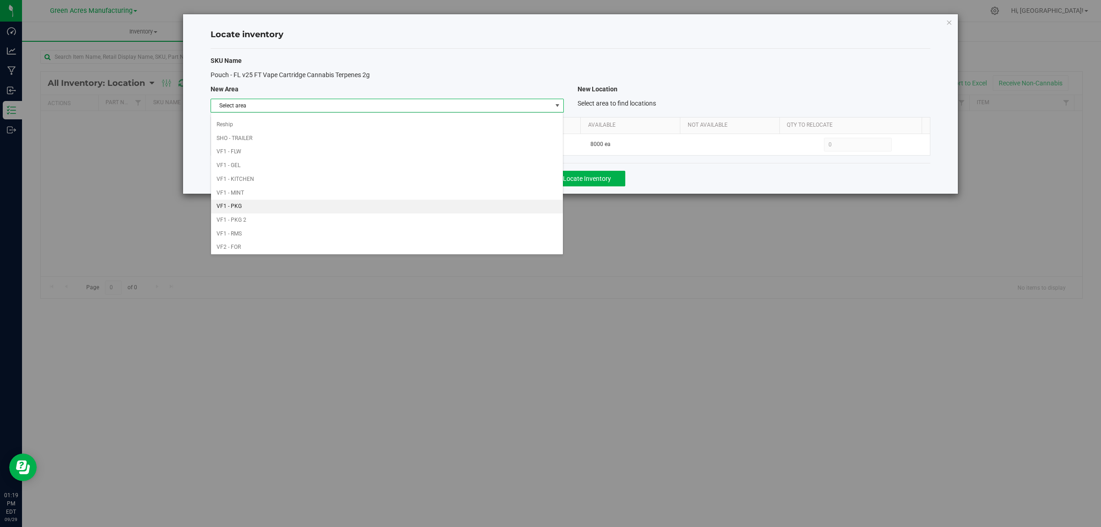
scroll to position [458, 0]
click at [491, 242] on li "Warehouse" at bounding box center [387, 246] width 352 height 14
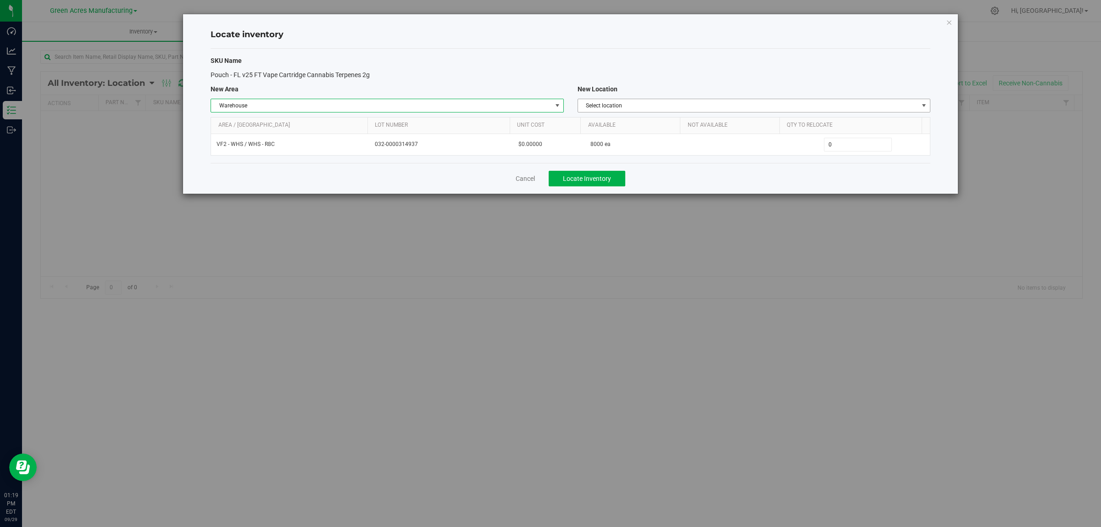
drag, startPoint x: 890, startPoint y: 99, endPoint x: 875, endPoint y: 106, distance: 16.4
click at [891, 99] on span "Select location" at bounding box center [748, 105] width 340 height 13
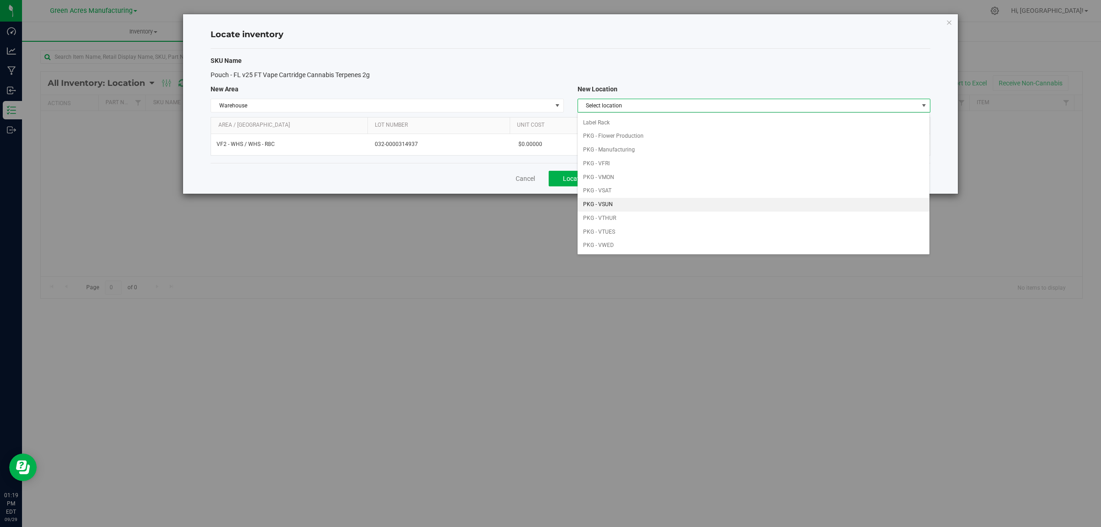
scroll to position [57, 0]
click at [647, 214] on li "PKG - VTUES" at bounding box center [754, 214] width 352 height 14
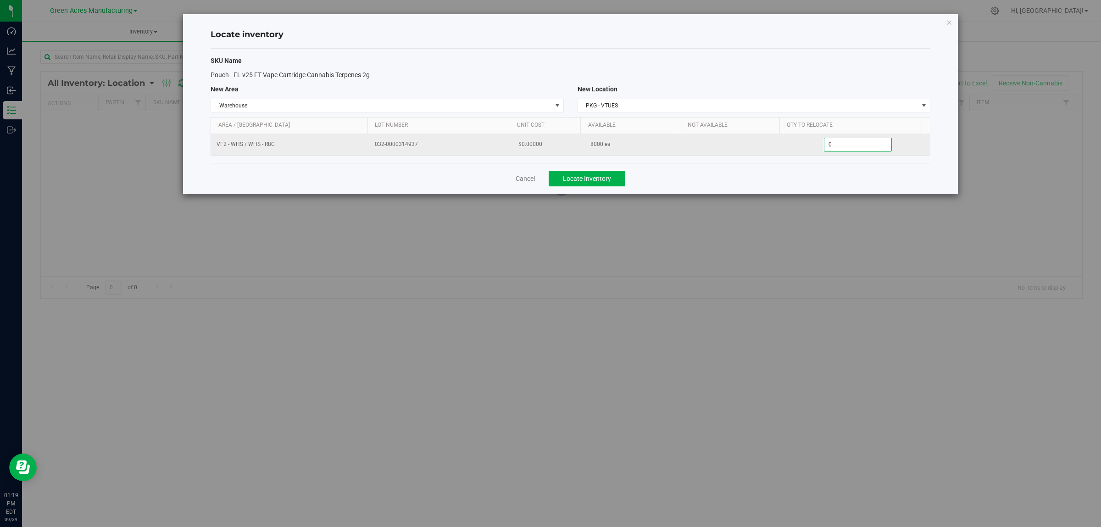
click at [863, 144] on span "0 0" at bounding box center [858, 145] width 68 height 14
click at [863, 144] on input "0" at bounding box center [857, 144] width 67 height 13
type input "4000"
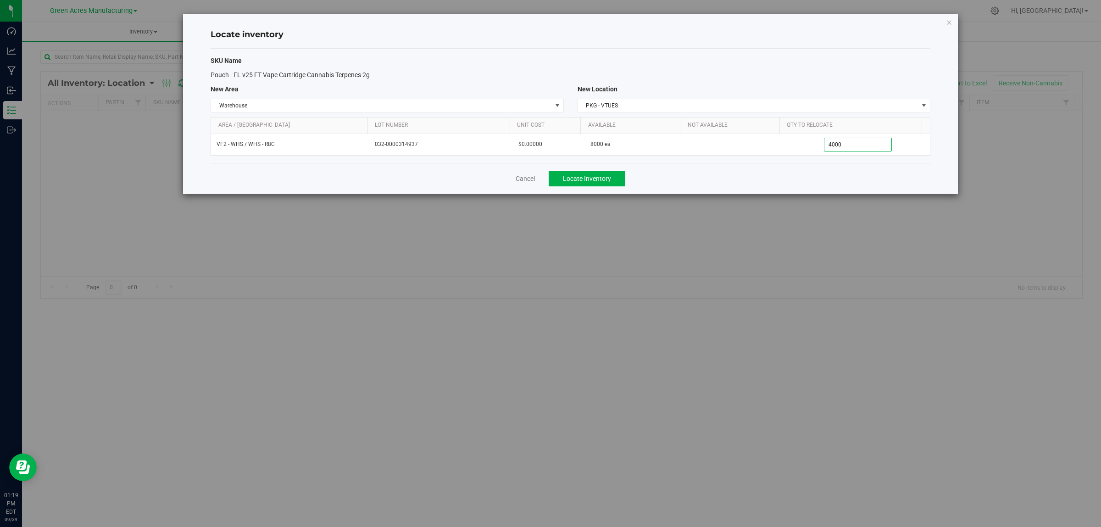
type input "4,000"
click at [822, 178] on div "Cancel Locate Inventory" at bounding box center [571, 178] width 720 height 31
click at [624, 178] on button "Locate Inventory" at bounding box center [587, 179] width 77 height 16
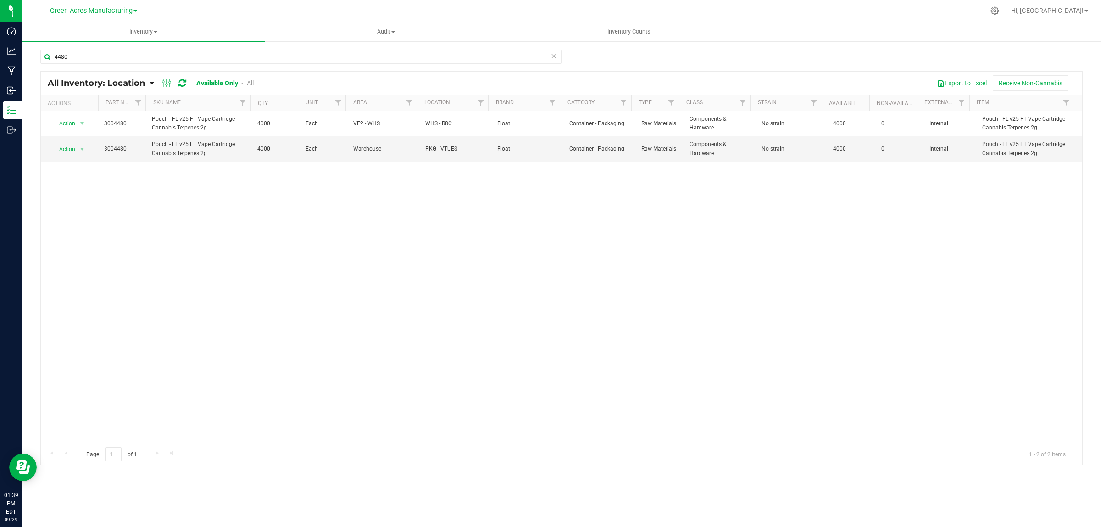
click at [701, 442] on div "Action Action Adjust qty Edit lot numbers Global inventory Locate inventory Pri…" at bounding box center [561, 277] width 1041 height 332
click at [98, 47] on div "4480 All Inventory: Location Item Summary Item (default) Item by Strain Item by…" at bounding box center [561, 183] width 1079 height 287
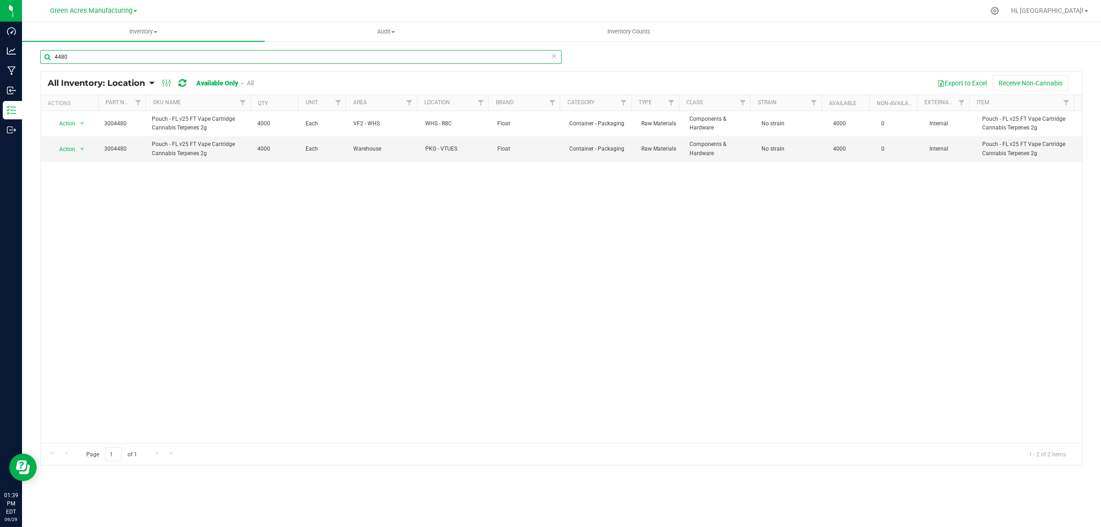
click at [95, 56] on input "4480" at bounding box center [300, 57] width 521 height 14
